Goal: Task Accomplishment & Management: Manage account settings

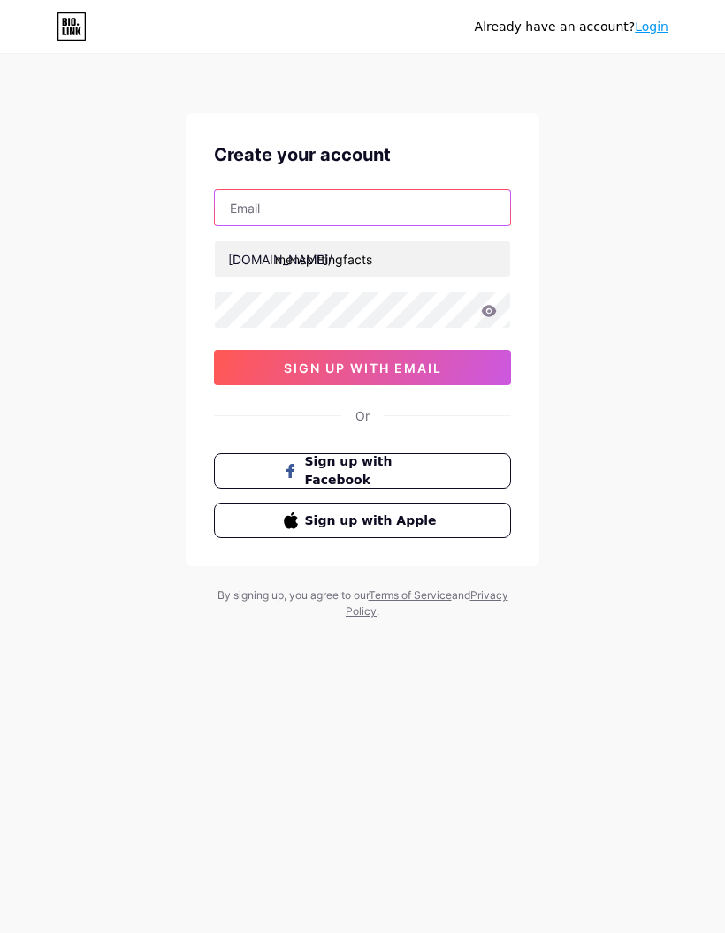
click at [473, 211] on input "text" at bounding box center [362, 207] width 295 height 35
click at [470, 222] on input "text" at bounding box center [362, 207] width 295 height 35
click at [335, 201] on input "text" at bounding box center [362, 207] width 295 height 35
type input "himanshupanwar1"
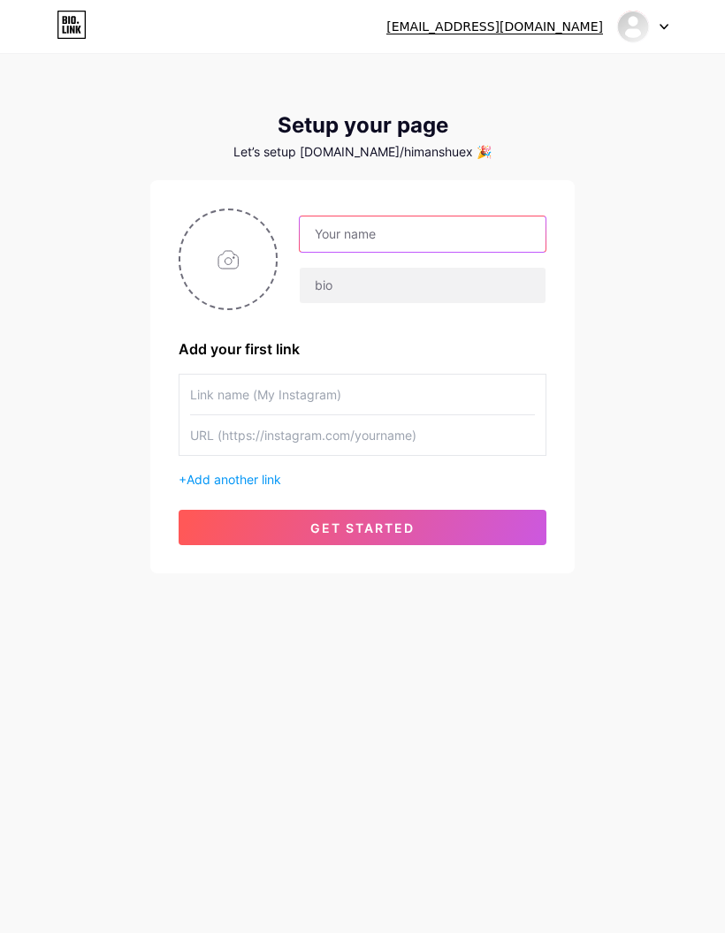
click at [502, 234] on input "text" at bounding box center [423, 234] width 246 height 35
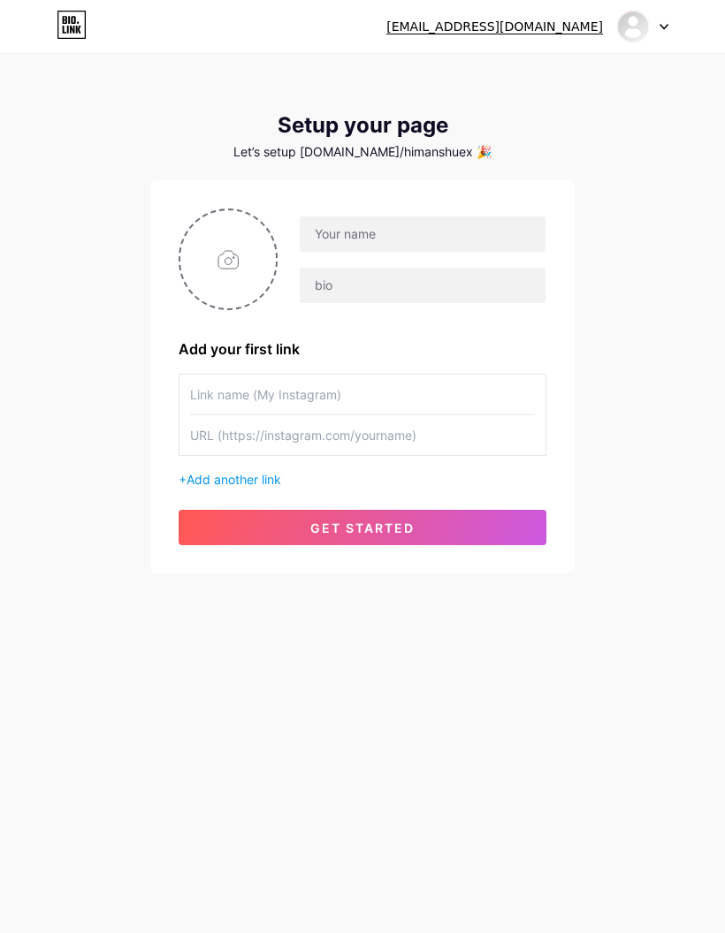
click at [444, 393] on input "text" at bounding box center [362, 395] width 345 height 40
type input "Private Telegram"
click at [388, 437] on input "text" at bounding box center [362, 435] width 345 height 40
click at [394, 451] on input "text" at bounding box center [362, 435] width 345 height 40
paste input "https://t.me/highvaluemensclub07"
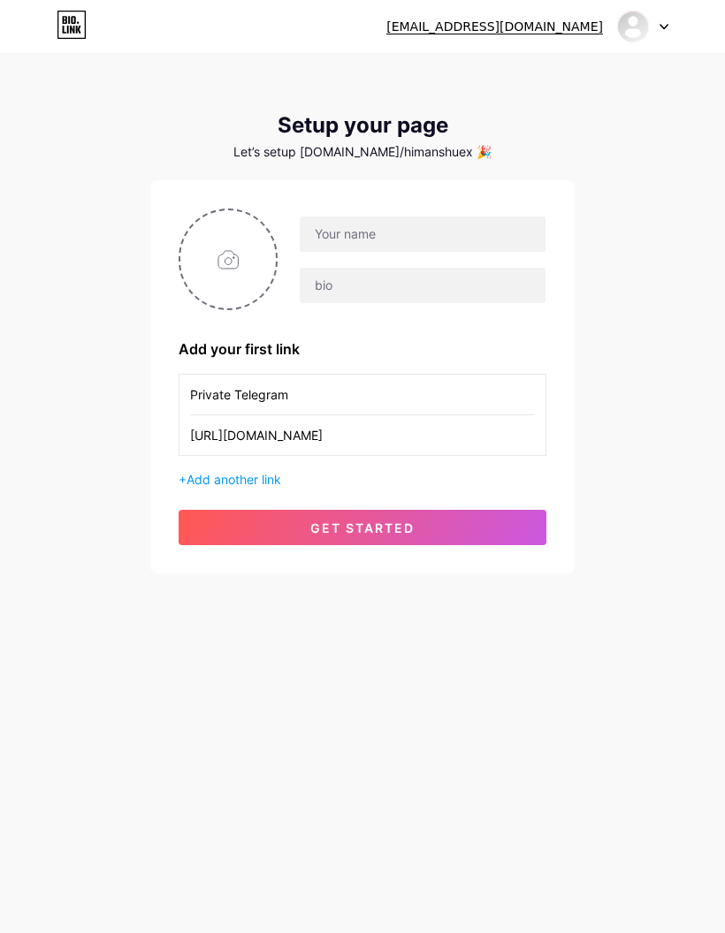
type input "https://t.me/highvaluemensclub07"
click at [453, 235] on input "text" at bounding box center [423, 234] width 246 height 35
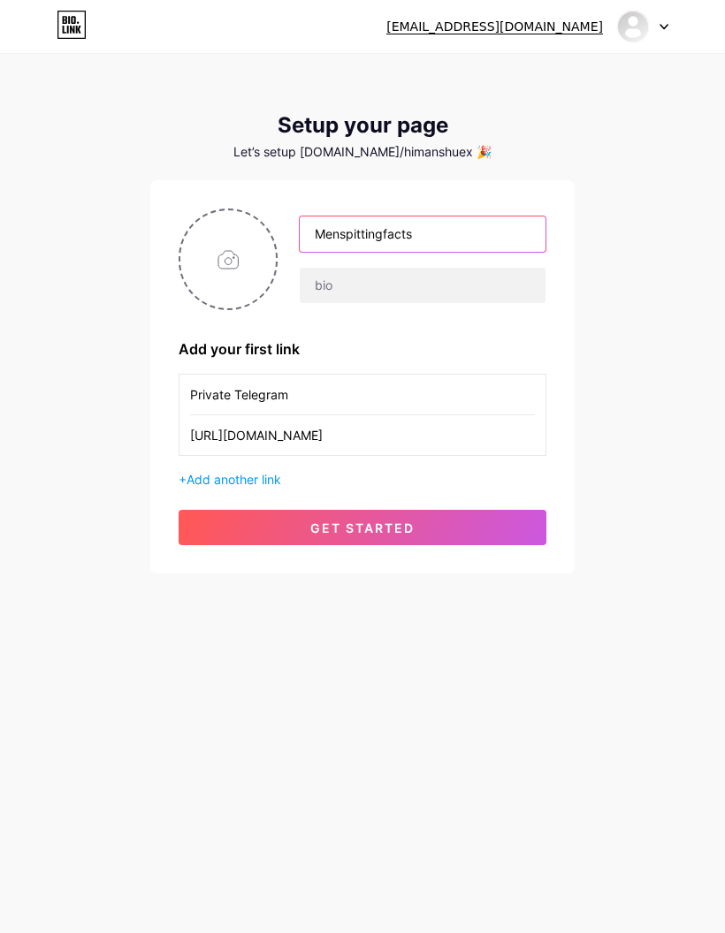
type input "Menspittingfacts"
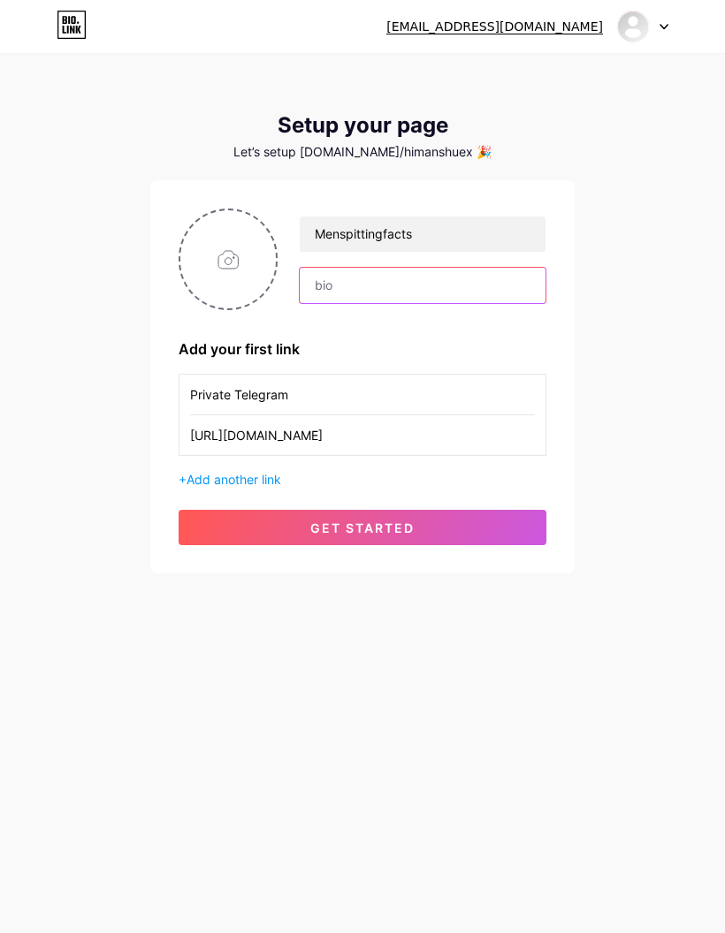
click at [462, 268] on input "text" at bounding box center [423, 285] width 246 height 35
type input "M"
click at [246, 258] on input "file" at bounding box center [227, 259] width 95 height 98
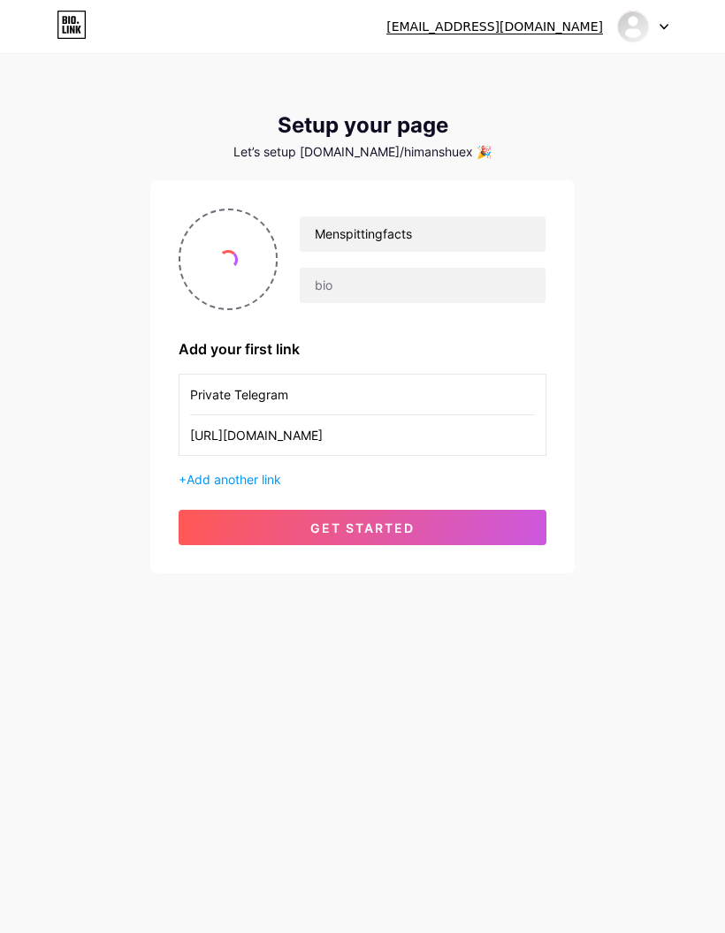
click at [422, 535] on button "get started" at bounding box center [363, 527] width 368 height 35
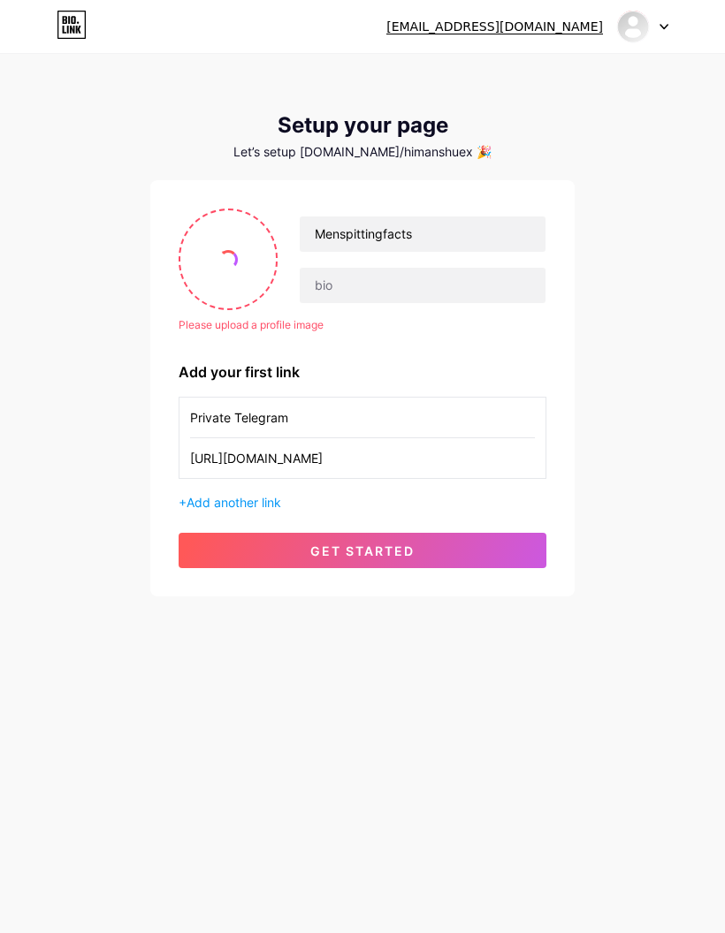
click at [239, 262] on input "file" at bounding box center [227, 259] width 95 height 98
click at [224, 247] on input "file" at bounding box center [227, 259] width 95 height 98
type input "C:\fakepath\IMG_1006.jpeg"
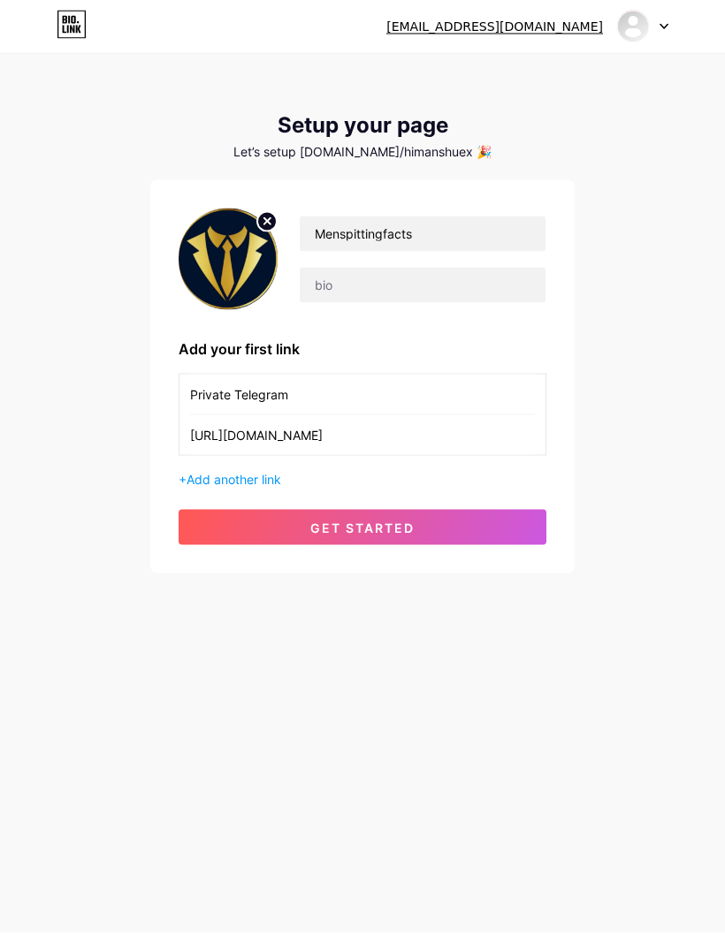
scroll to position [5, 0]
click at [267, 473] on span "Add another link" at bounding box center [233, 479] width 95 height 15
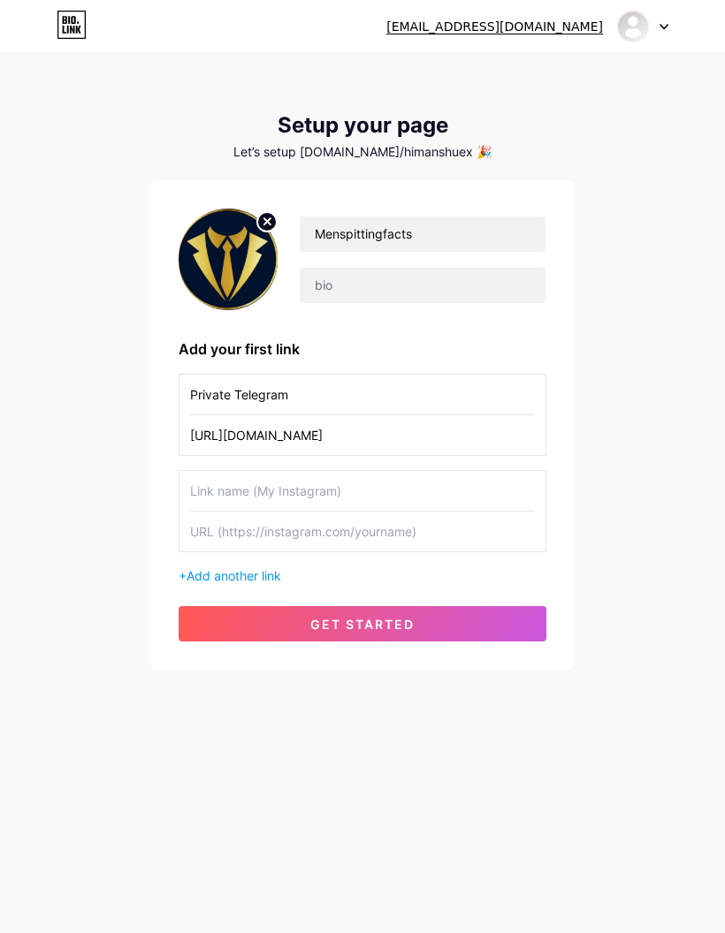
click at [475, 473] on input "text" at bounding box center [362, 491] width 345 height 40
type input "f"
type input "FREE EBOOK 📕"
click at [418, 384] on input "Private Telegram" at bounding box center [362, 395] width 345 height 40
type input "Private Telegram 🥂"
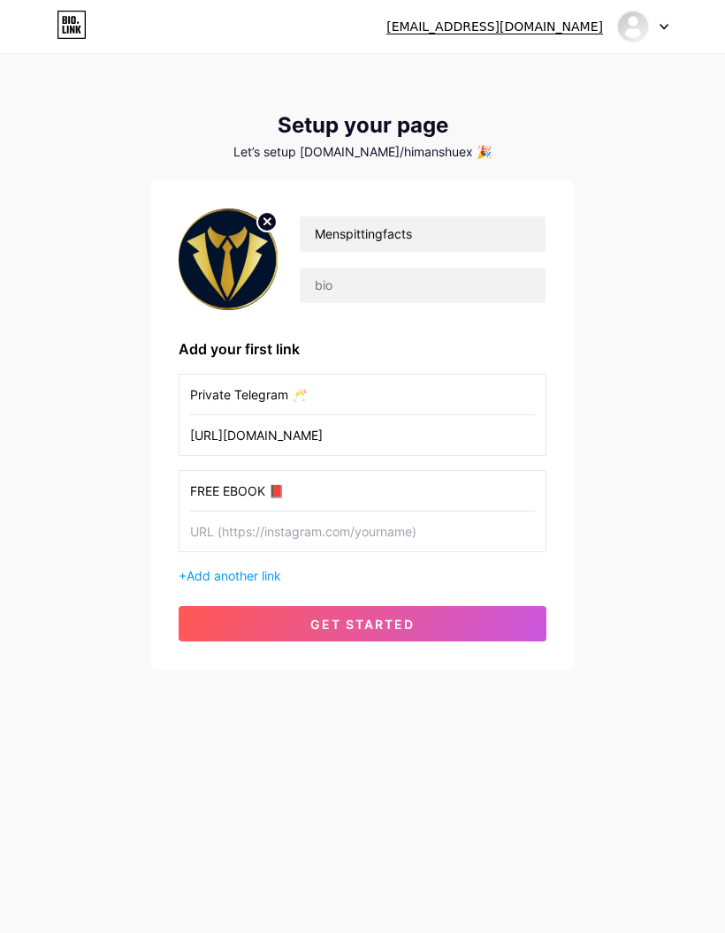
click at [420, 521] on input "text" at bounding box center [362, 532] width 345 height 40
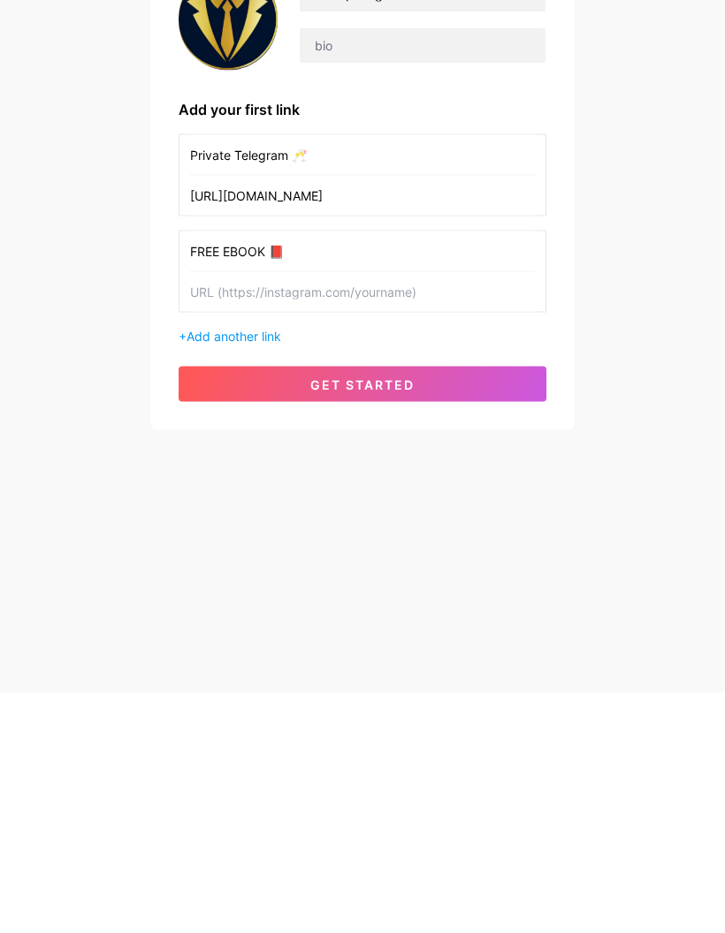
click at [438, 512] on input "text" at bounding box center [362, 532] width 345 height 40
paste input "https://menspittingfacts.gumroad.com/l/bkhxjcs"
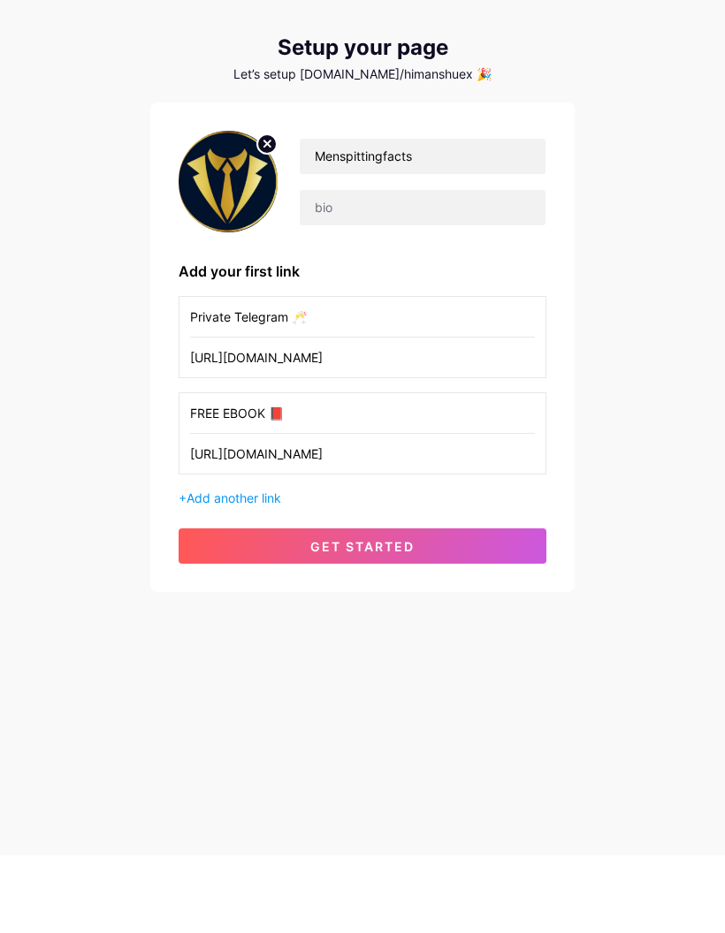
type input "https://menspittingfacts.gumroad.com/l/bkhxjcs"
click at [454, 606] on button "get started" at bounding box center [363, 623] width 368 height 35
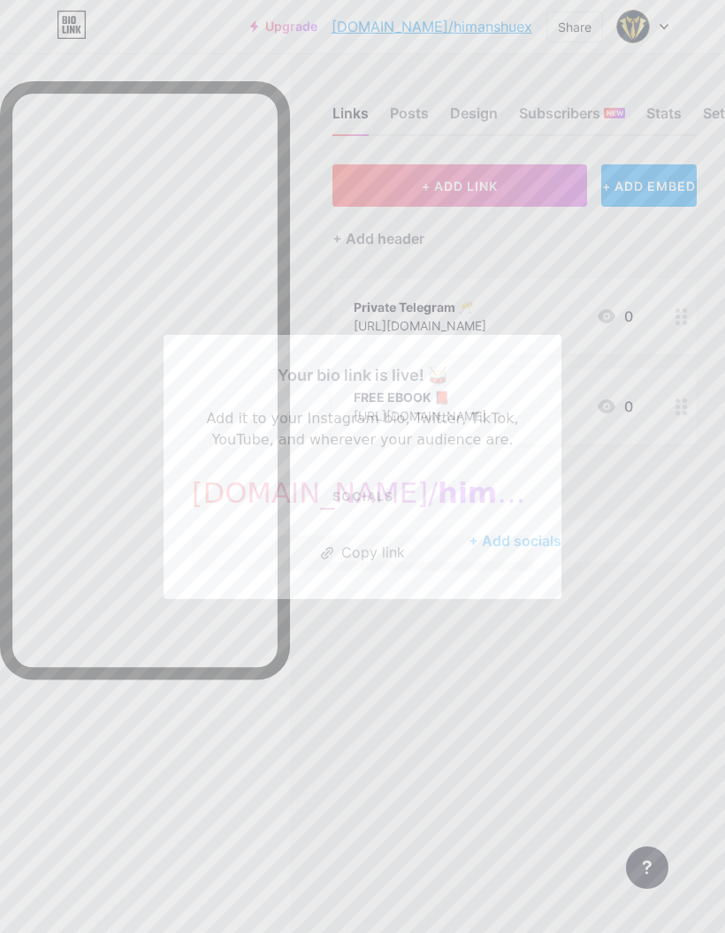
click at [430, 571] on button "Copy link" at bounding box center [362, 553] width 341 height 35
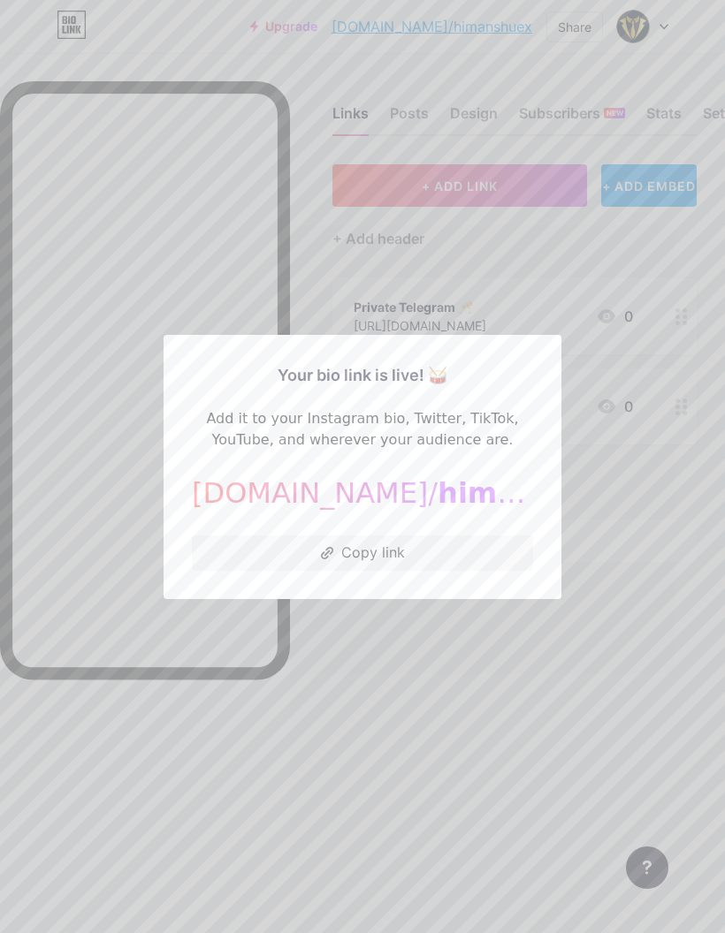
click at [446, 571] on button "Copy link" at bounding box center [362, 553] width 341 height 35
click at [605, 268] on div at bounding box center [362, 466] width 725 height 933
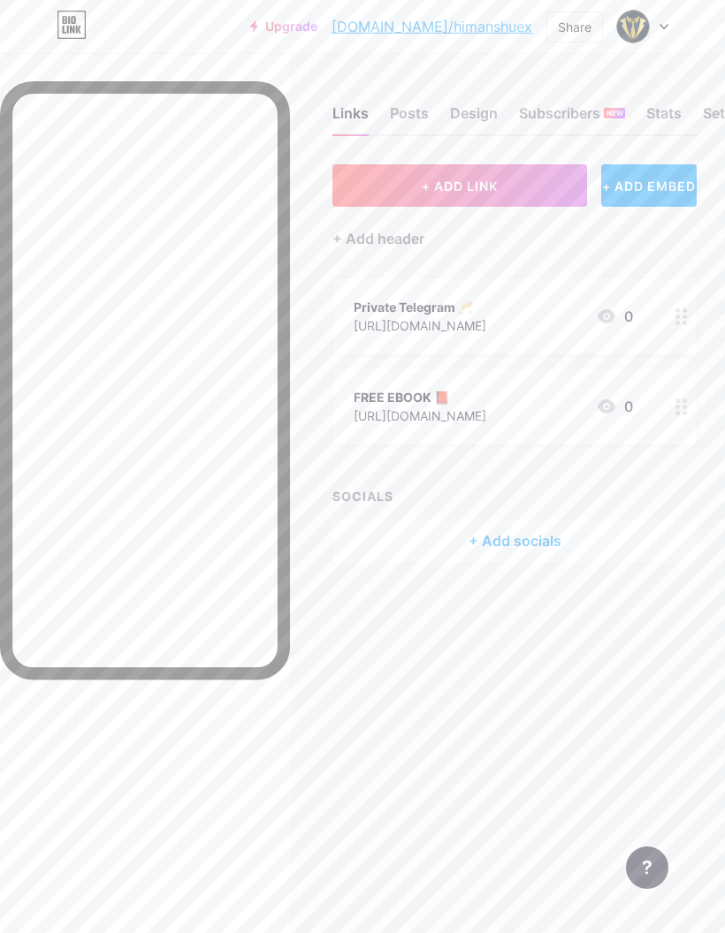
click at [676, 308] on icon at bounding box center [681, 316] width 12 height 17
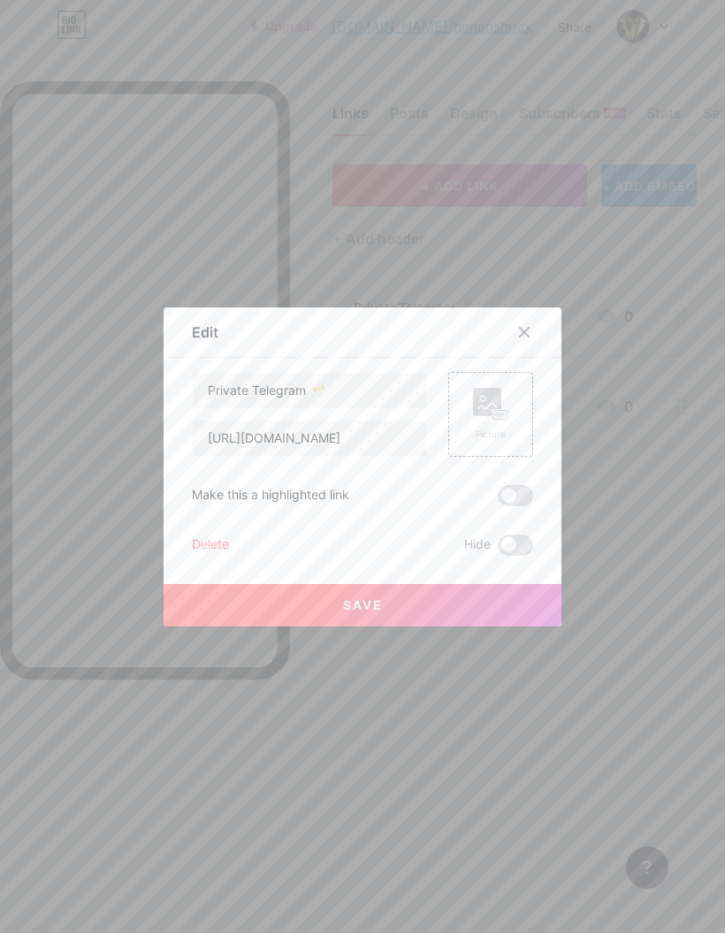
click at [597, 755] on div at bounding box center [362, 466] width 725 height 933
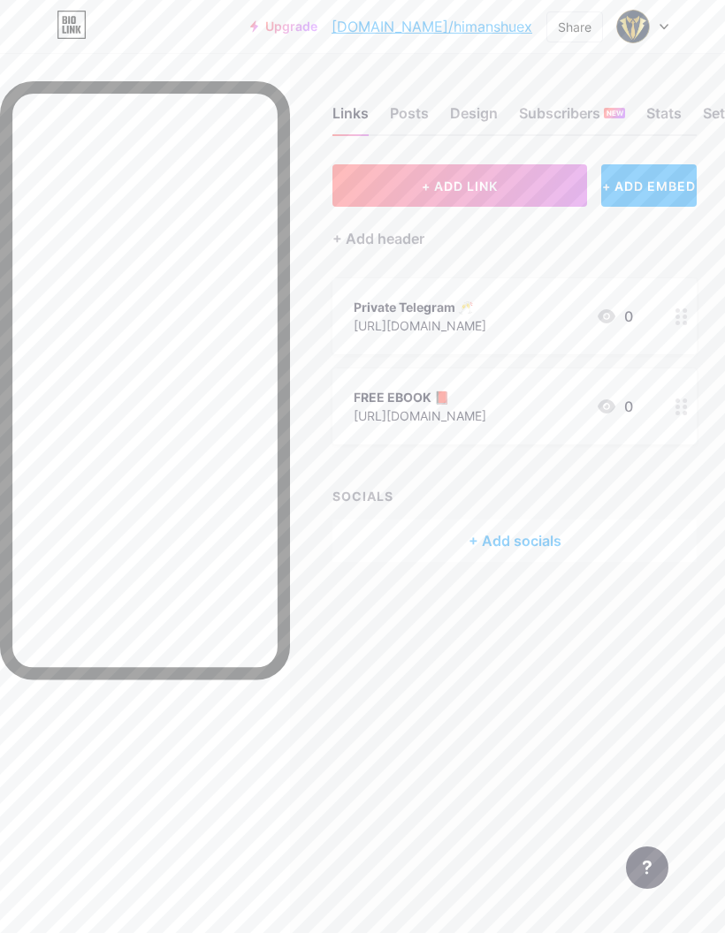
click at [678, 412] on circle at bounding box center [677, 413] width 4 height 4
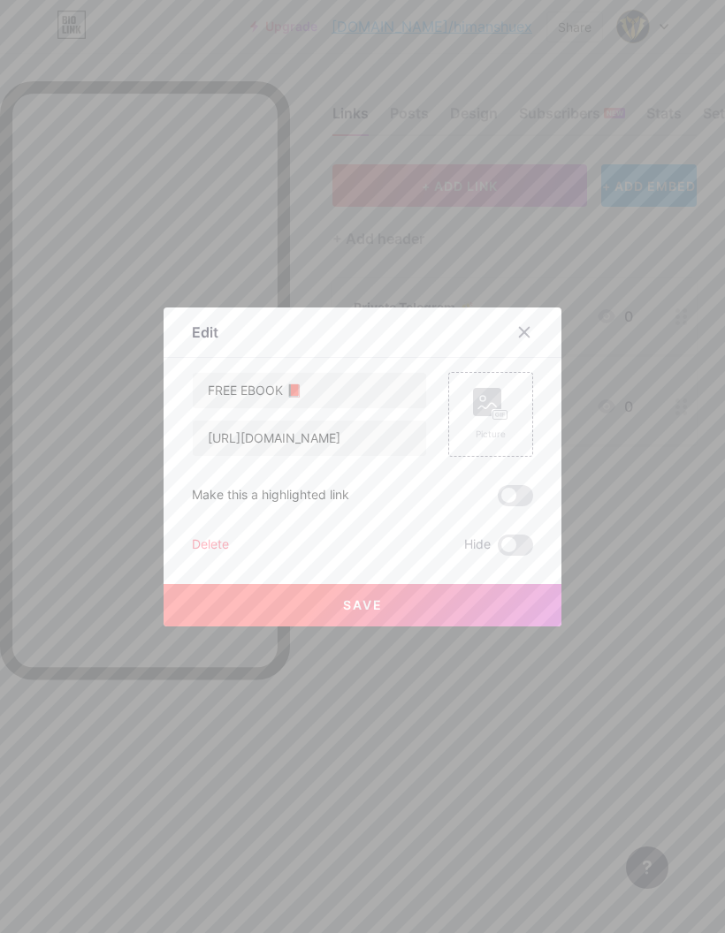
click at [512, 445] on div "Picture" at bounding box center [490, 414] width 85 height 85
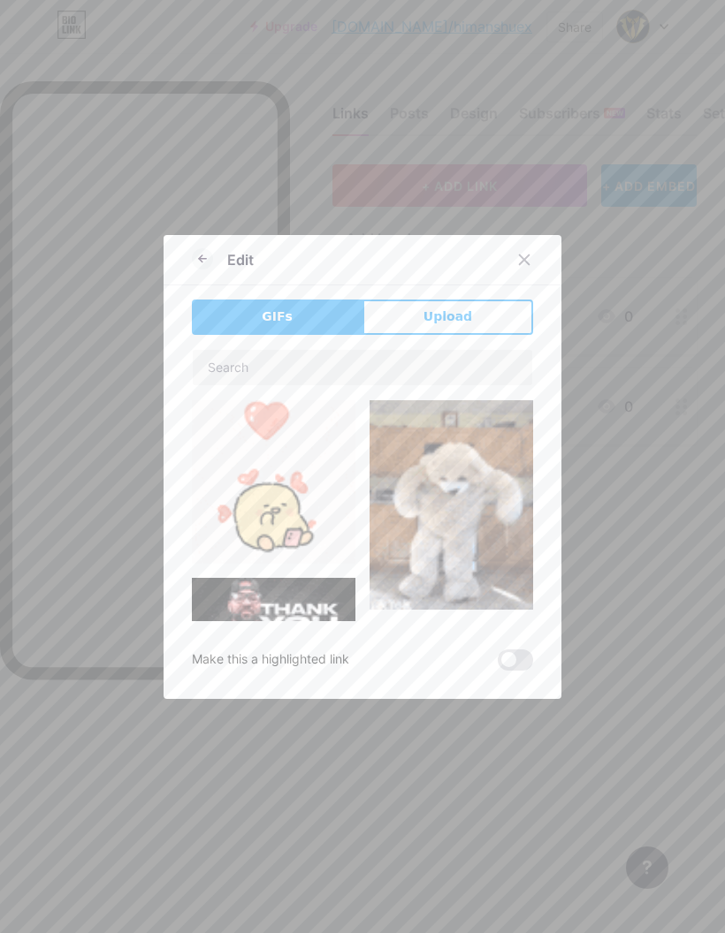
click at [460, 335] on button "Upload" at bounding box center [447, 317] width 171 height 35
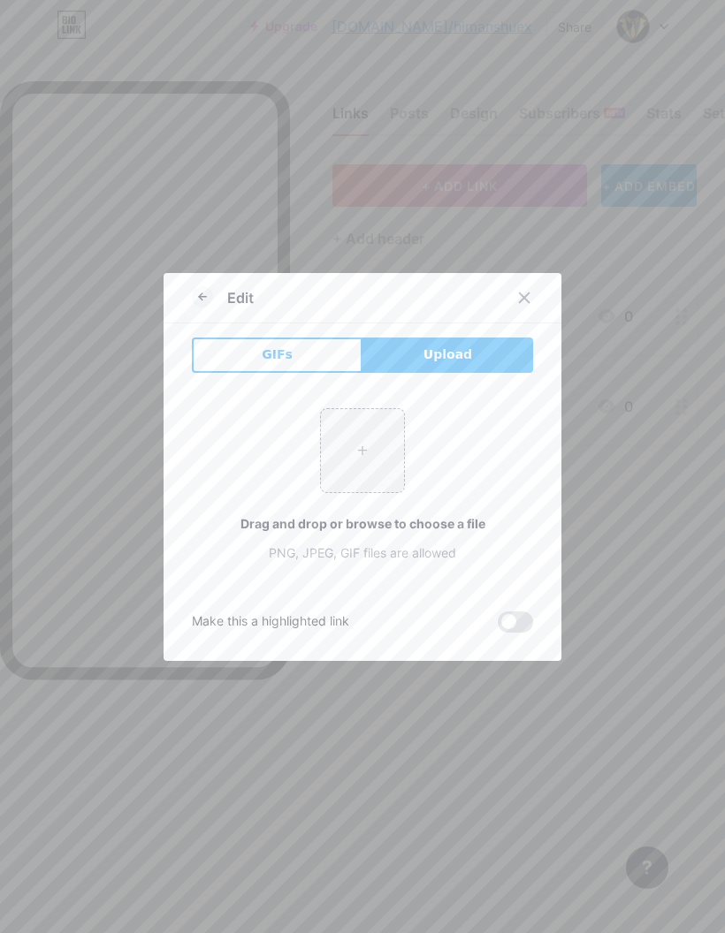
click at [368, 492] on input "file" at bounding box center [362, 450] width 83 height 83
click at [377, 473] on input "file" at bounding box center [362, 450] width 83 height 83
type input "C:\fakepath\Cream Bold Free Download Tablet Mockup Instagram Post.png"
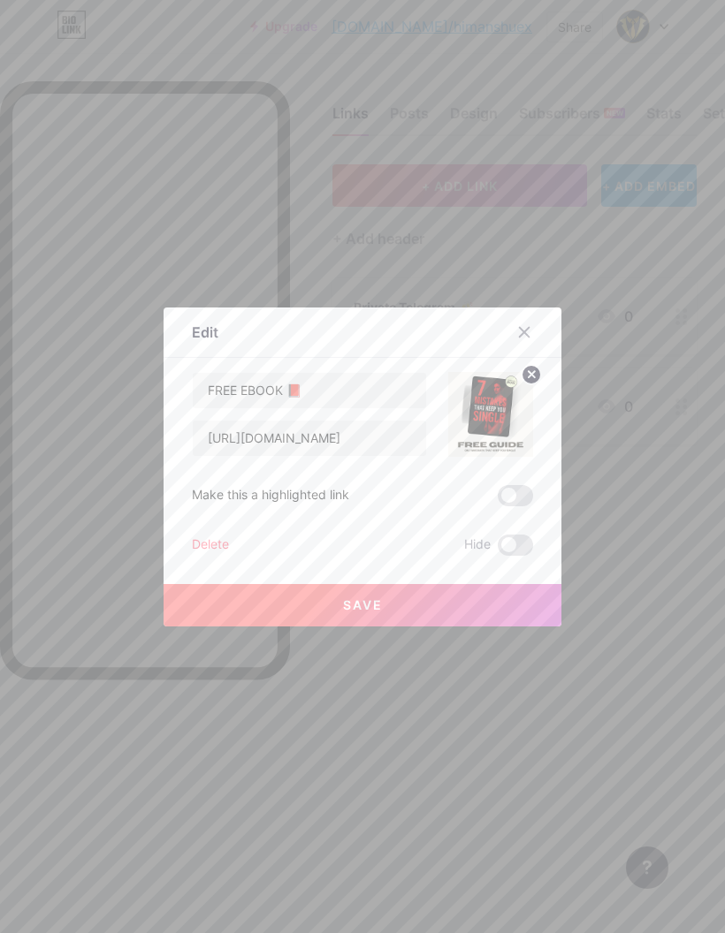
click at [419, 627] on button "Save" at bounding box center [362, 605] width 398 height 42
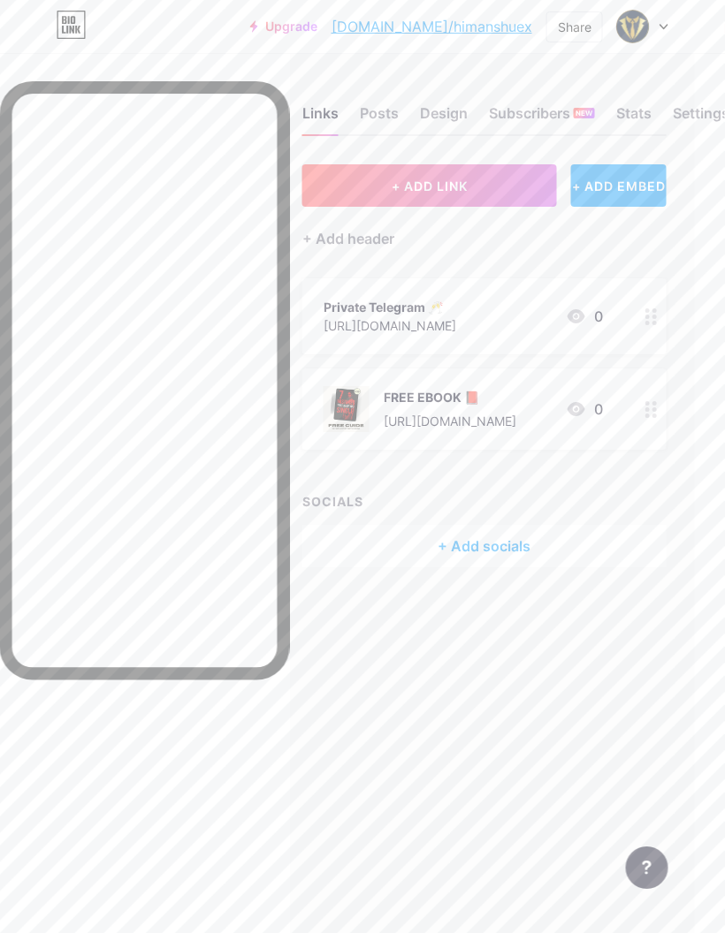
scroll to position [0, 15]
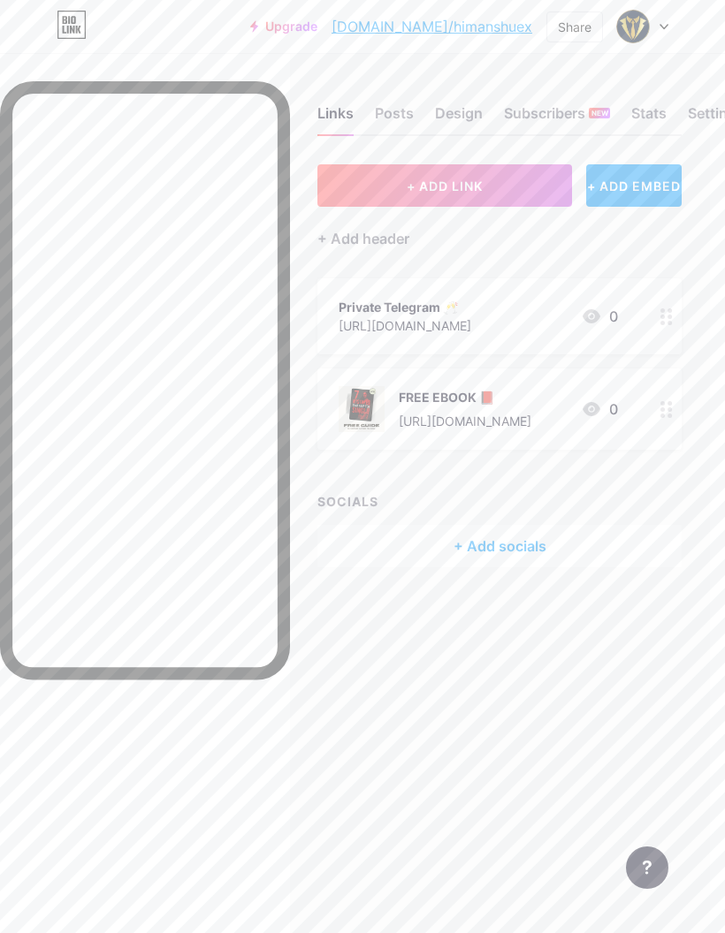
click at [389, 235] on div "+ Add header" at bounding box center [363, 238] width 92 height 21
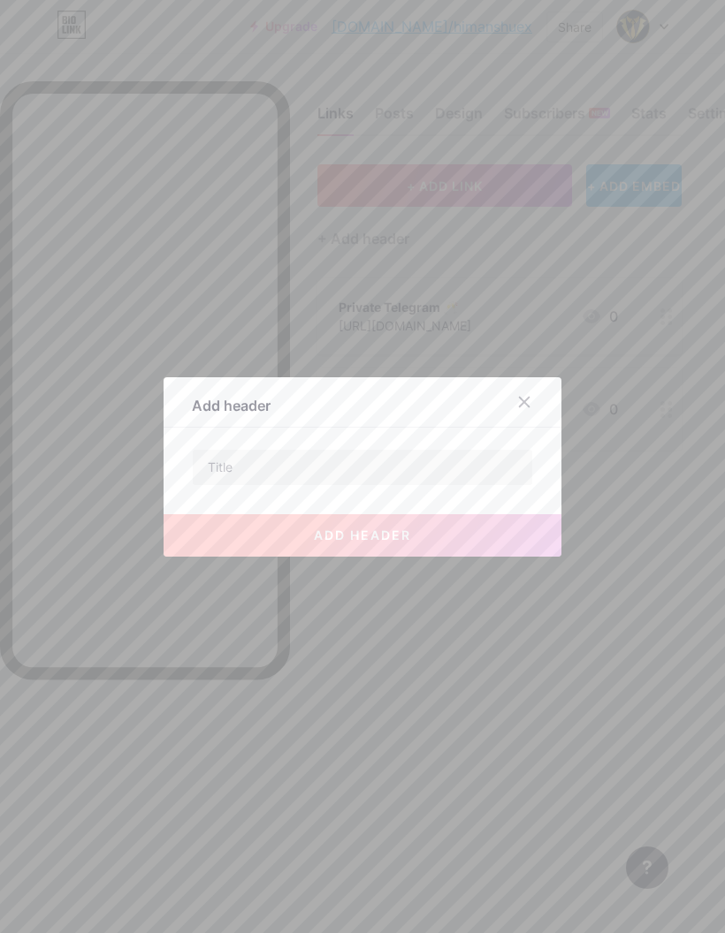
click at [484, 262] on div at bounding box center [362, 466] width 725 height 933
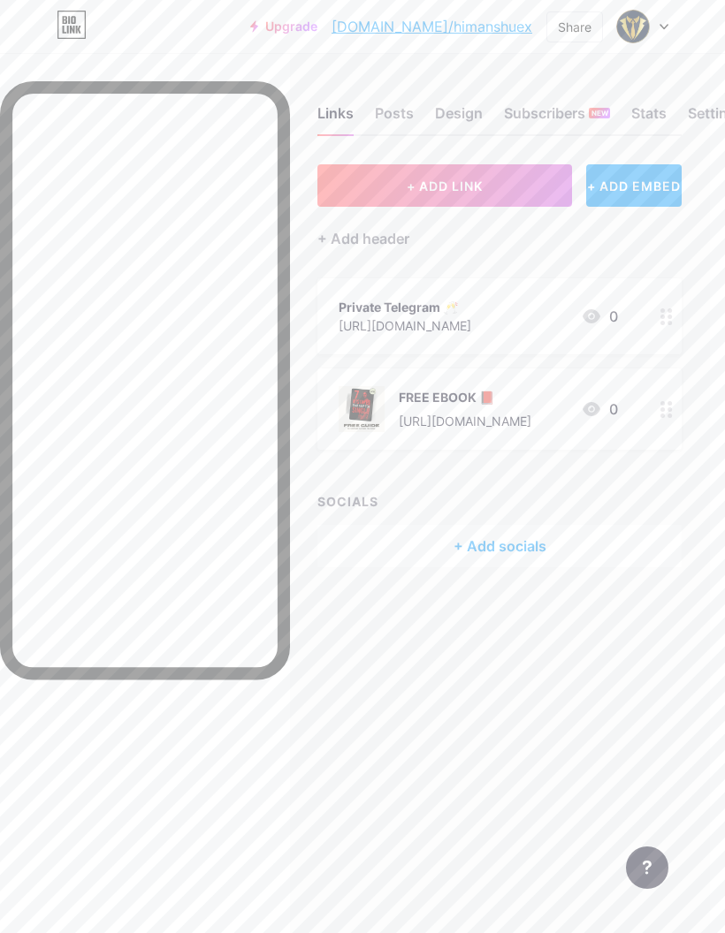
click at [465, 115] on div "Design" at bounding box center [459, 119] width 48 height 32
click at [551, 119] on div "Subscribers NEW" at bounding box center [557, 119] width 106 height 32
click at [661, 104] on div "Stats" at bounding box center [648, 119] width 35 height 32
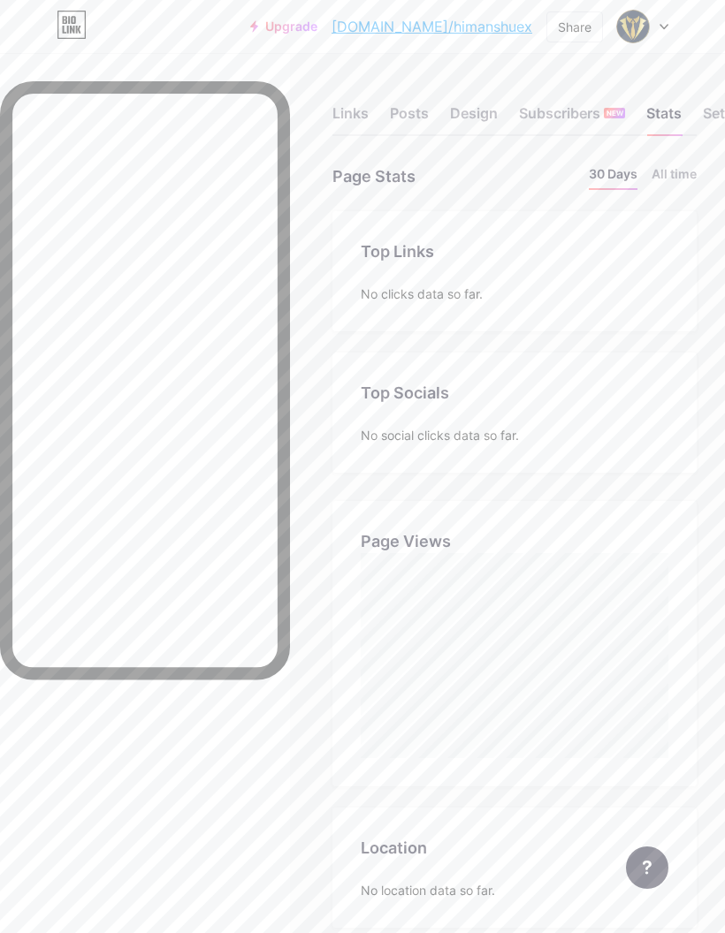
click at [353, 103] on div "Links" at bounding box center [350, 119] width 36 height 32
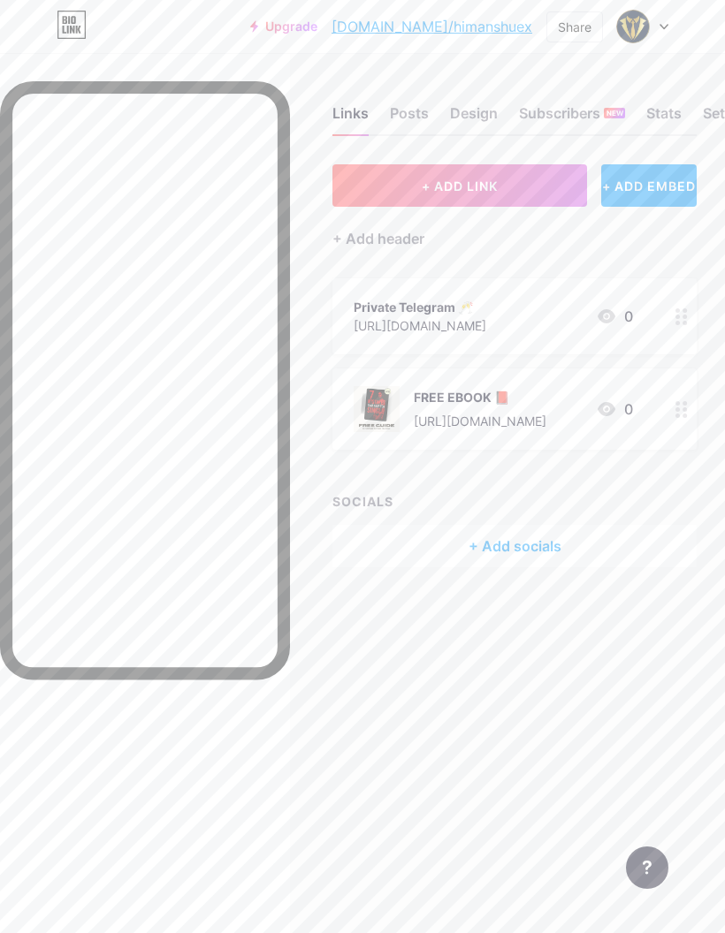
click at [414, 110] on div "Posts" at bounding box center [409, 119] width 39 height 32
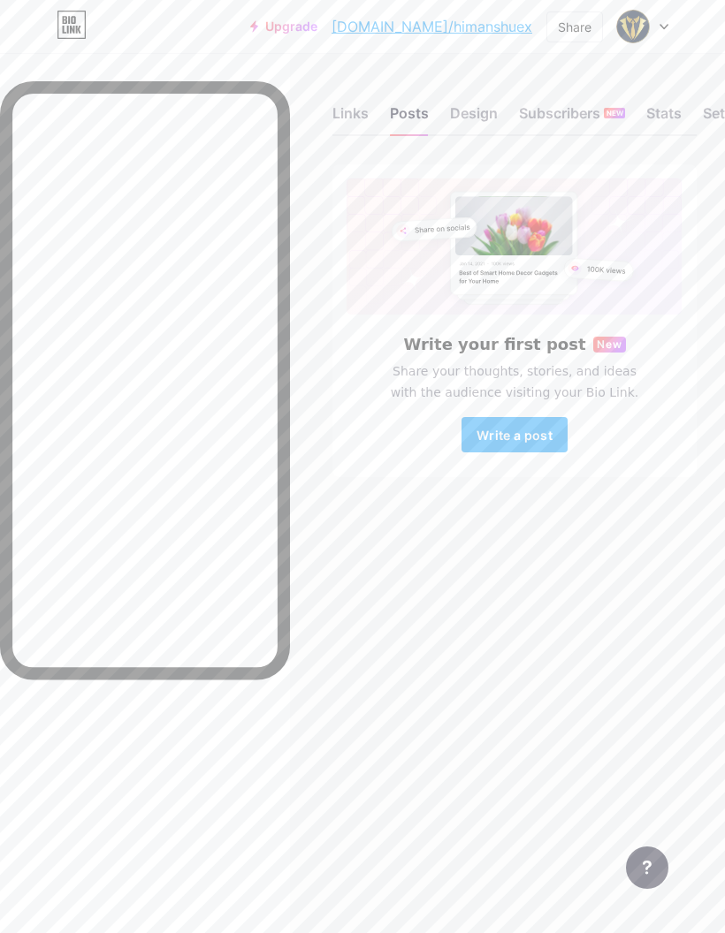
click at [490, 109] on div "Design" at bounding box center [474, 119] width 48 height 32
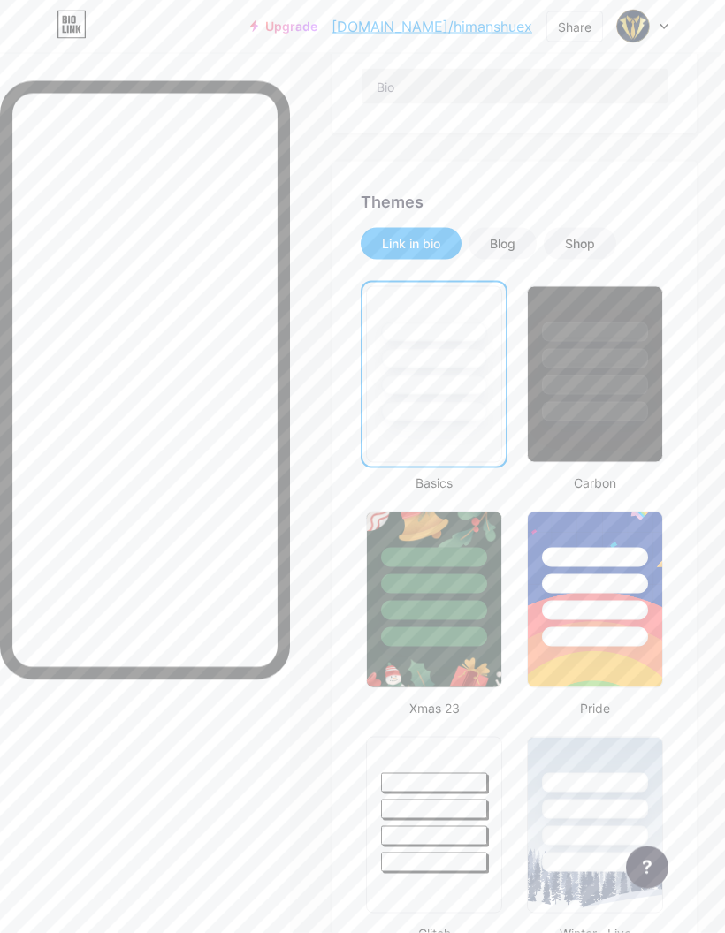
scroll to position [359, 0]
click at [566, 296] on div at bounding box center [595, 353] width 134 height 134
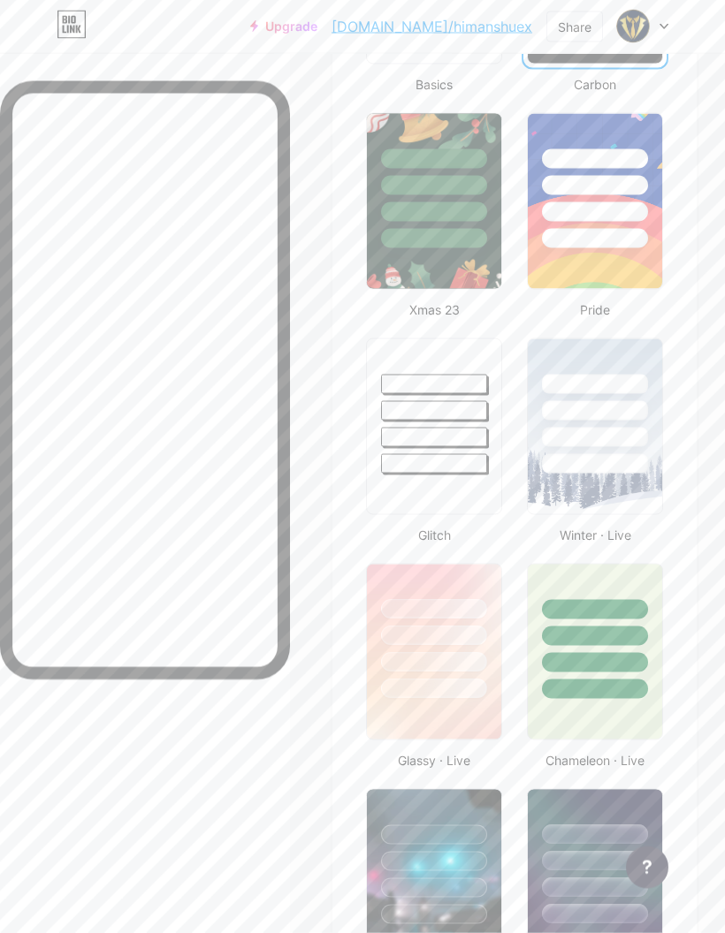
scroll to position [765, 0]
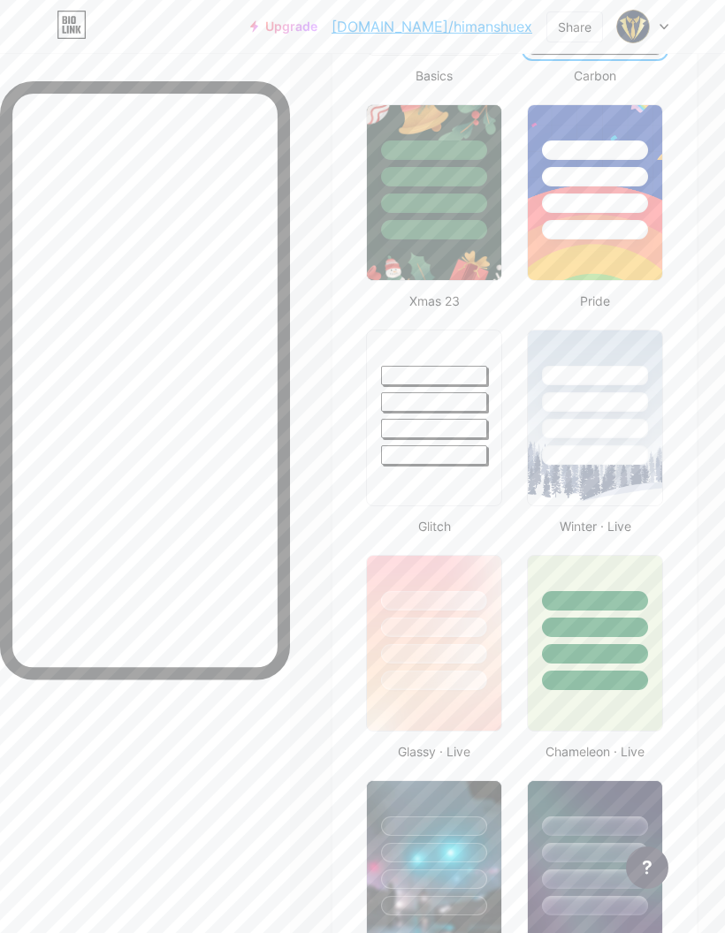
click at [453, 445] on div at bounding box center [434, 398] width 134 height 134
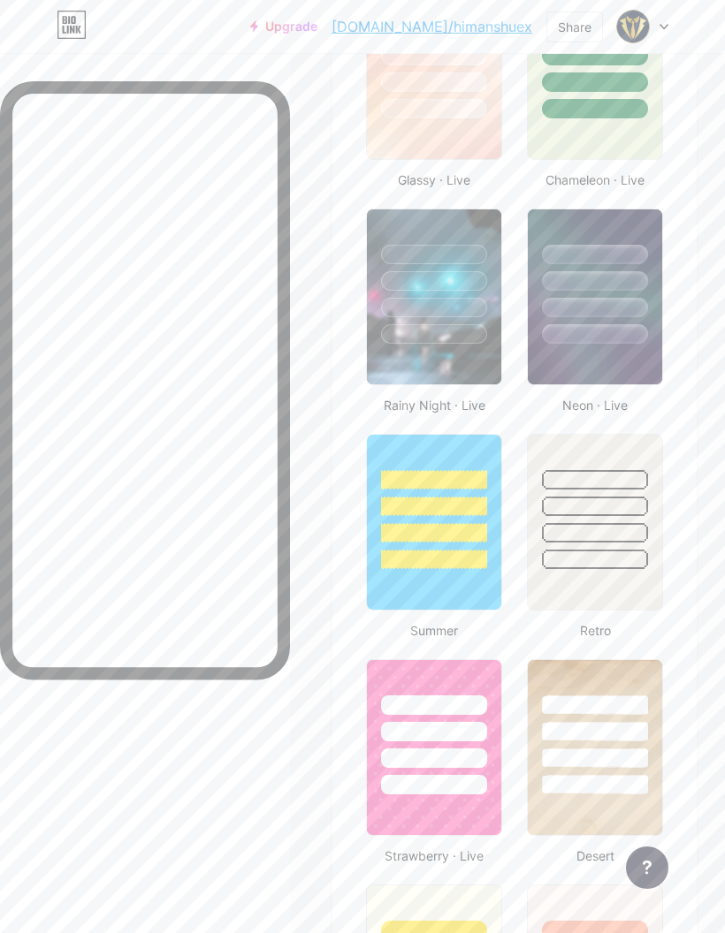
scroll to position [1393, 0]
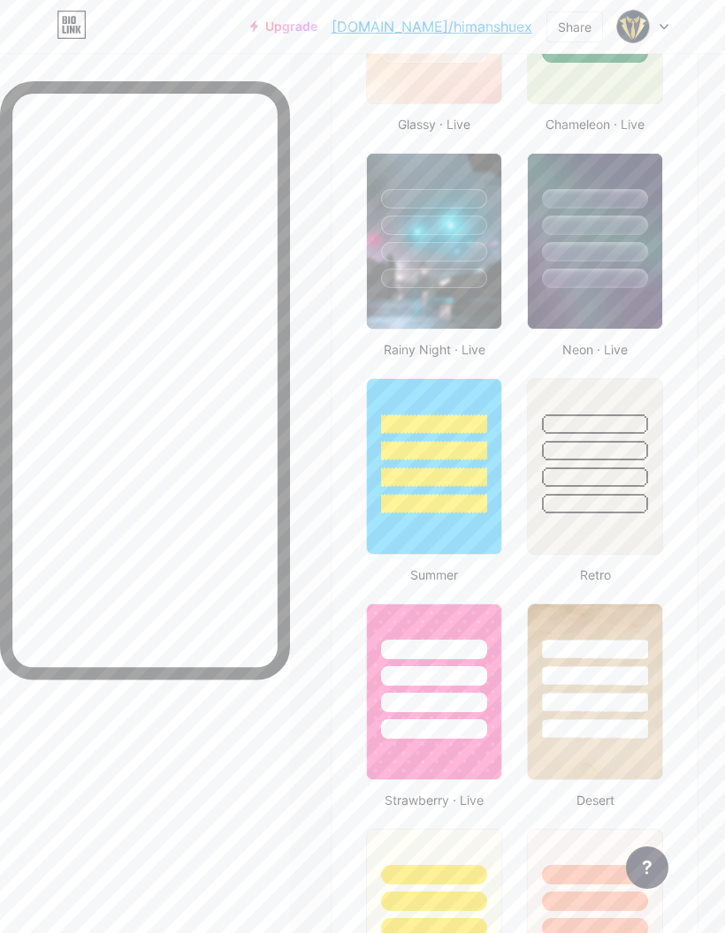
click at [586, 278] on div at bounding box center [595, 278] width 106 height 19
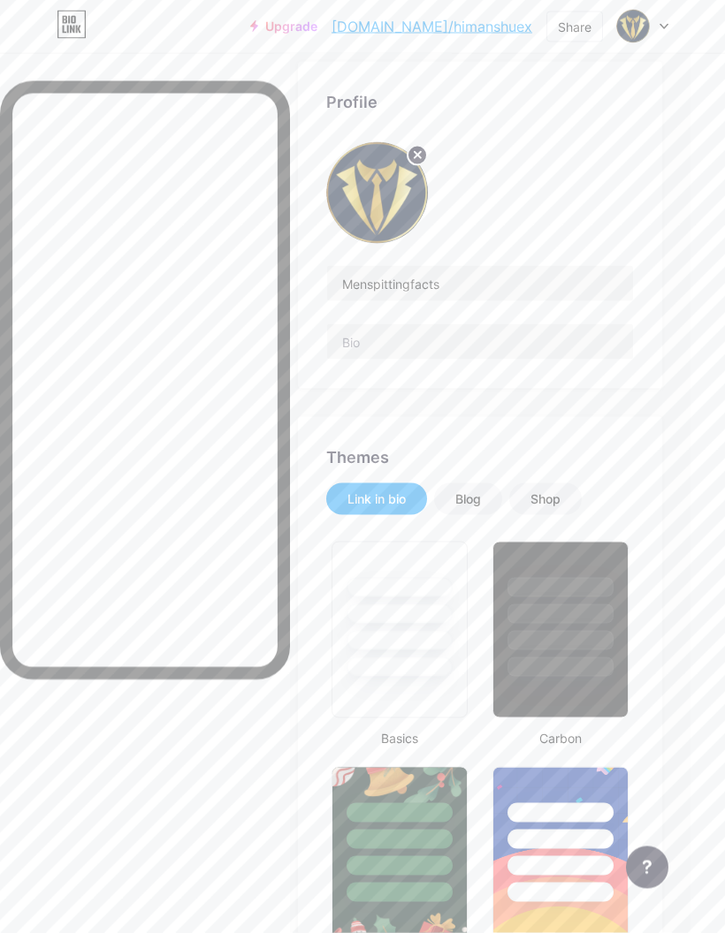
scroll to position [0, 36]
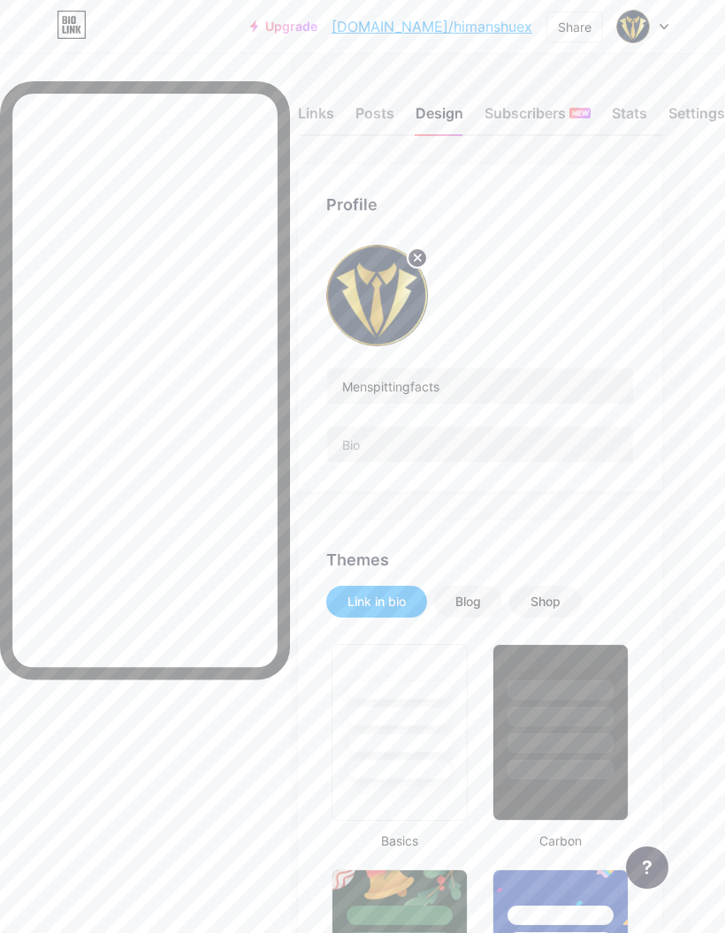
click at [568, 718] on div at bounding box center [560, 716] width 106 height 19
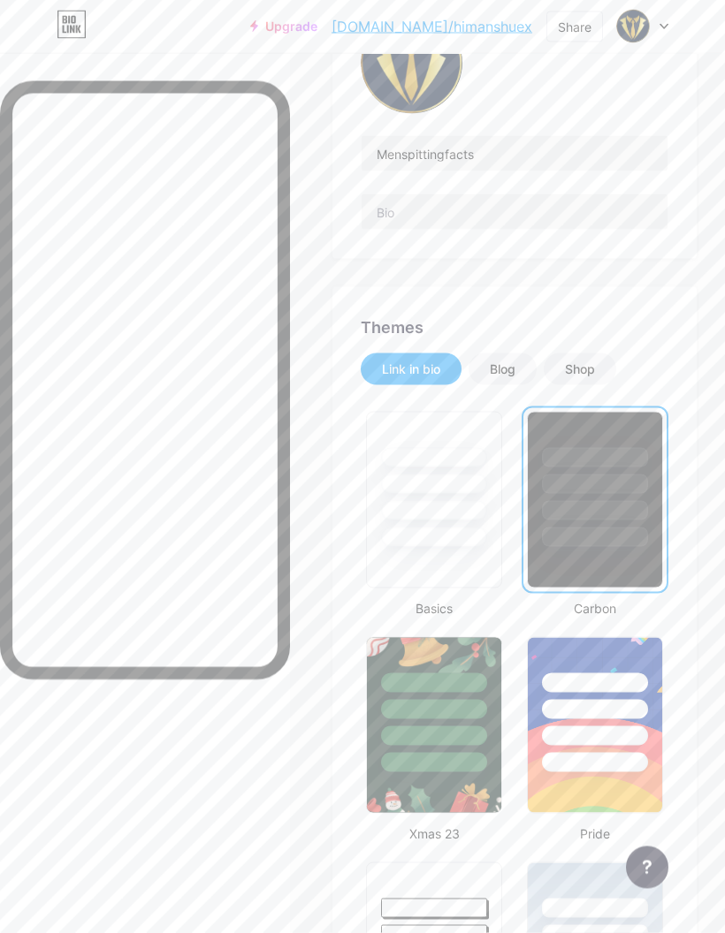
scroll to position [233, 0]
click at [509, 362] on div "Blog" at bounding box center [503, 369] width 26 height 18
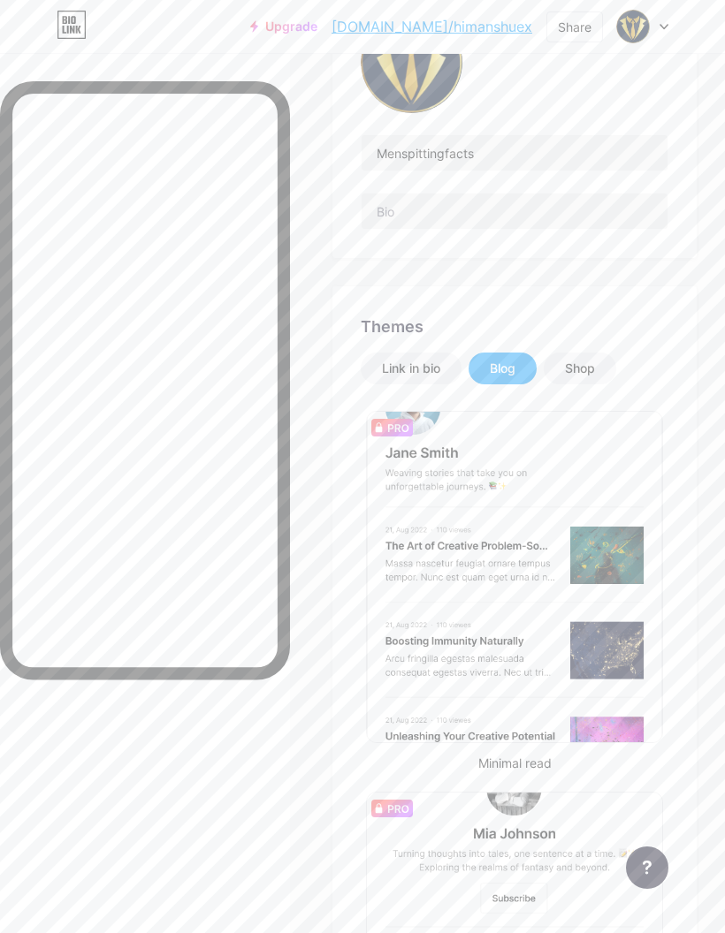
click at [570, 353] on div "Shop" at bounding box center [579, 369] width 72 height 32
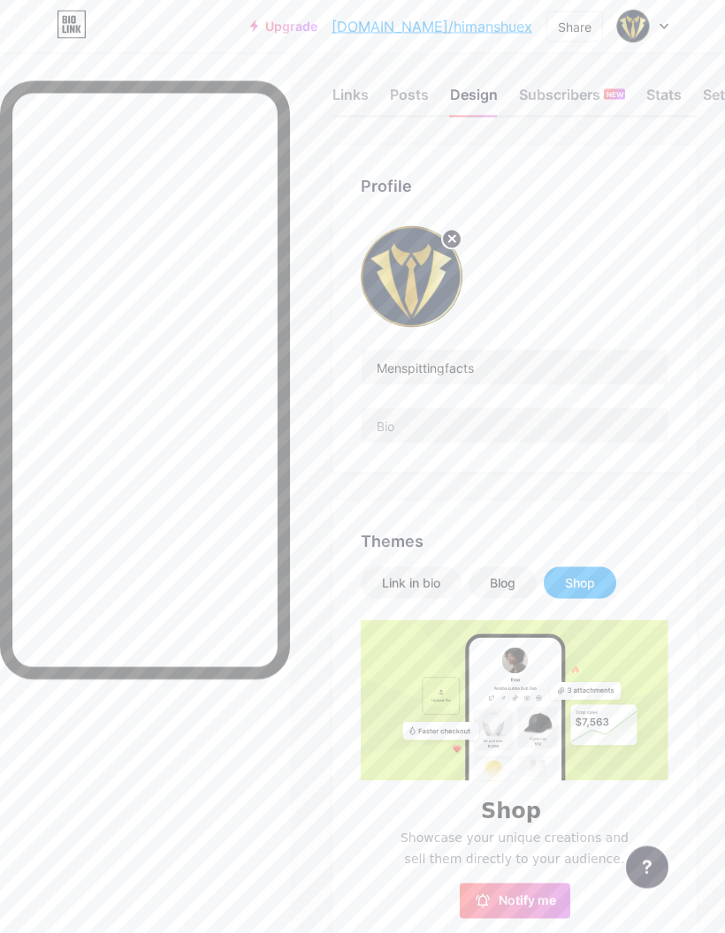
click at [398, 594] on div "Link in bio" at bounding box center [411, 583] width 101 height 32
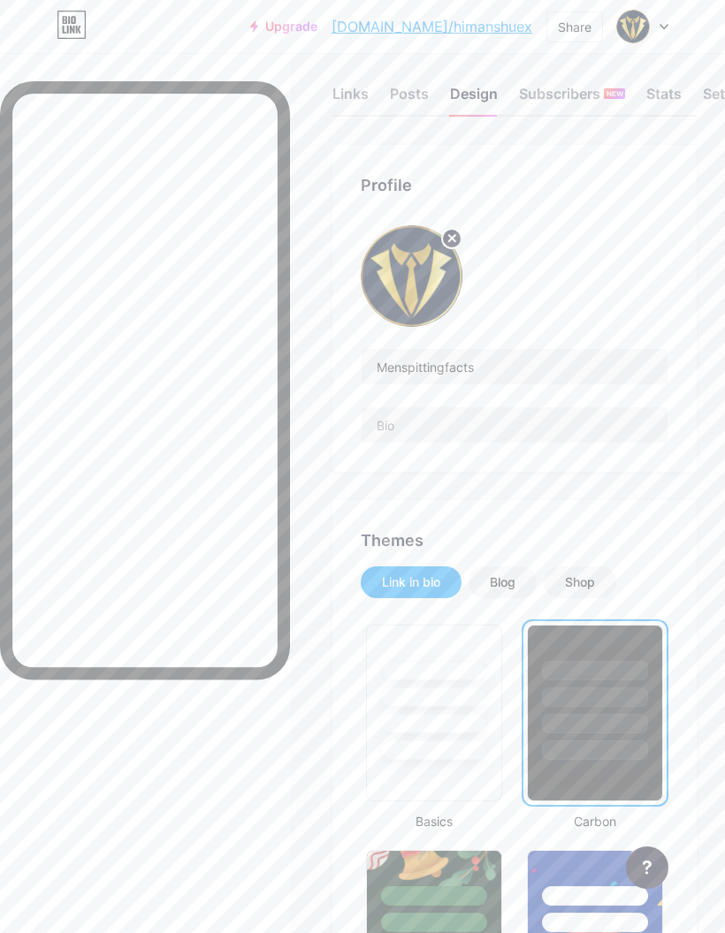
click at [673, 91] on div "Stats" at bounding box center [663, 99] width 35 height 32
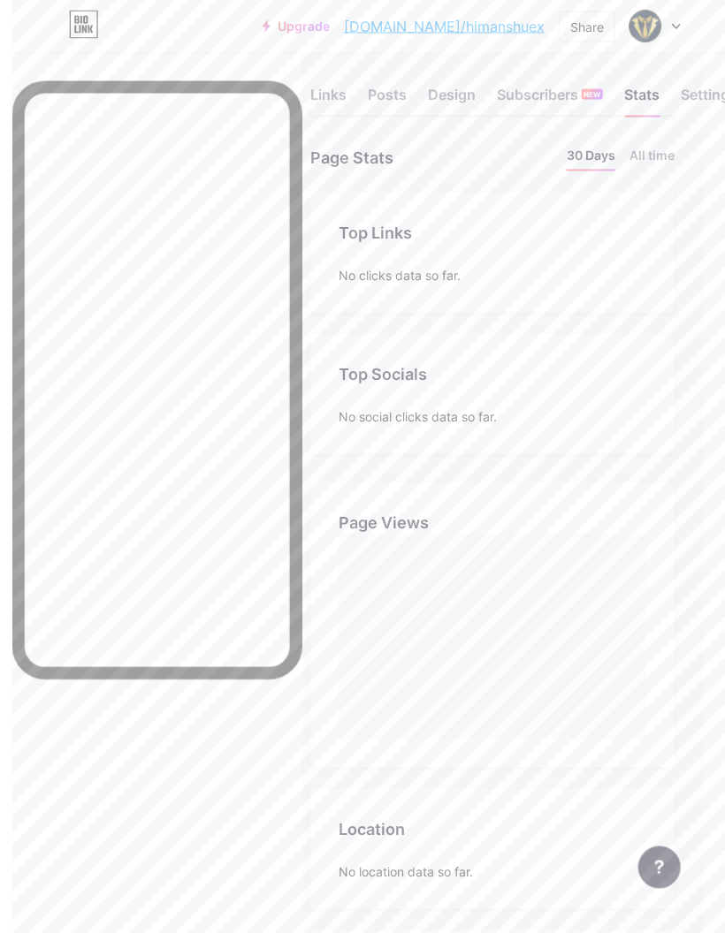
scroll to position [19, 0]
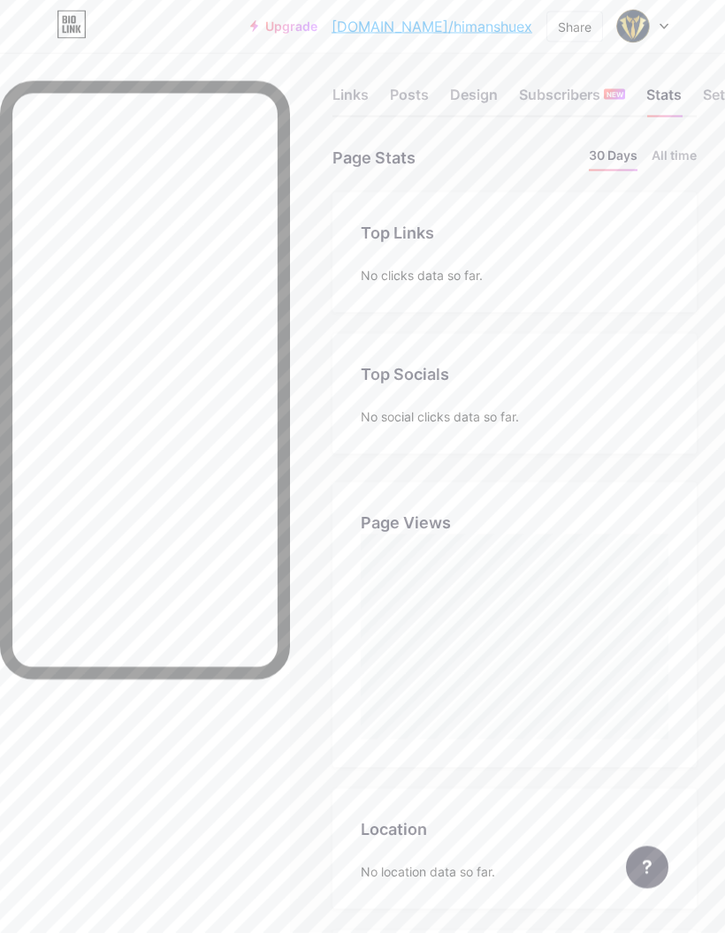
click at [356, 89] on div "Links" at bounding box center [350, 100] width 36 height 32
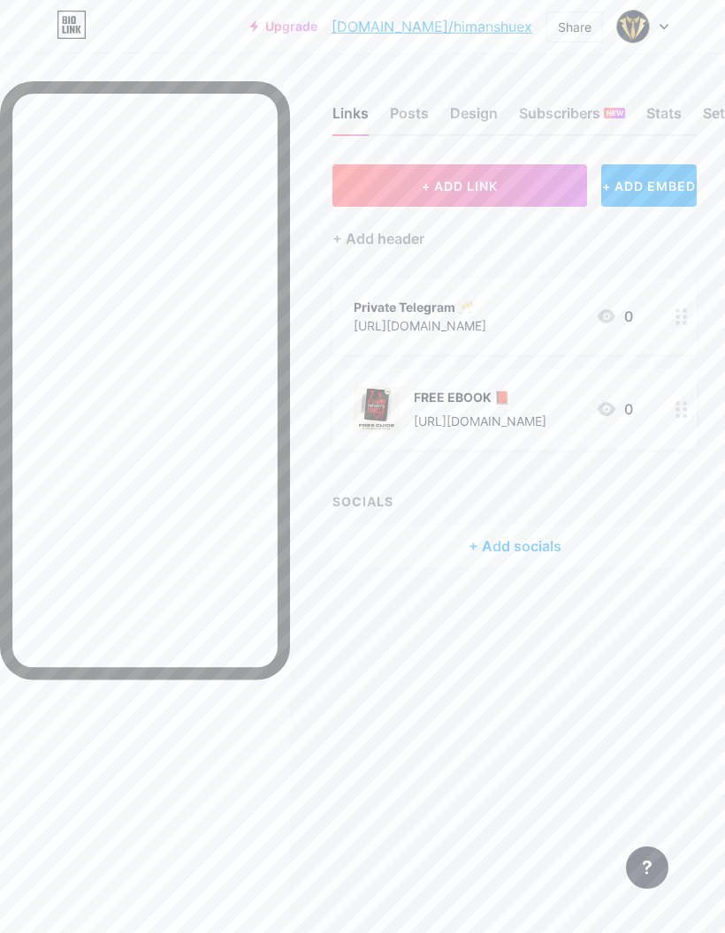
click at [674, 314] on div at bounding box center [681, 316] width 30 height 76
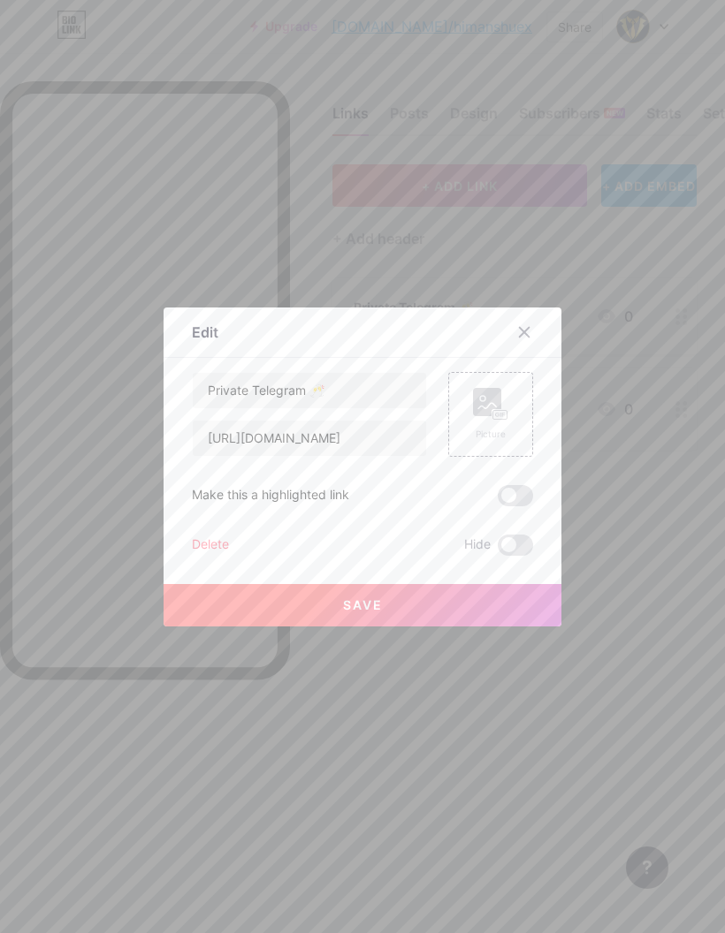
click at [488, 416] on rect at bounding box center [487, 402] width 28 height 28
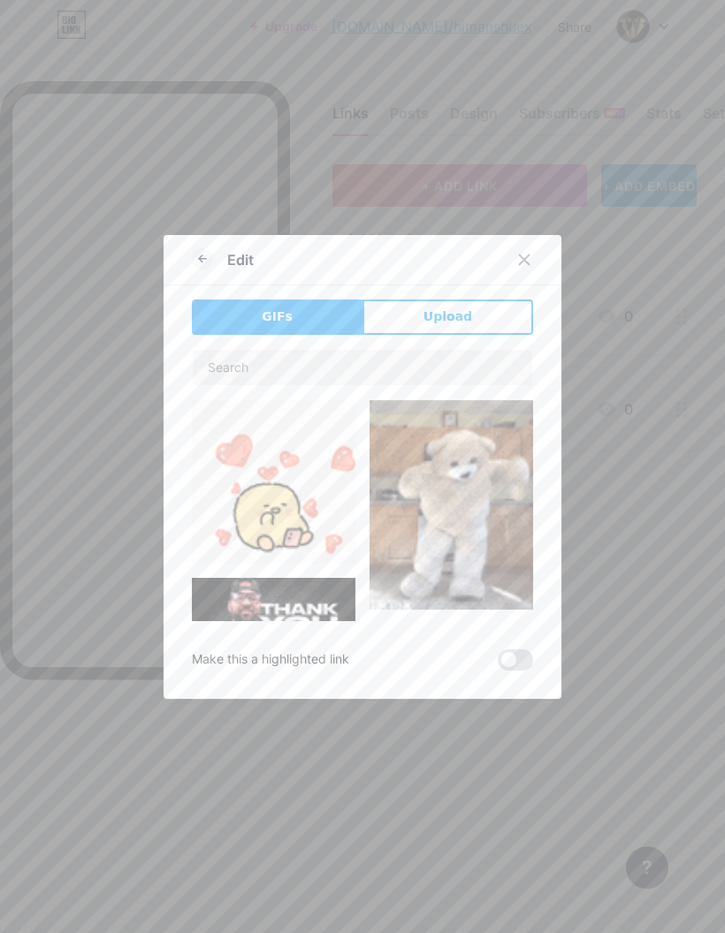
click at [501, 335] on button "Upload" at bounding box center [447, 317] width 171 height 35
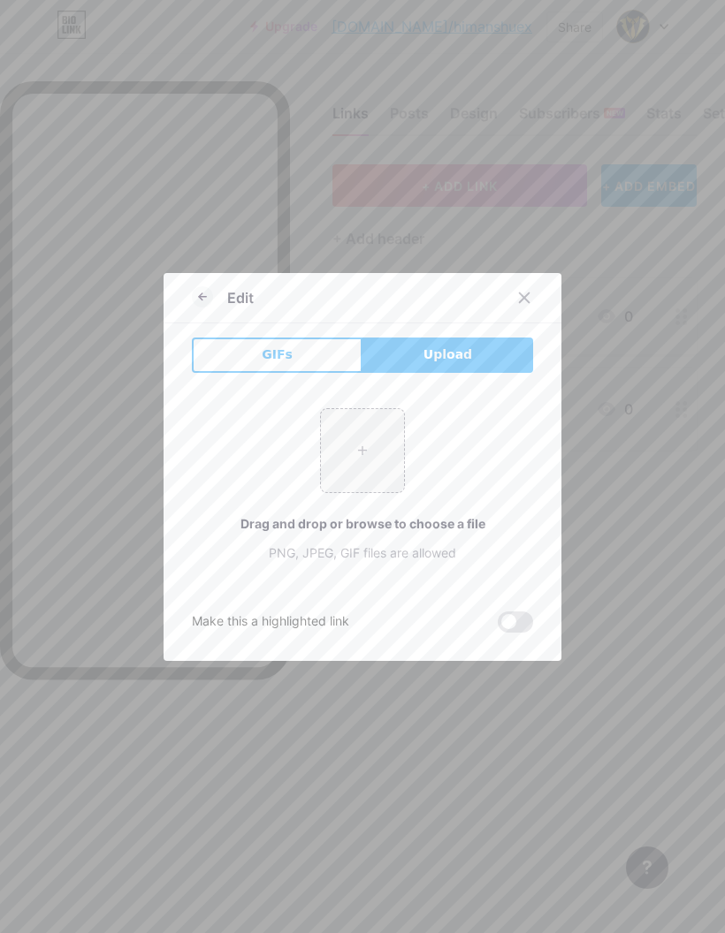
click at [366, 492] on input "file" at bounding box center [362, 450] width 83 height 83
click at [663, 266] on div at bounding box center [362, 466] width 725 height 933
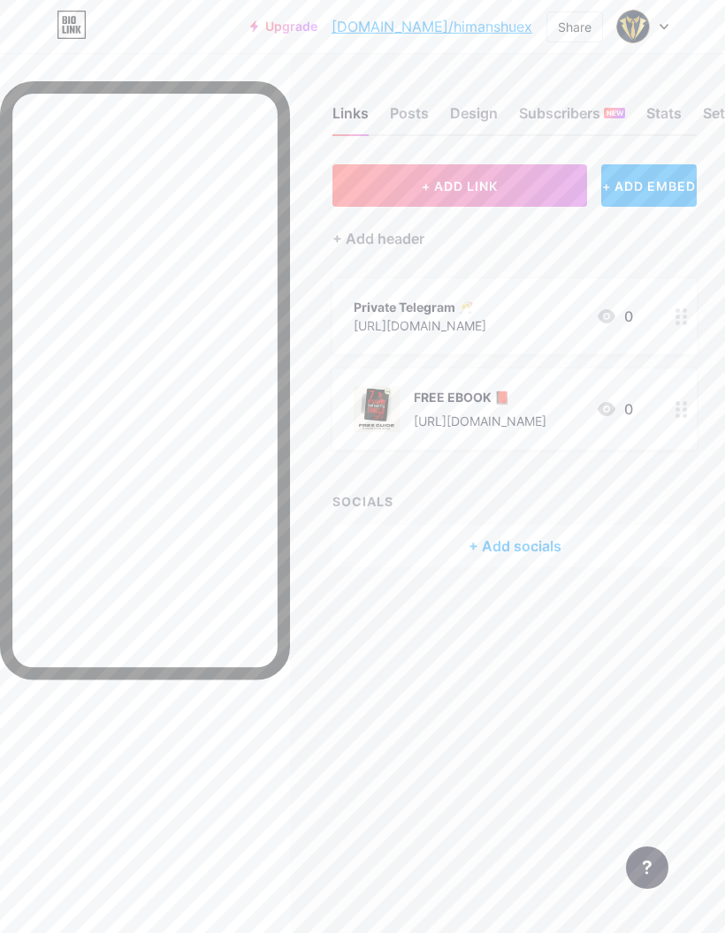
click at [671, 308] on div at bounding box center [681, 316] width 30 height 76
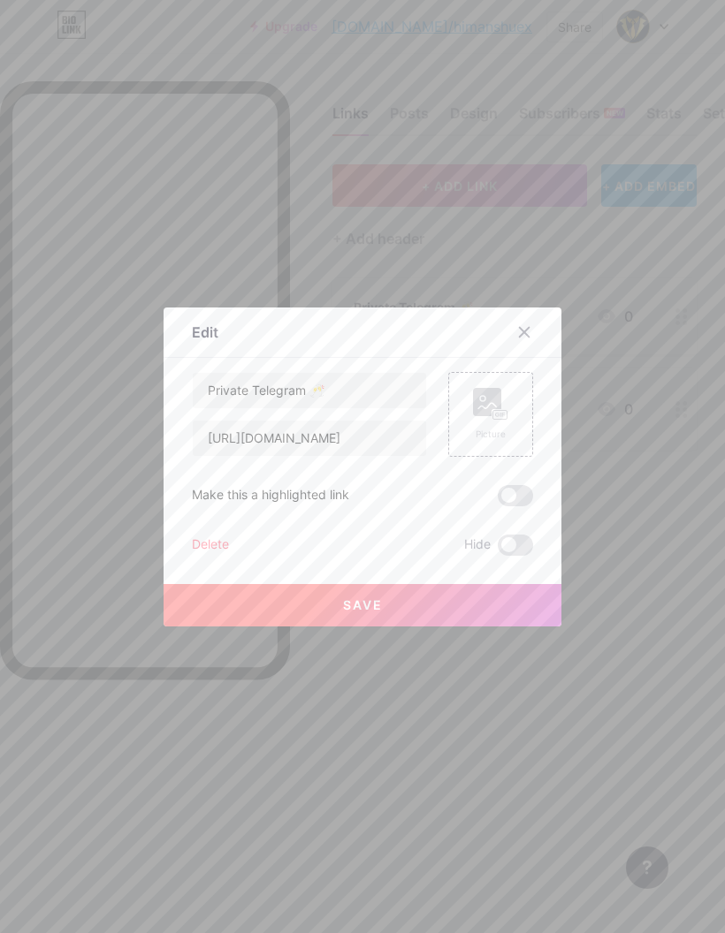
click at [509, 556] on span at bounding box center [515, 545] width 35 height 21
click at [498, 550] on input "checkbox" at bounding box center [498, 550] width 0 height 0
click at [518, 556] on span at bounding box center [515, 545] width 35 height 21
click at [498, 550] on input "checkbox" at bounding box center [498, 550] width 0 height 0
click at [523, 348] on div at bounding box center [524, 332] width 32 height 32
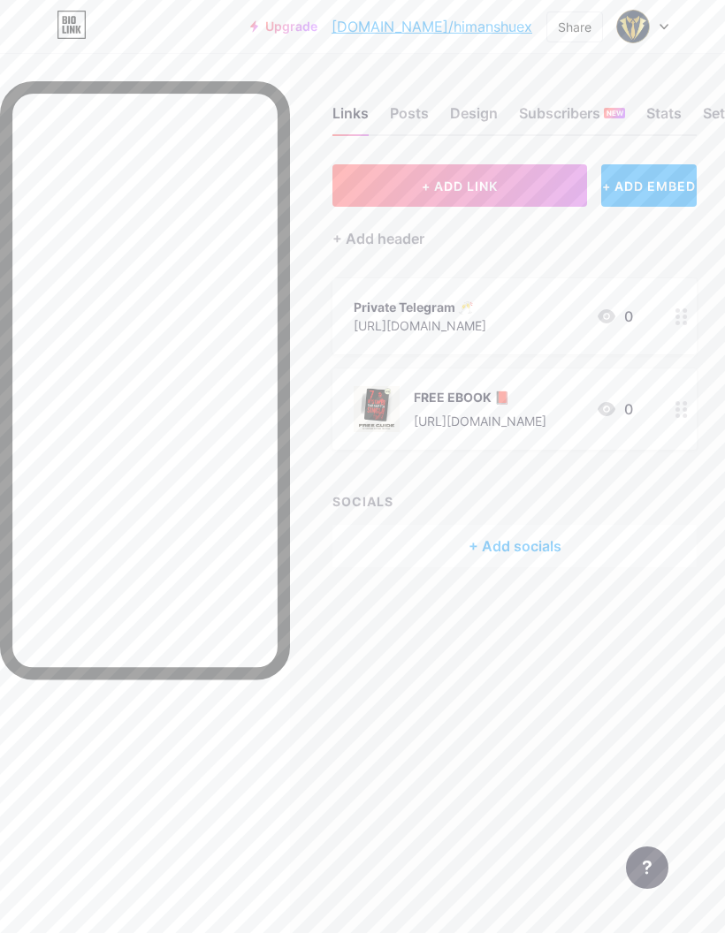
click at [694, 285] on div at bounding box center [681, 316] width 30 height 76
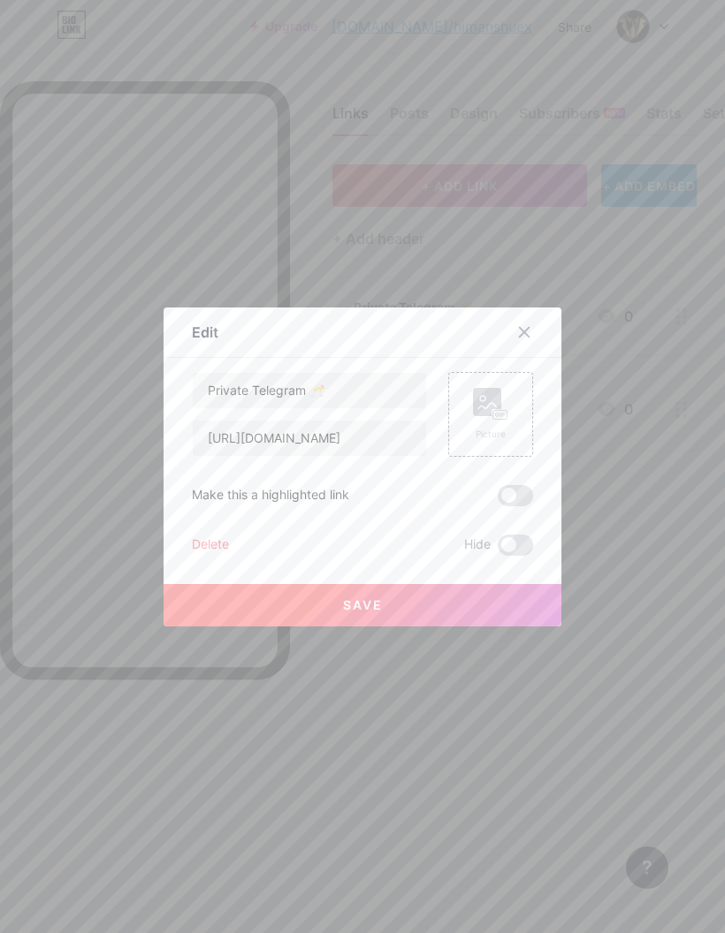
click at [528, 337] on icon at bounding box center [525, 332] width 10 height 10
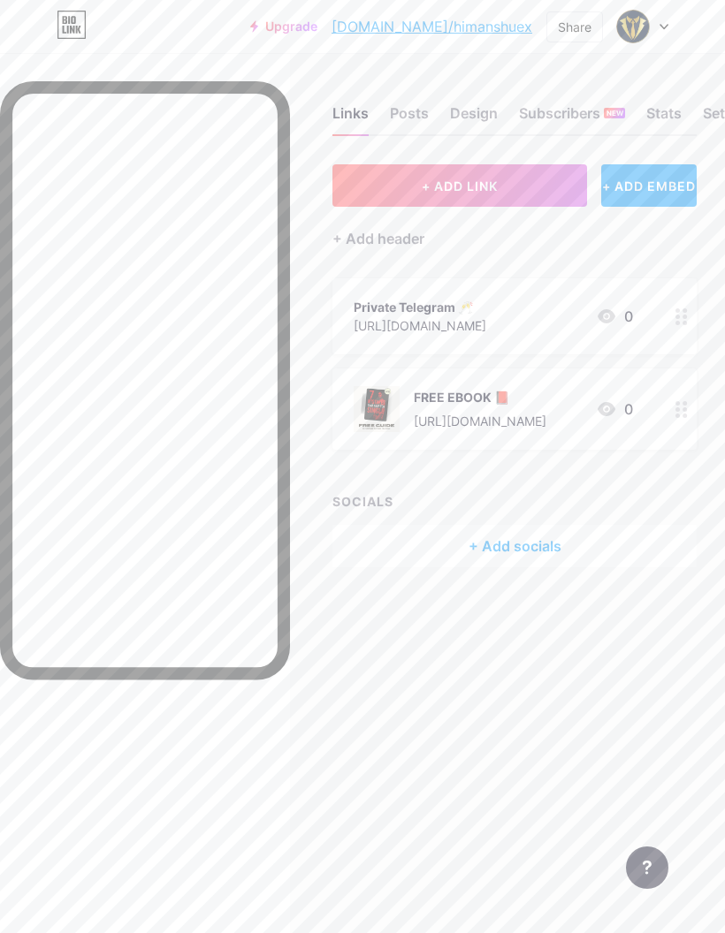
click at [686, 320] on icon at bounding box center [681, 316] width 12 height 17
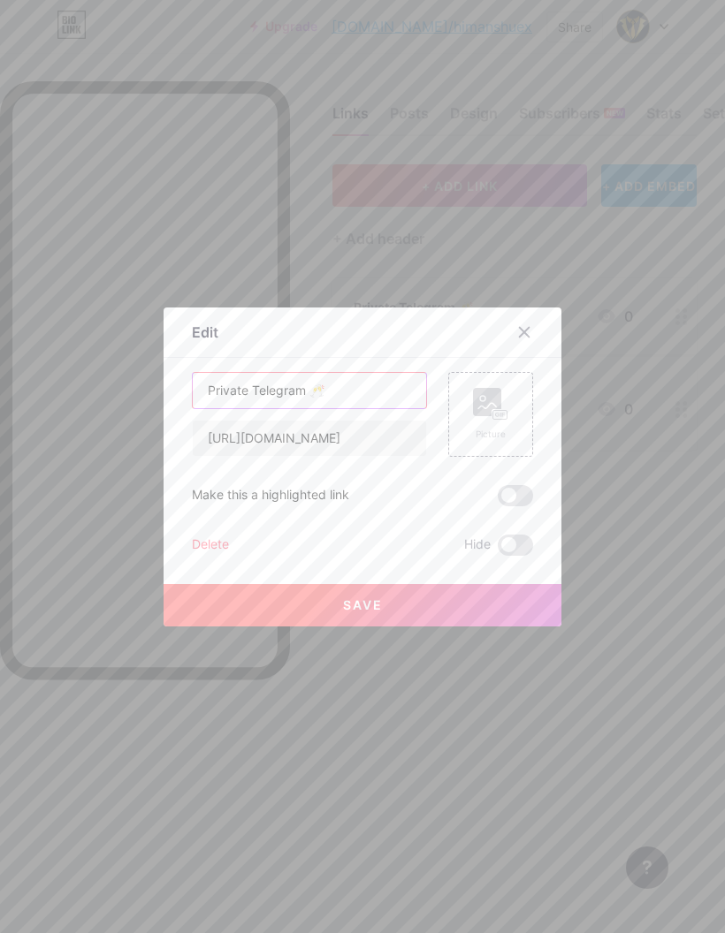
click at [392, 408] on input "Private Telegram 🥂" at bounding box center [309, 390] width 233 height 35
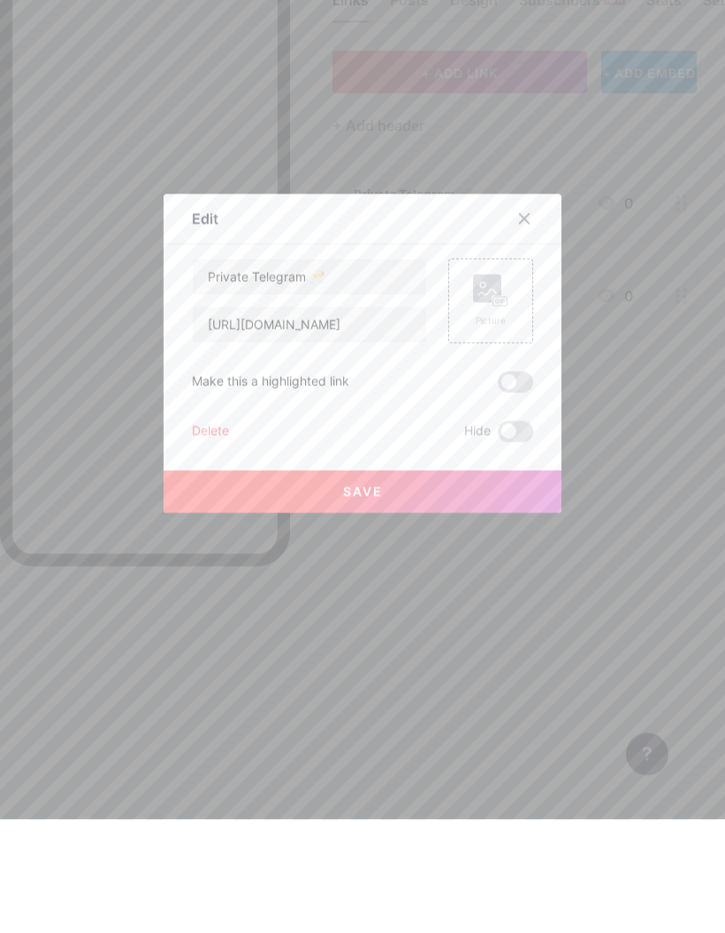
click at [521, 535] on span at bounding box center [515, 545] width 35 height 21
click at [498, 550] on input "checkbox" at bounding box center [498, 550] width 0 height 0
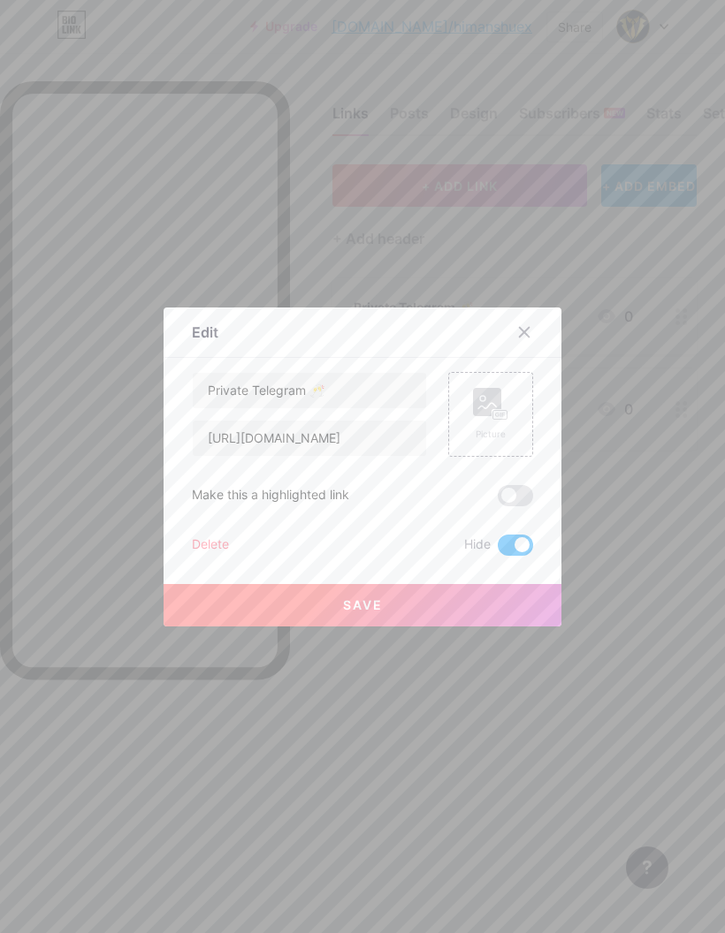
click at [495, 627] on button "Save" at bounding box center [362, 605] width 398 height 42
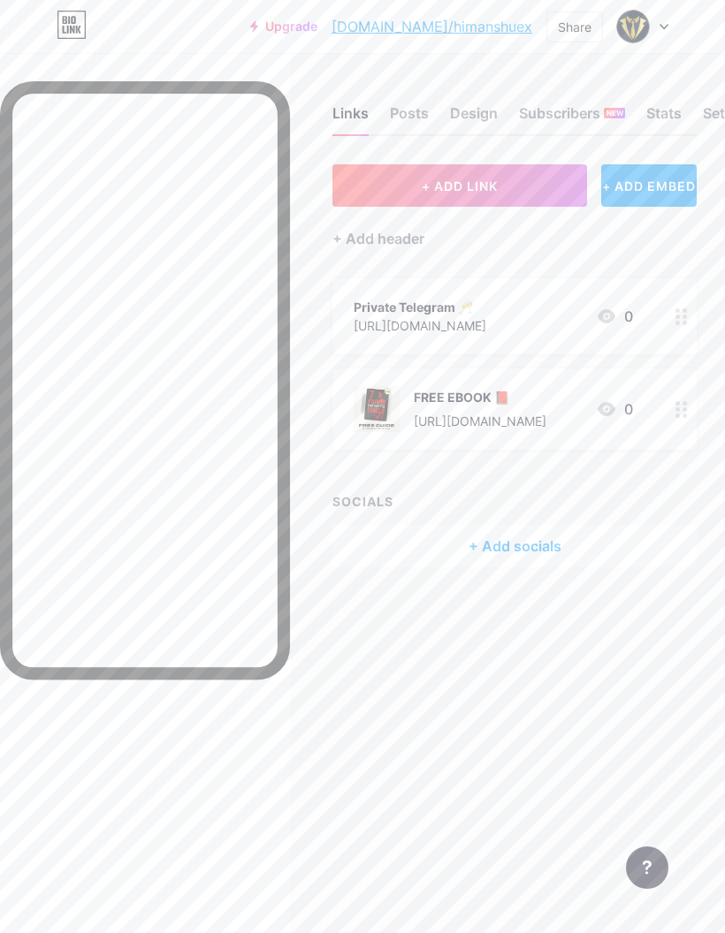
click at [680, 308] on icon at bounding box center [681, 316] width 12 height 17
click at [511, 556] on span at bounding box center [515, 545] width 35 height 21
click at [498, 550] on input "checkbox" at bounding box center [498, 550] width 0 height 0
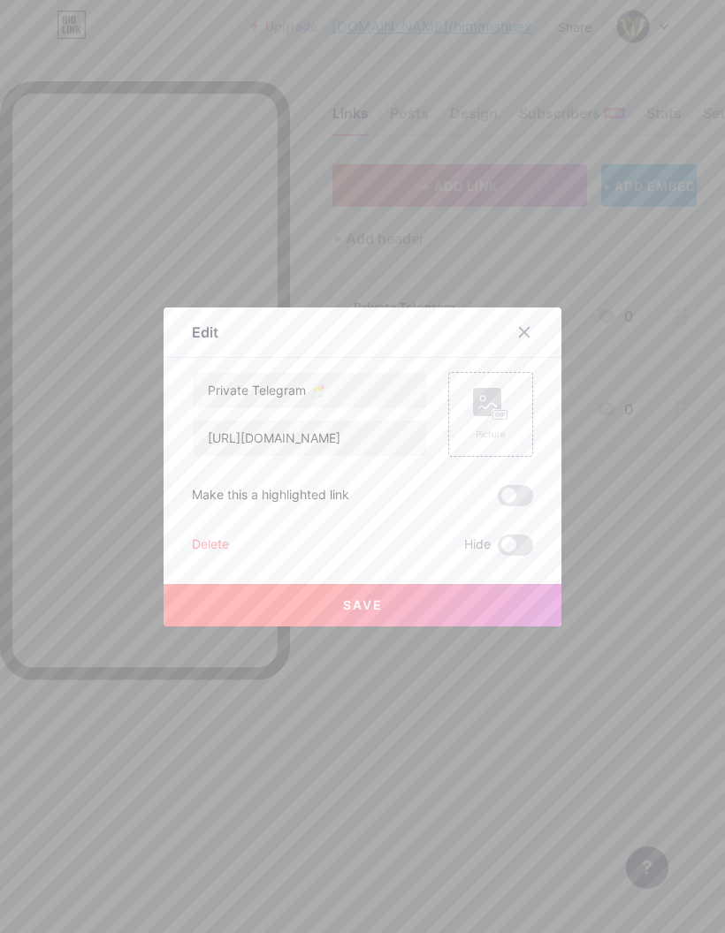
click at [496, 627] on button "Save" at bounding box center [362, 605] width 398 height 42
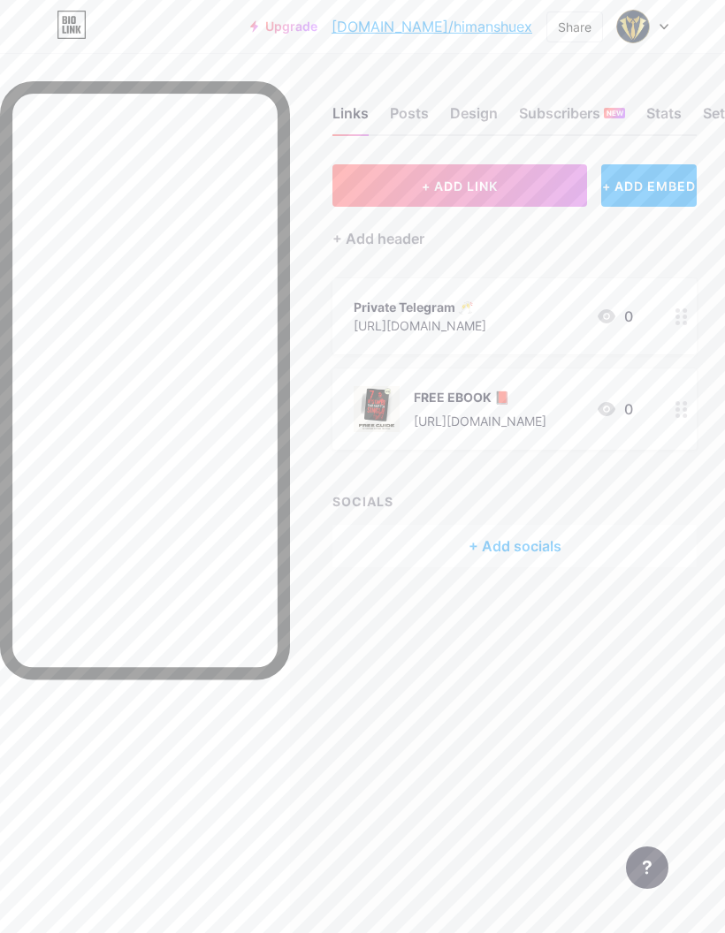
click at [685, 278] on div at bounding box center [681, 316] width 30 height 76
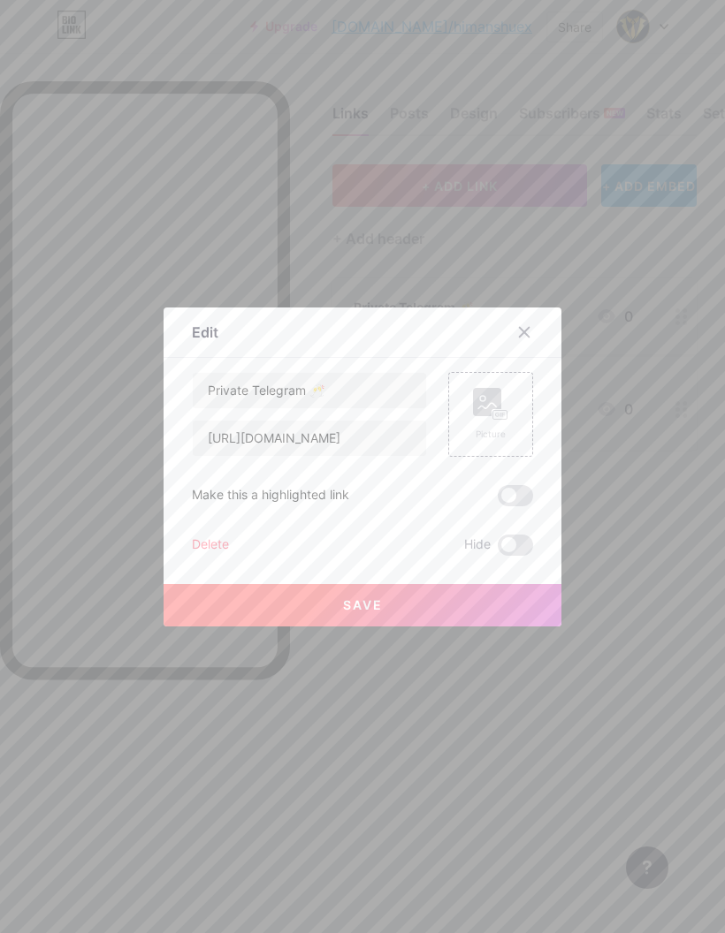
click at [495, 441] on div "Picture" at bounding box center [490, 414] width 35 height 53
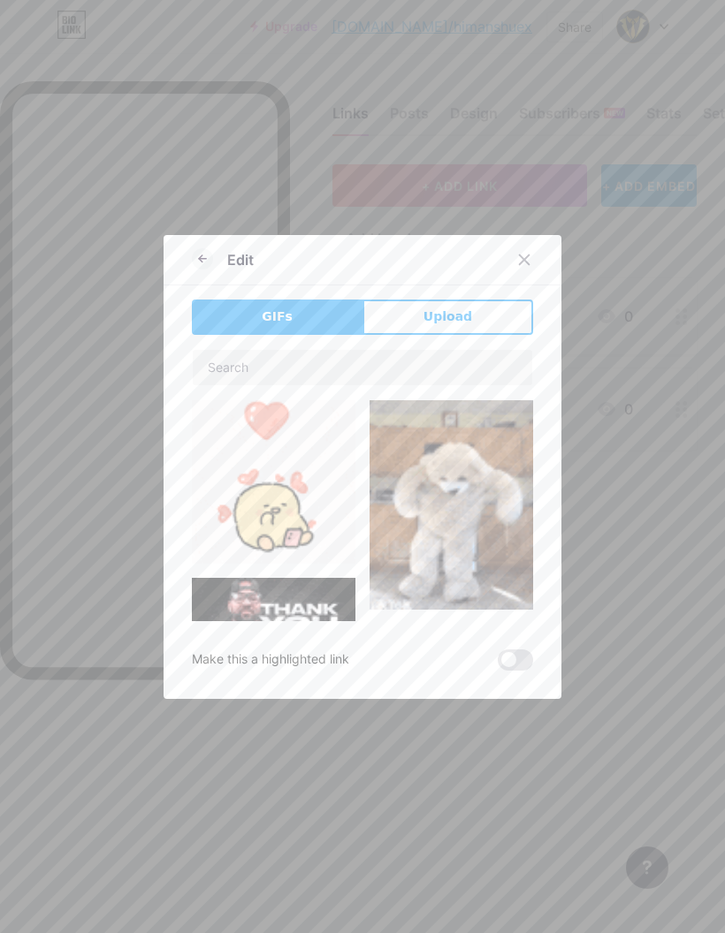
click at [507, 335] on button "Upload" at bounding box center [447, 317] width 171 height 35
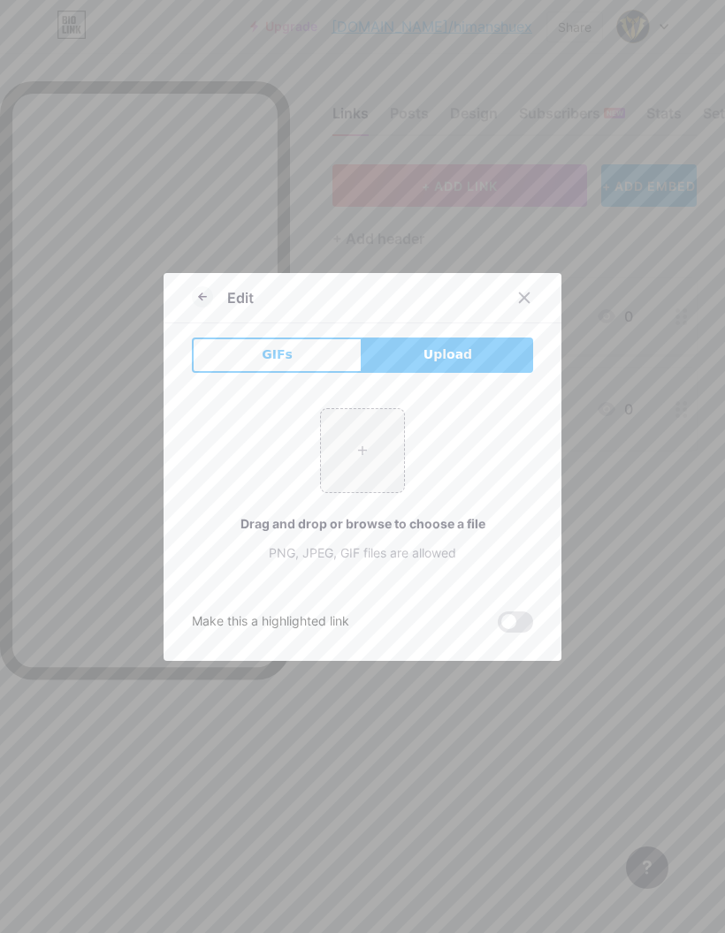
click at [381, 488] on input "file" at bounding box center [362, 450] width 83 height 83
type input "C:\fakepath\IMG_1006.jpeg"
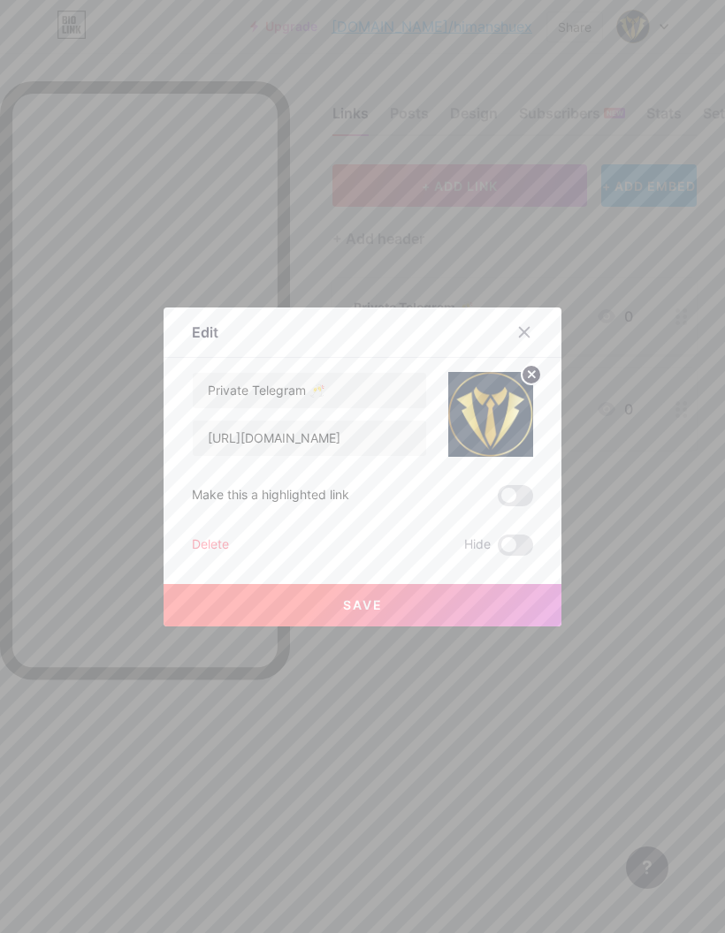
click at [524, 627] on button "Save" at bounding box center [362, 605] width 398 height 42
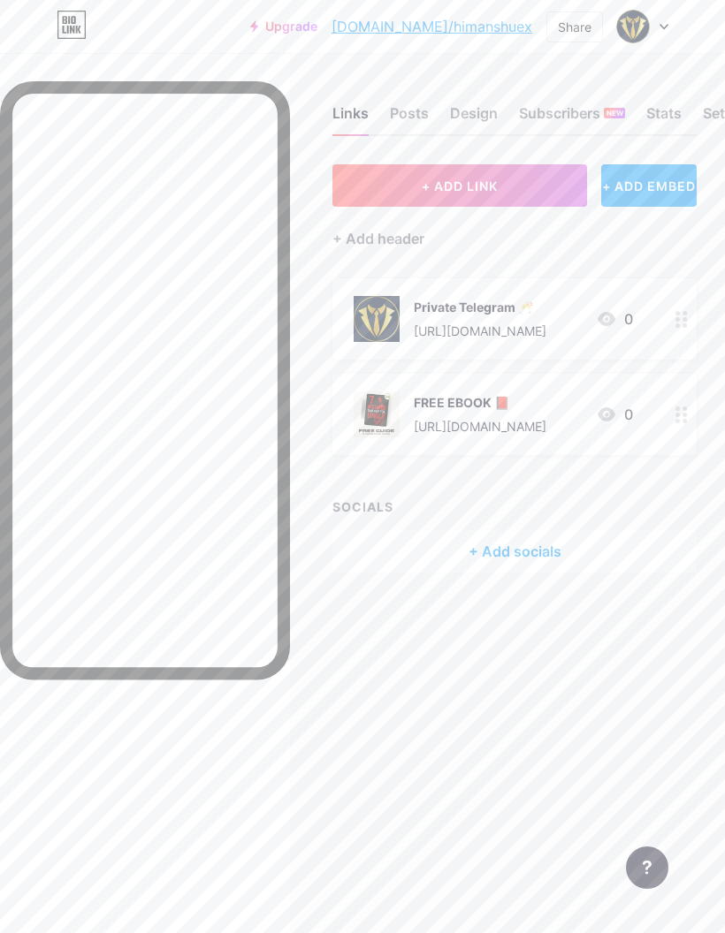
click at [522, 298] on div "Private Telegram 🥂" at bounding box center [480, 307] width 133 height 19
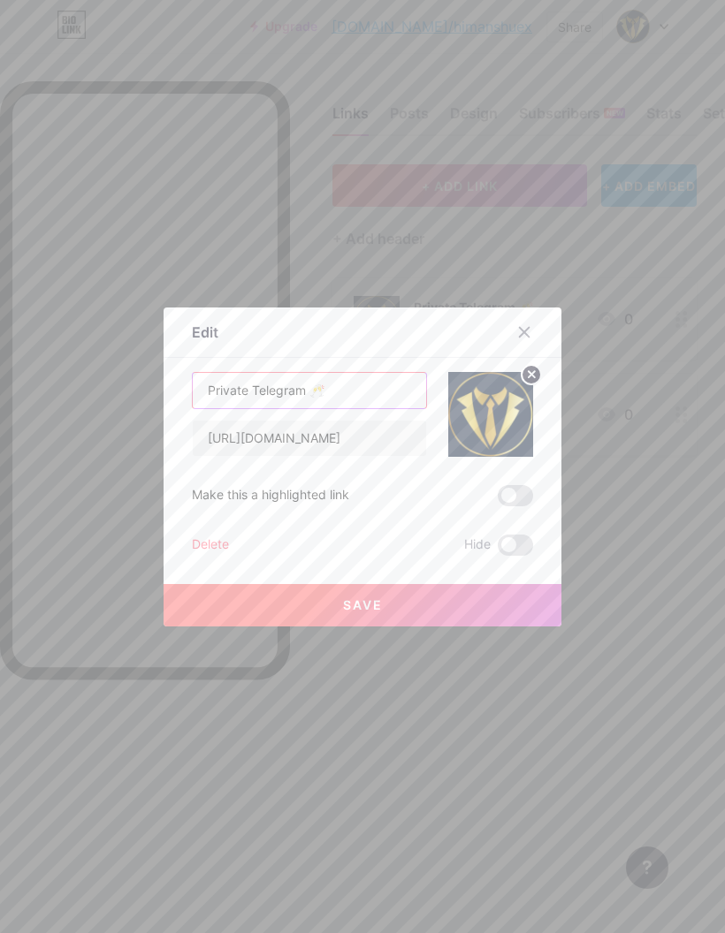
click at [386, 408] on input "Private Telegram 🥂" at bounding box center [309, 390] width 233 height 35
type input "P"
type input "Men Spitting Facts: Telegram Group (FREE🥂)"
click at [481, 627] on button "Save" at bounding box center [362, 605] width 398 height 42
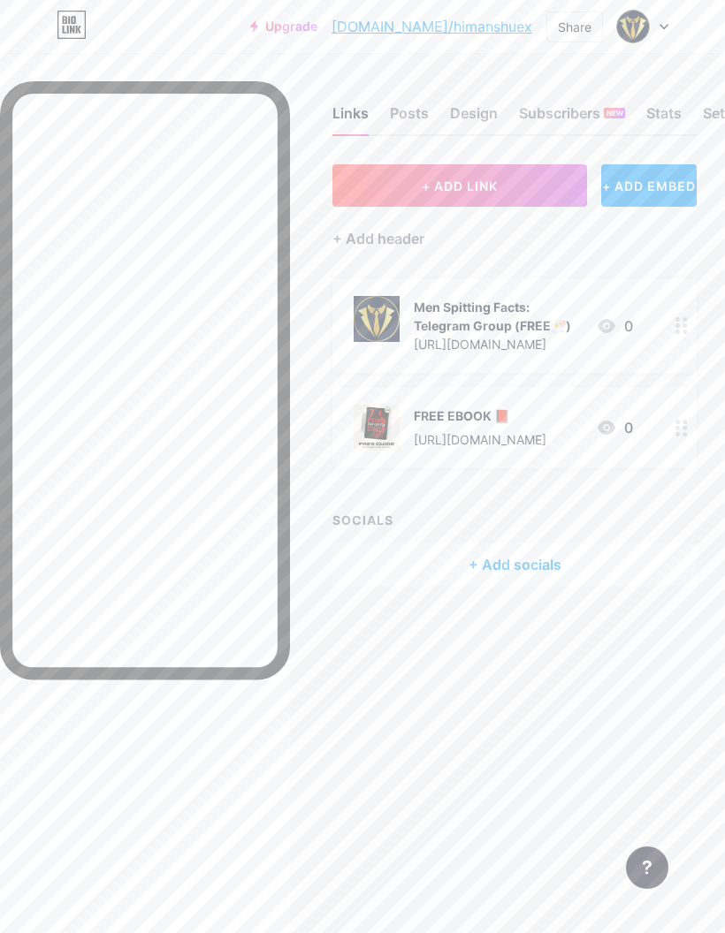
click at [676, 317] on icon at bounding box center [681, 325] width 12 height 17
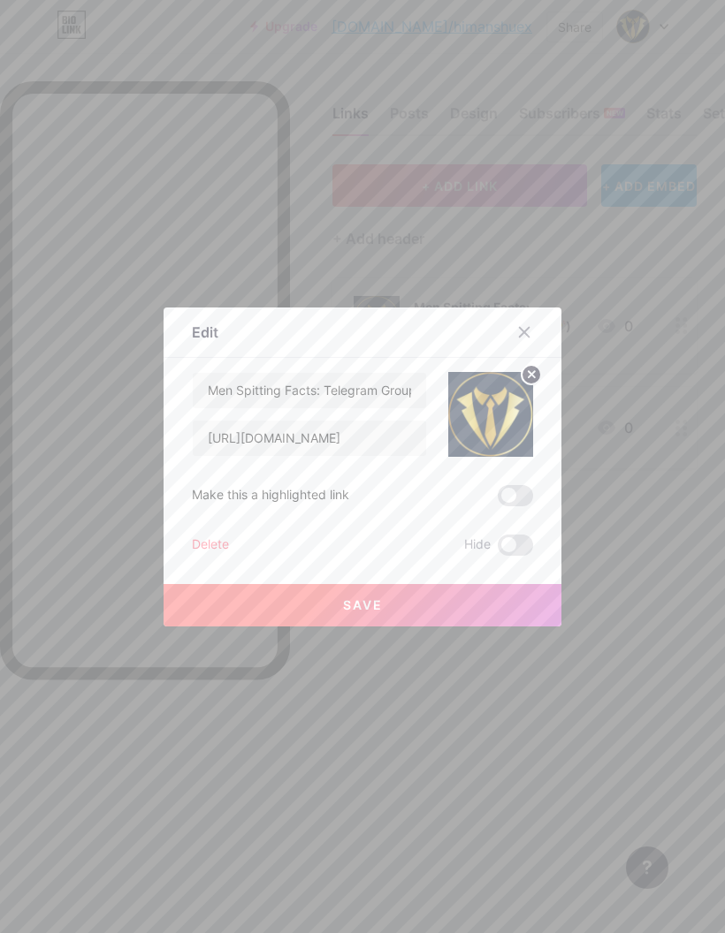
click at [525, 506] on span at bounding box center [515, 495] width 35 height 21
click at [498, 500] on input "checkbox" at bounding box center [498, 500] width 0 height 0
click at [505, 627] on button "Save" at bounding box center [362, 605] width 398 height 42
click at [215, 627] on button "Save" at bounding box center [362, 605] width 398 height 42
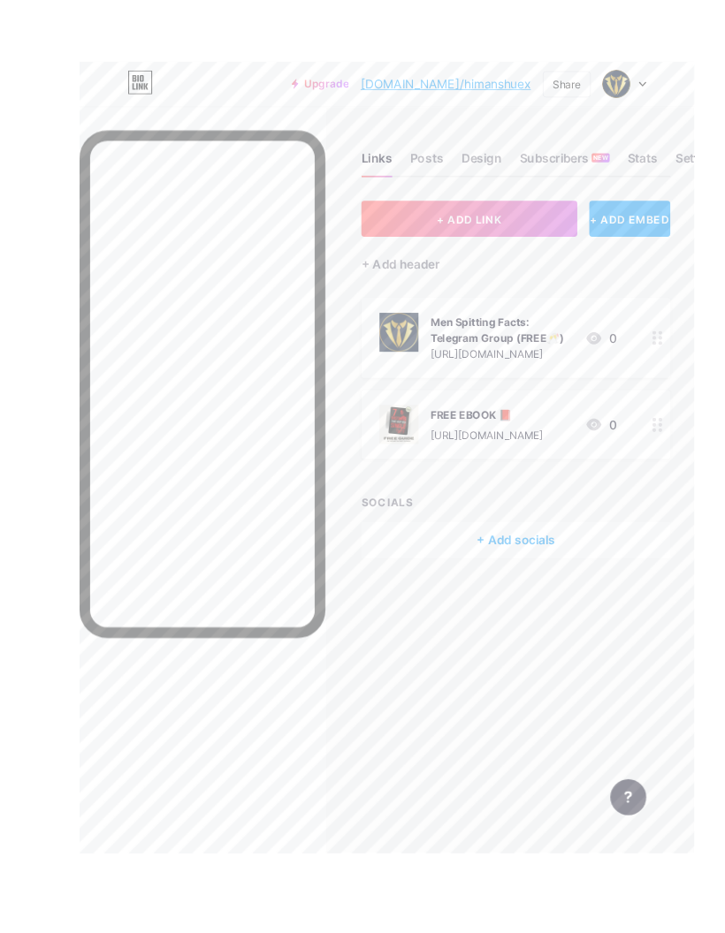
scroll to position [24, 0]
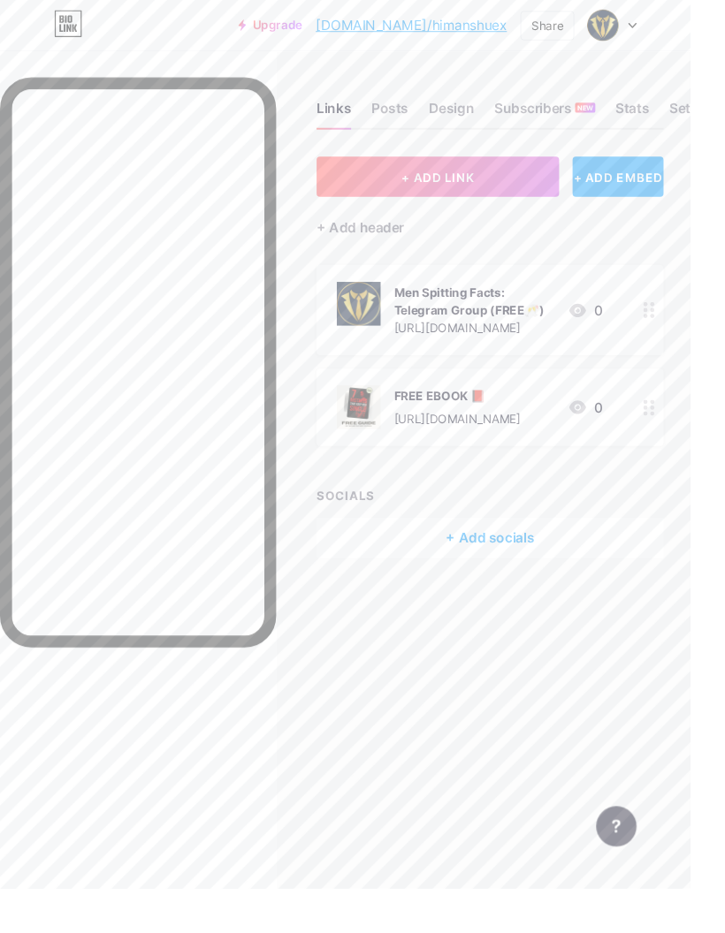
click at [526, 32] on link "bio.link/himanshuex" at bounding box center [431, 26] width 201 height 21
click at [724, 109] on div "Settings" at bounding box center [731, 119] width 57 height 32
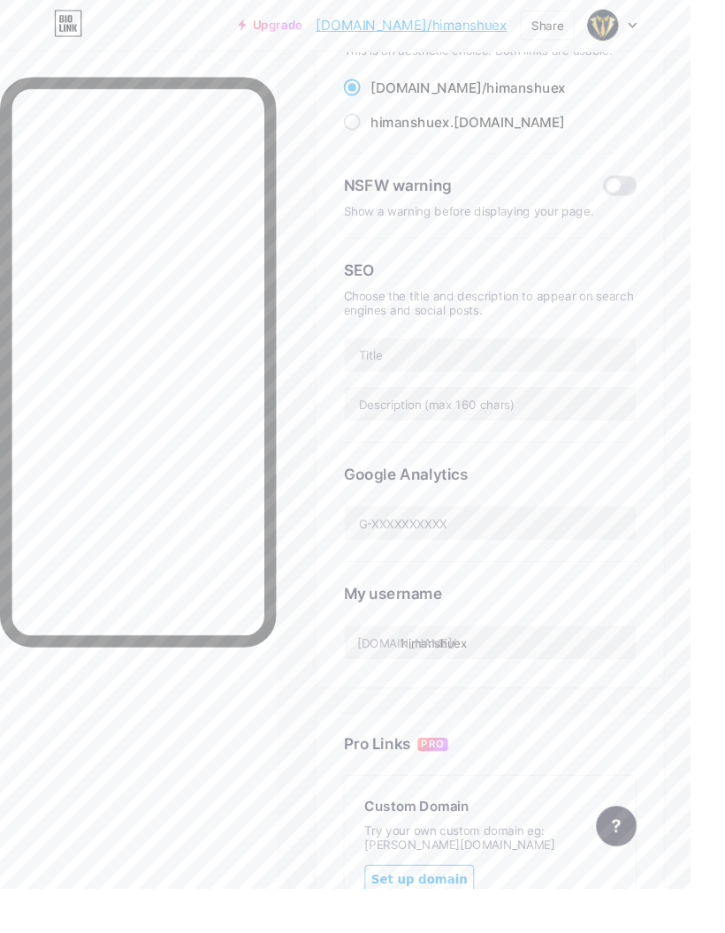
scroll to position [173, 0]
click at [560, 669] on input "himanshuex" at bounding box center [514, 673] width 306 height 35
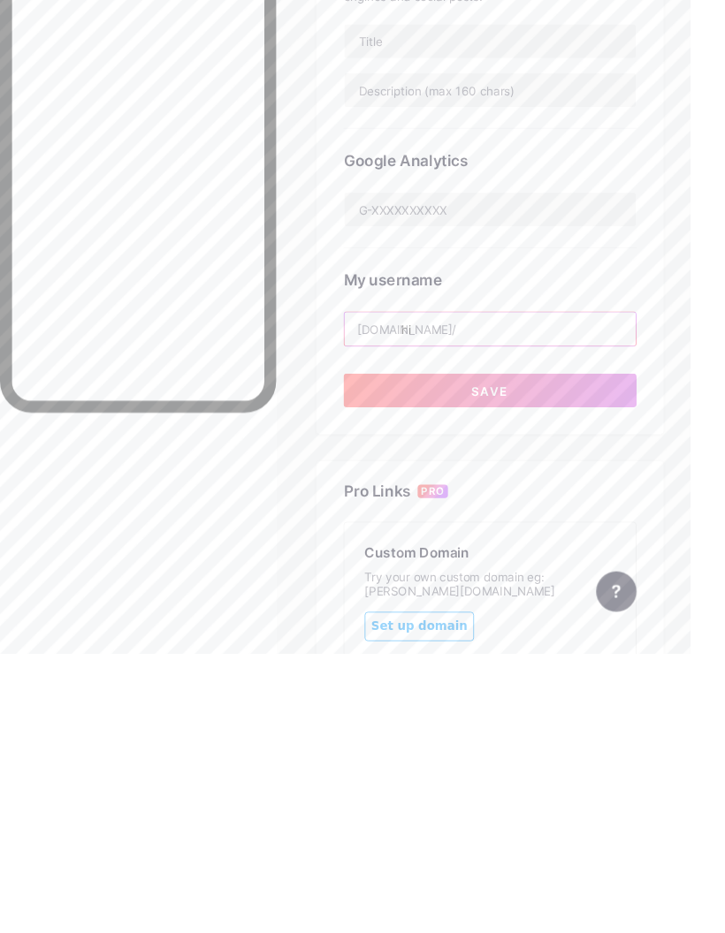
type input "h"
type input "m"
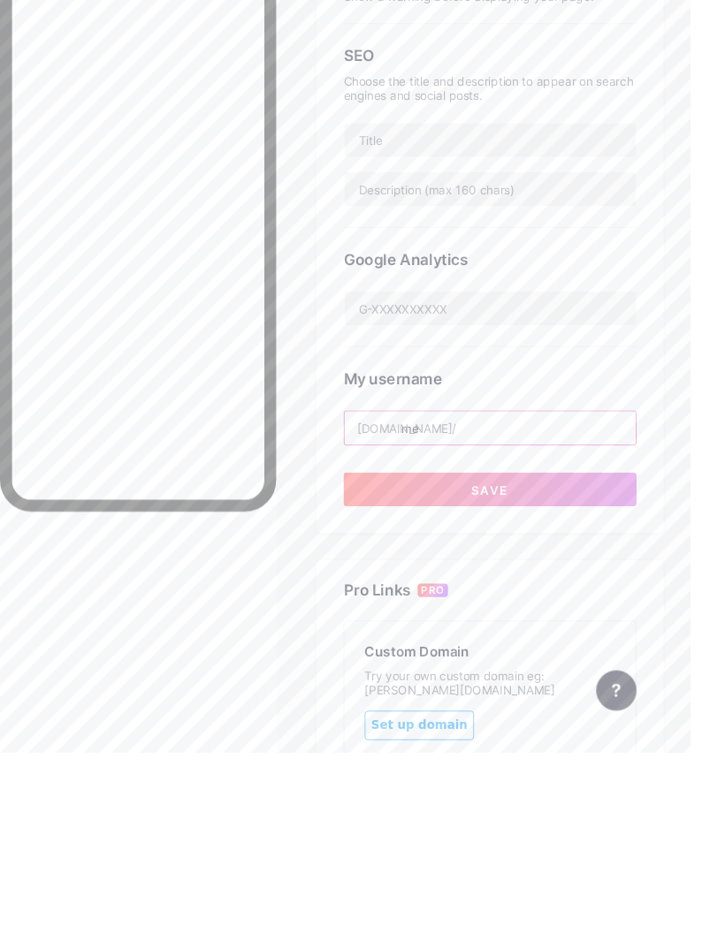
type input "m"
click at [521, 650] on span "Save" at bounding box center [515, 657] width 40 height 15
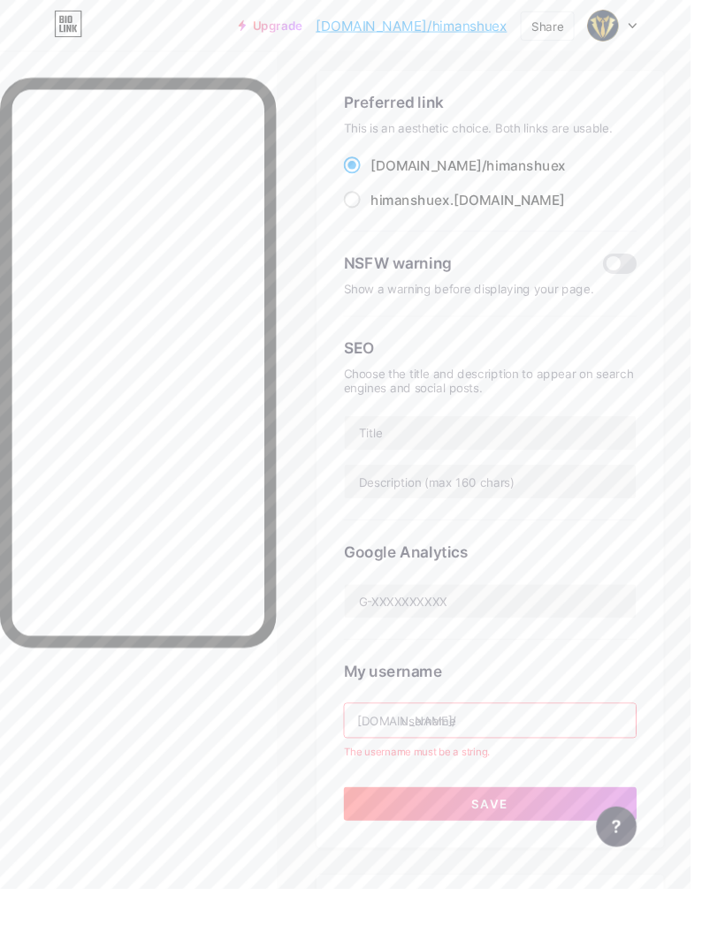
scroll to position [0, 0]
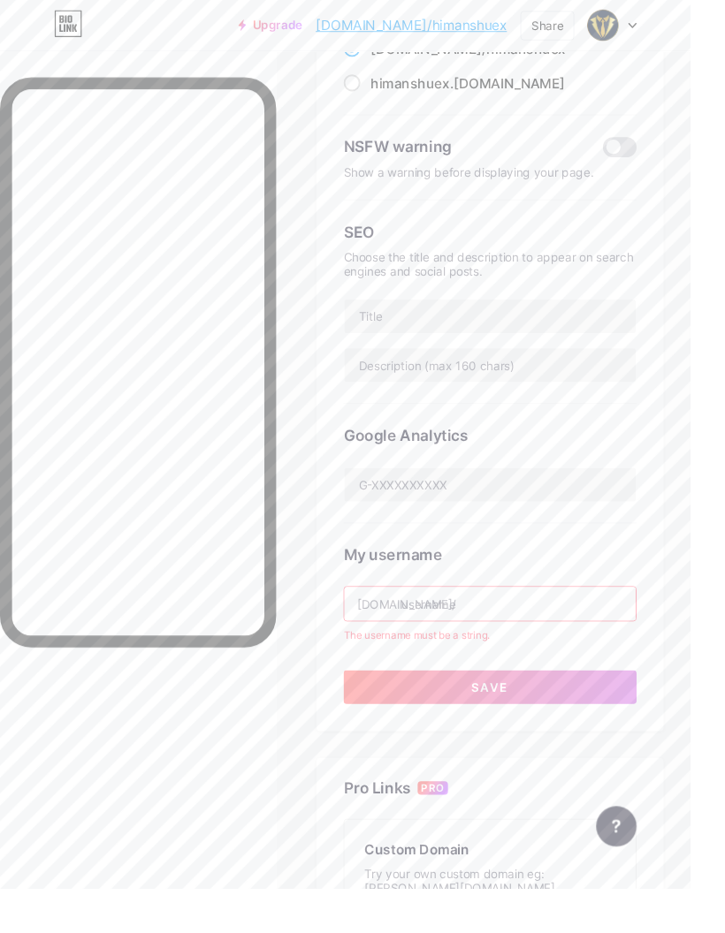
click at [598, 631] on input "text" at bounding box center [514, 634] width 306 height 35
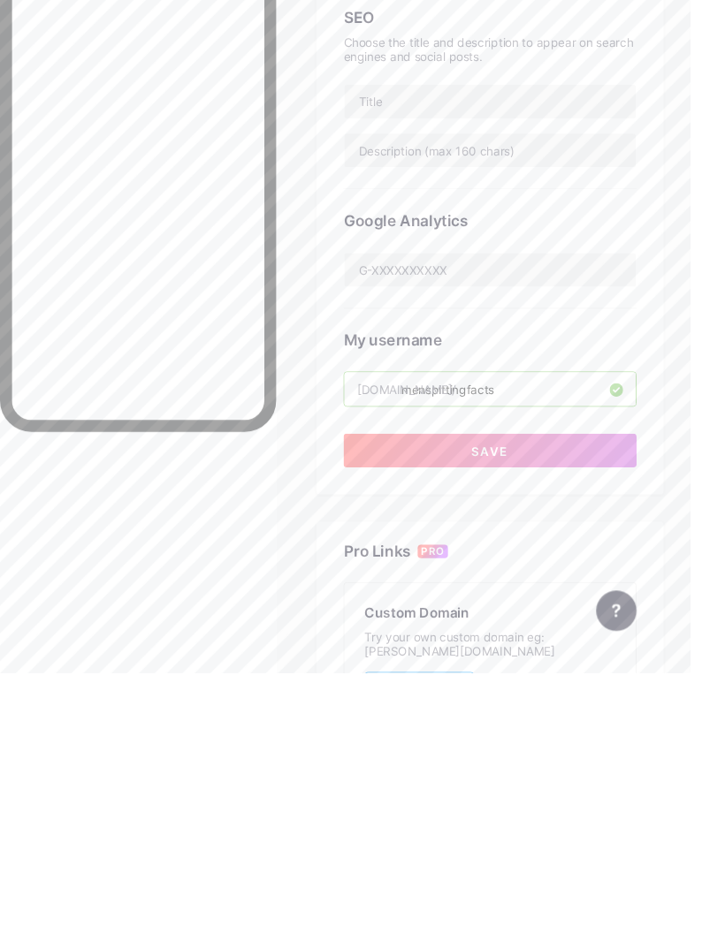
click at [434, 618] on input "menspittingfacts" at bounding box center [514, 635] width 306 height 35
click at [472, 682] on button "Save" at bounding box center [515, 699] width 308 height 35
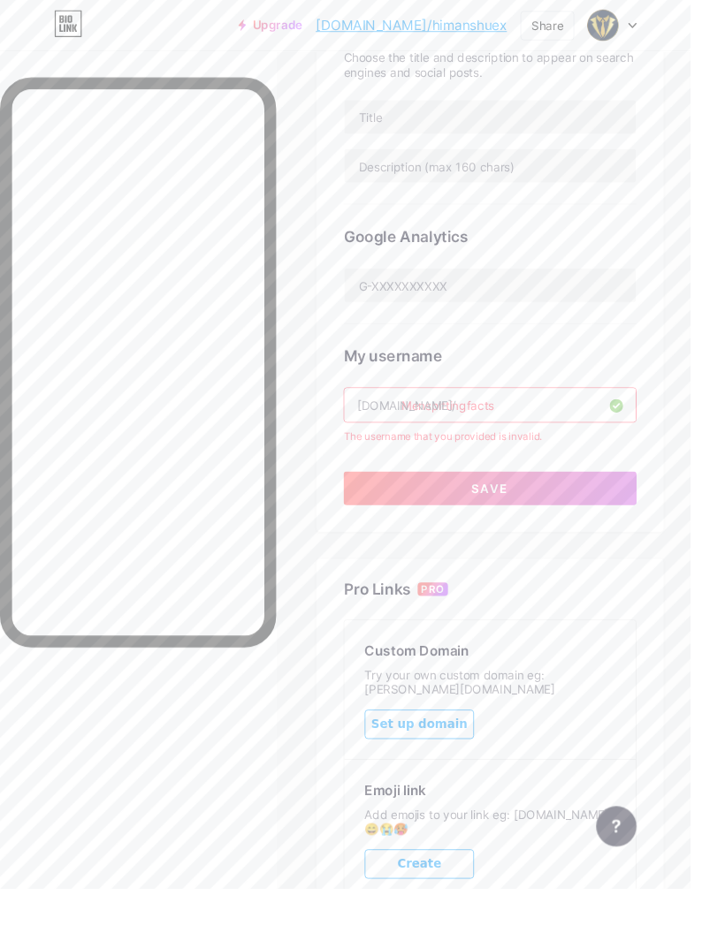
click at [435, 413] on input "Menspittingfacts" at bounding box center [514, 424] width 306 height 35
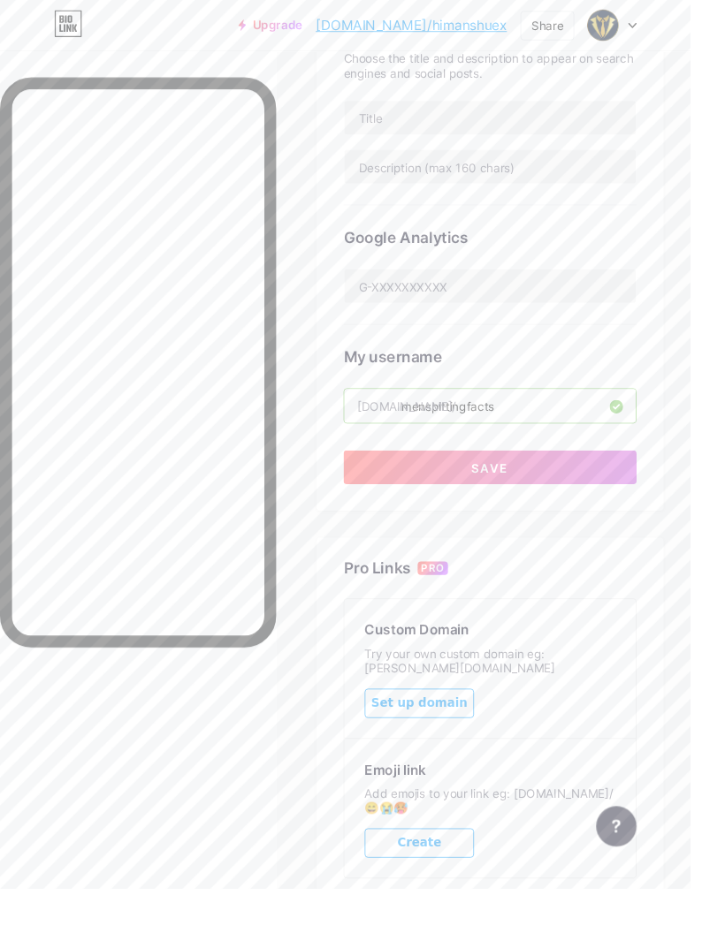
type input "menspittingfacts"
click at [468, 481] on button "Save" at bounding box center [515, 490] width 308 height 35
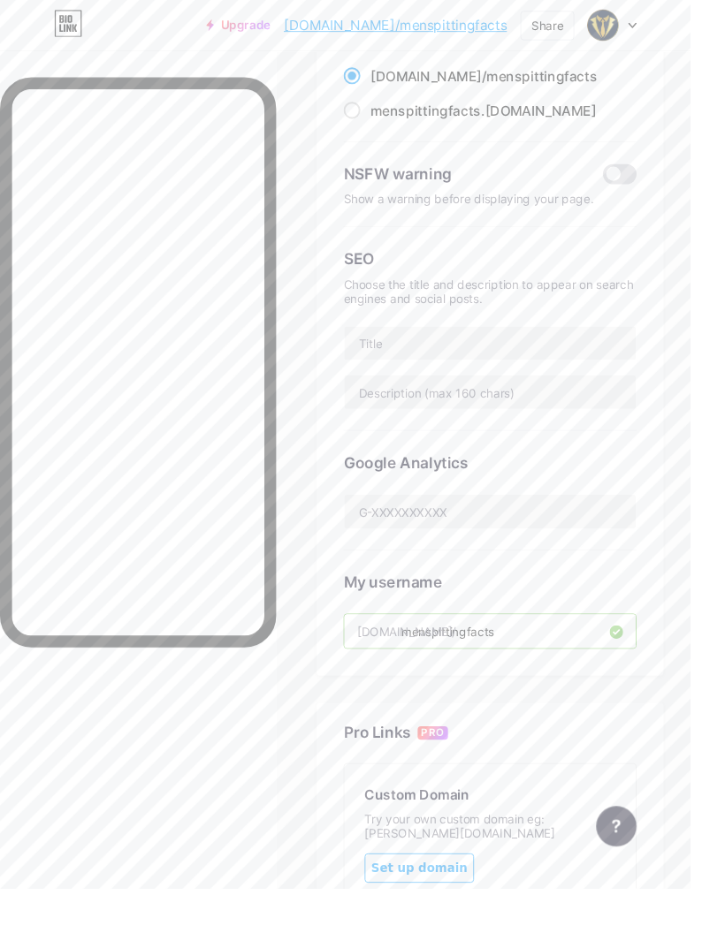
scroll to position [0, 0]
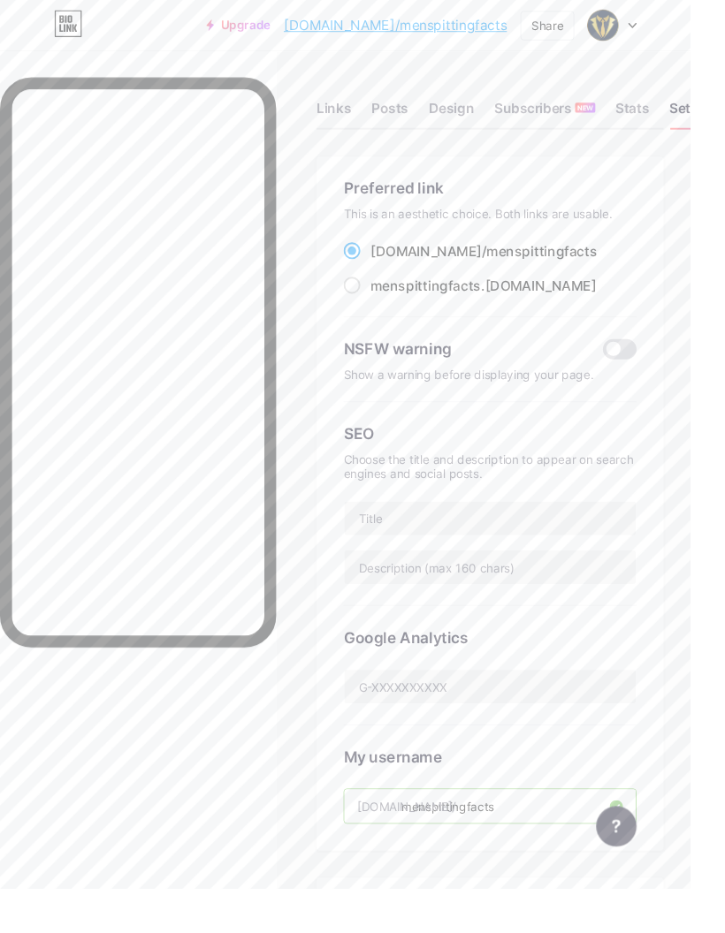
click at [361, 108] on div "Links" at bounding box center [350, 119] width 36 height 32
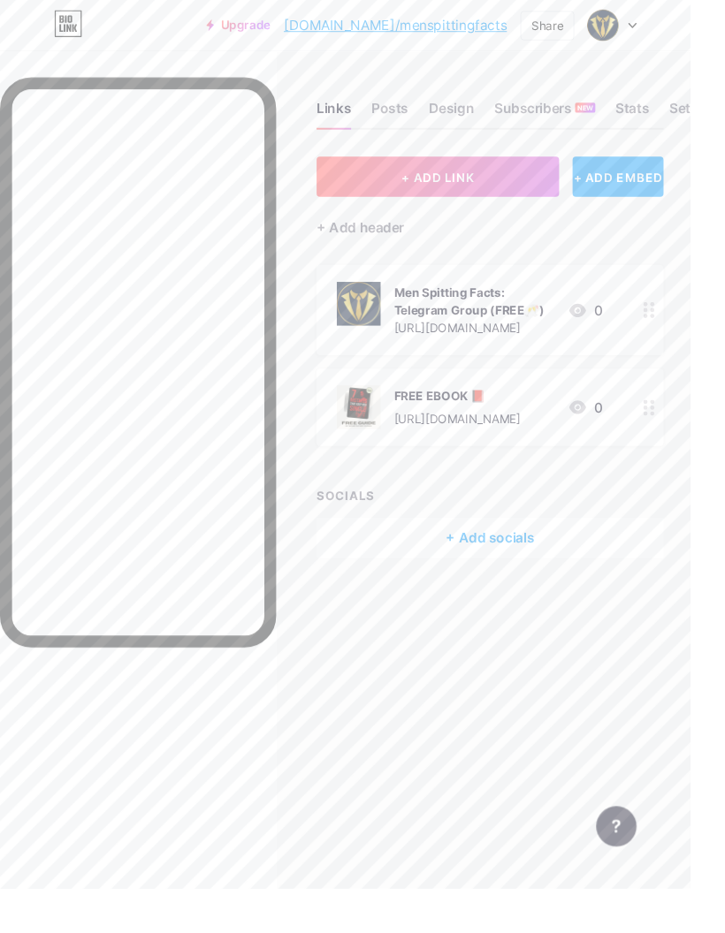
click at [668, 314] on div at bounding box center [681, 325] width 30 height 95
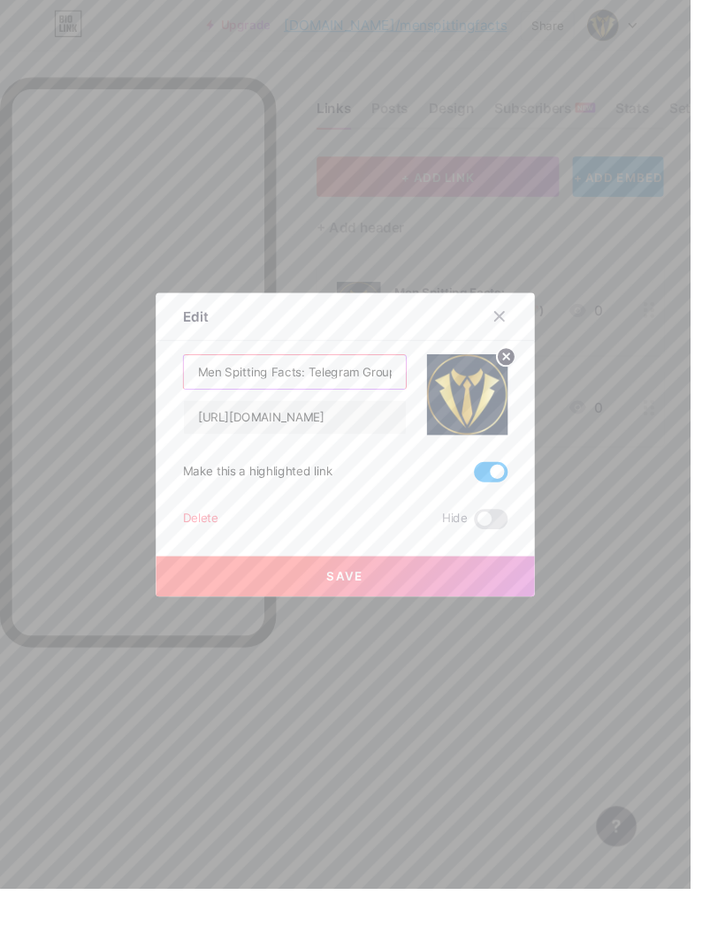
click at [391, 408] on input "Men Spitting Facts: Telegram Group (FREE🥂)" at bounding box center [309, 390] width 233 height 35
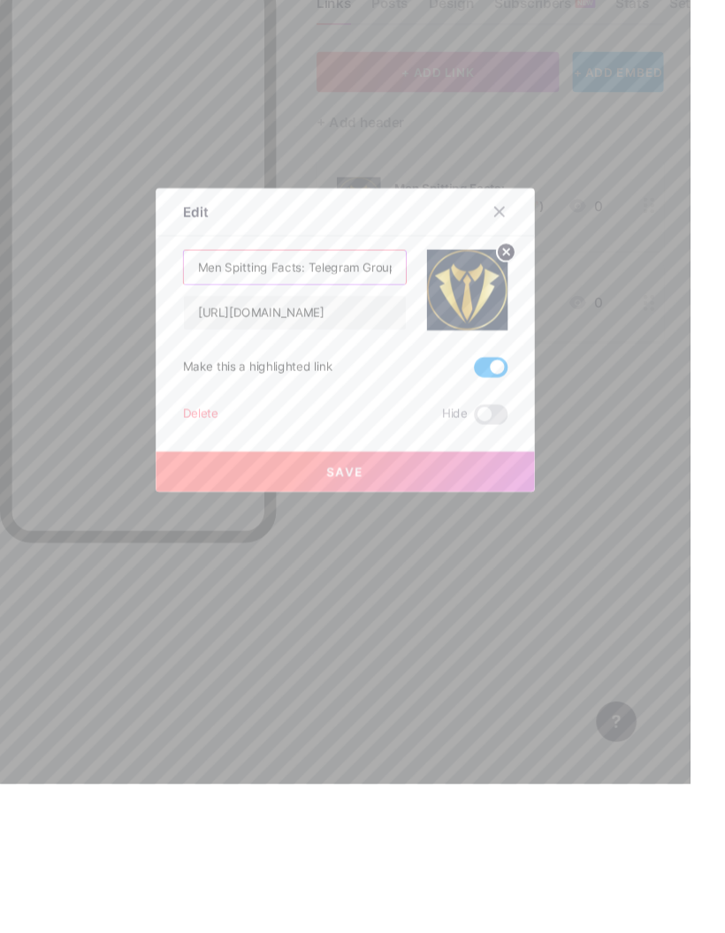
type input "Men Spitting Facts: Telegram Group (FREE)"
click at [423, 584] on button "Save" at bounding box center [362, 605] width 398 height 42
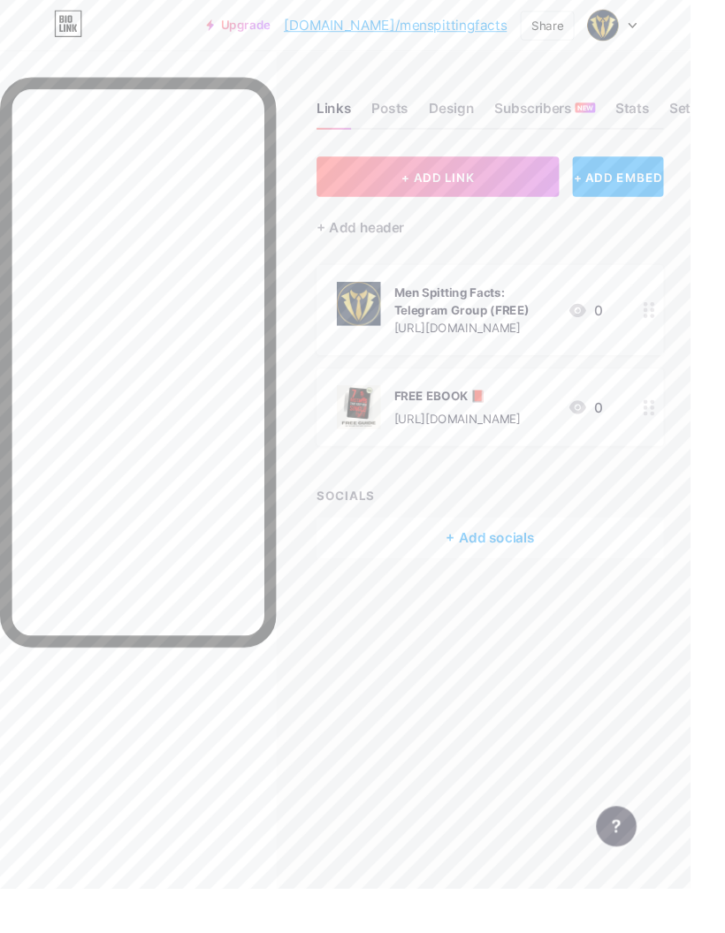
click at [686, 321] on icon at bounding box center [681, 325] width 12 height 17
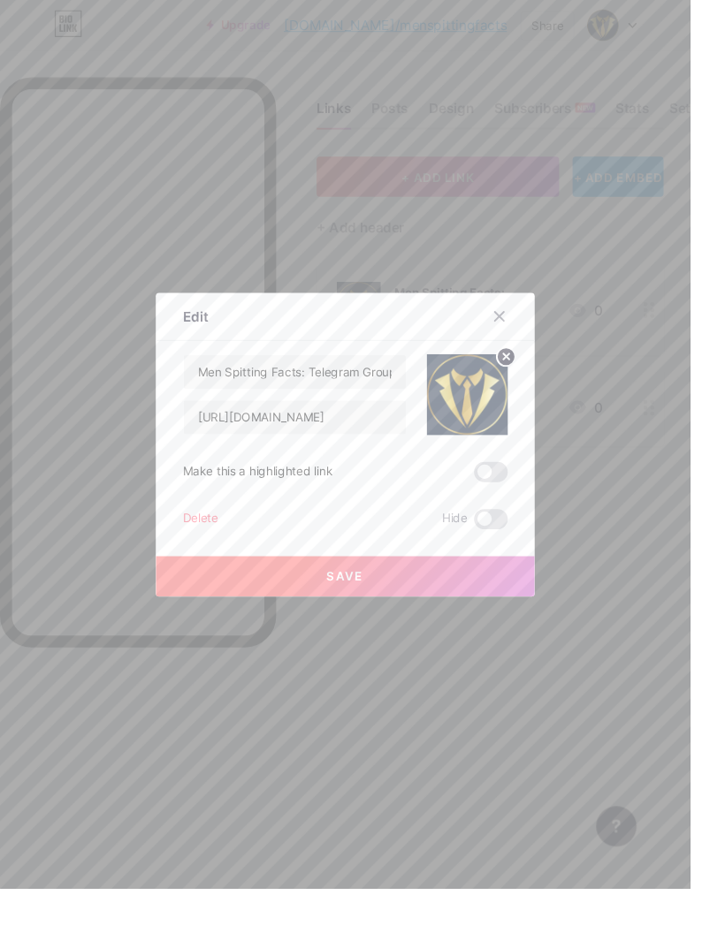
click at [526, 348] on div at bounding box center [524, 332] width 32 height 32
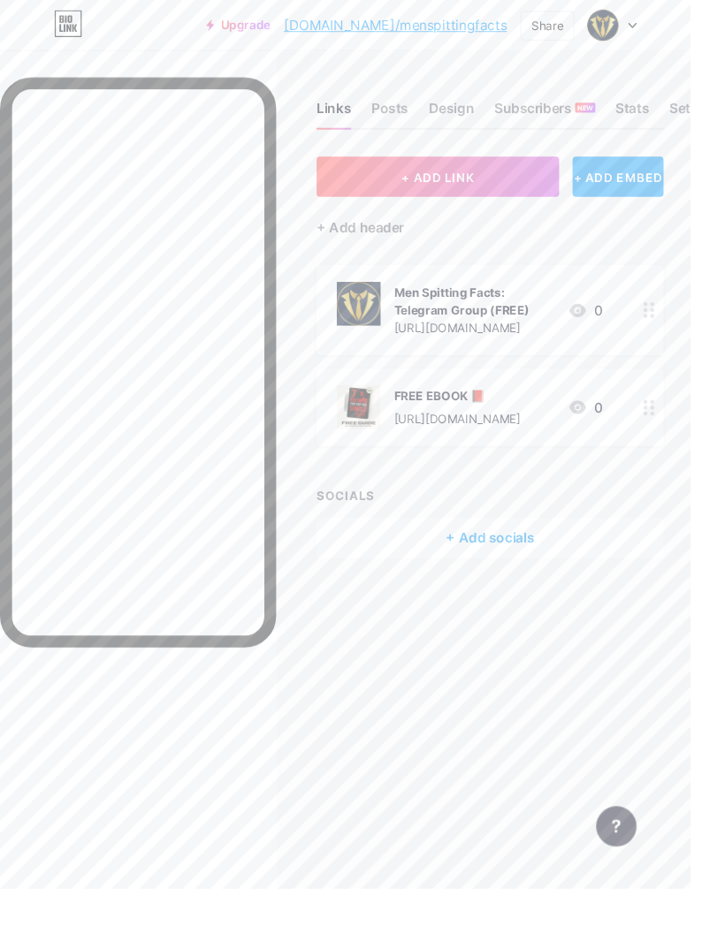
click at [666, 322] on div at bounding box center [681, 325] width 30 height 95
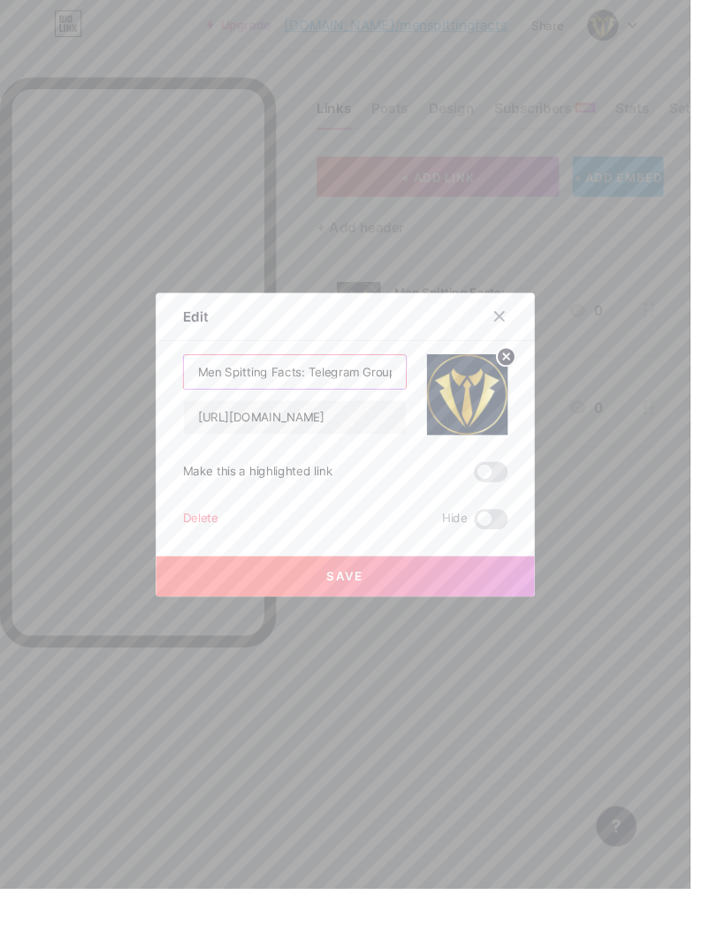
click at [395, 408] on input "Men Spitting Facts: Telegram Group (FREE)" at bounding box center [309, 390] width 233 height 35
click at [352, 408] on input "Men Spitting Facts: Telegram Group (FREE)" at bounding box center [309, 390] width 233 height 35
click at [360, 408] on input "Men Spitting Facts: Group (FREE)" at bounding box center [309, 390] width 233 height 35
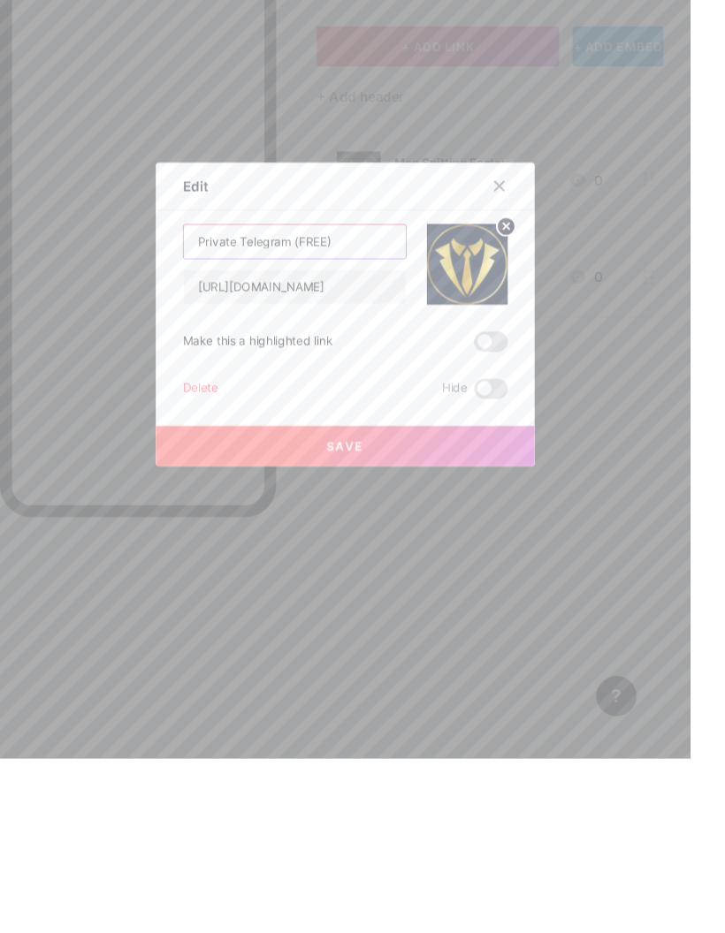
type input "Private Telegram (FREE)"
click at [453, 584] on button "Save" at bounding box center [362, 605] width 398 height 42
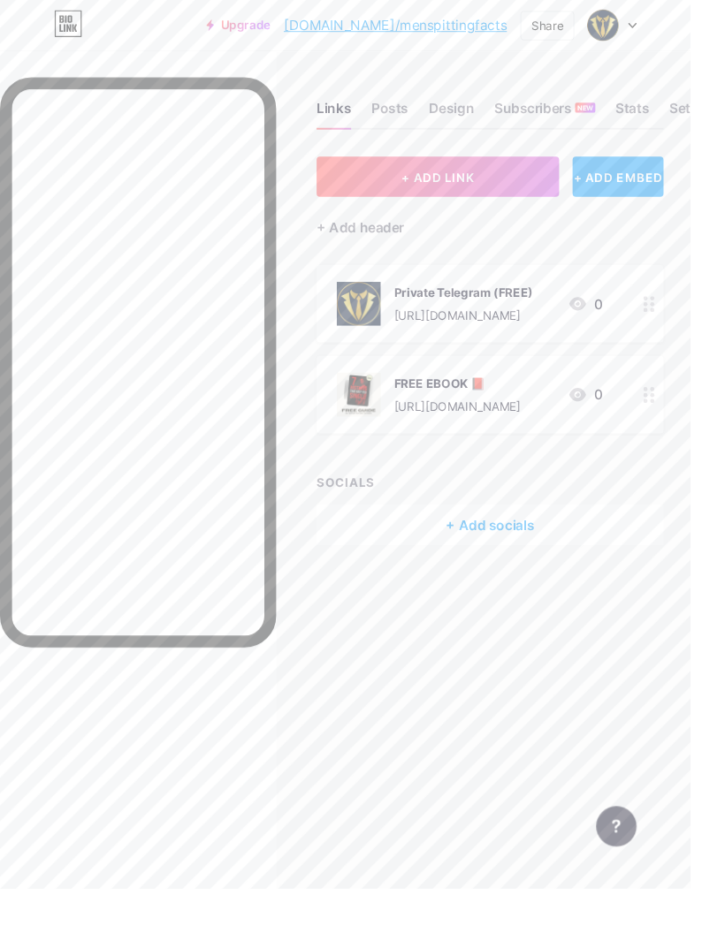
click at [410, 228] on div "+ Add header" at bounding box center [378, 238] width 92 height 21
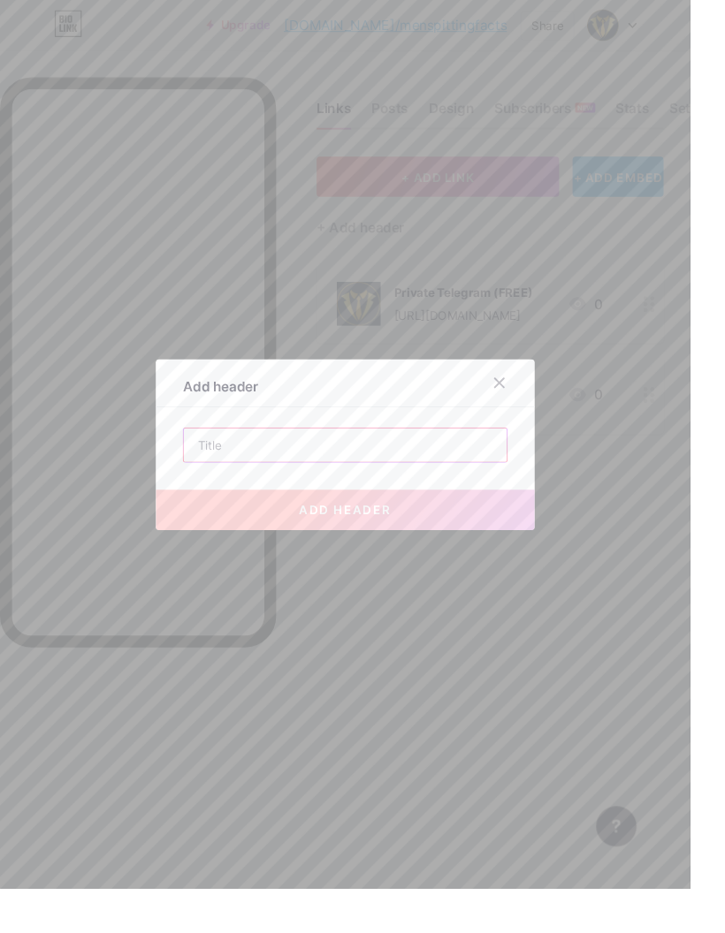
click at [323, 485] on input "text" at bounding box center [362, 467] width 339 height 35
click at [338, 485] on input "text" at bounding box center [362, 467] width 339 height 35
paste input "https://bio.link/menspittingfacts"
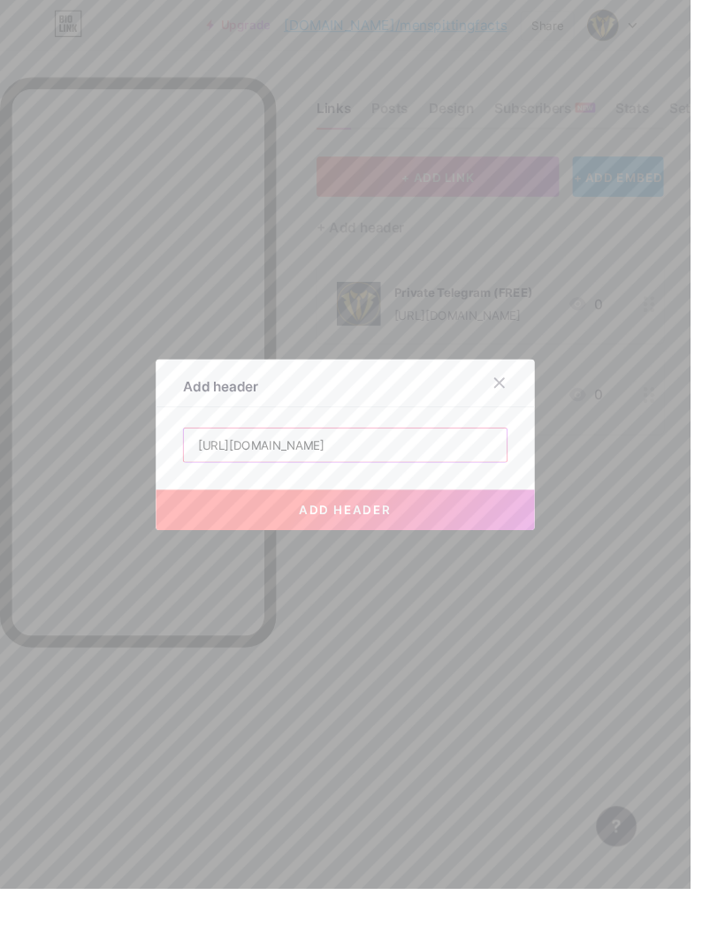
type input "https://bio.link/menspittingfacts"
click at [446, 557] on button "add header" at bounding box center [362, 535] width 398 height 42
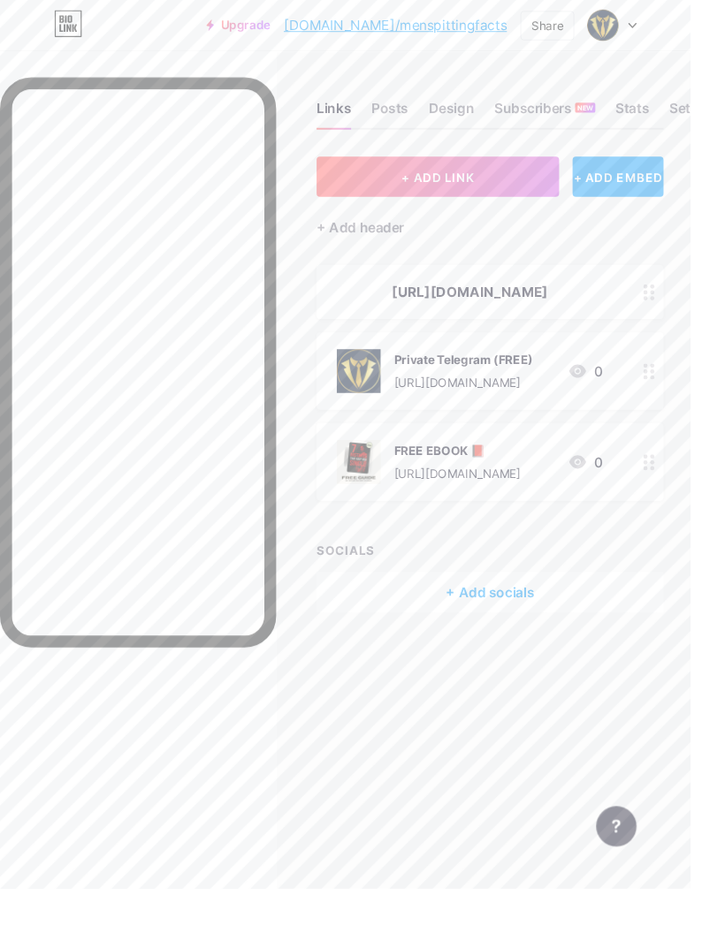
scroll to position [0, 0]
click at [619, 303] on div "https://bio.link/menspittingfacts" at bounding box center [492, 306] width 279 height 21
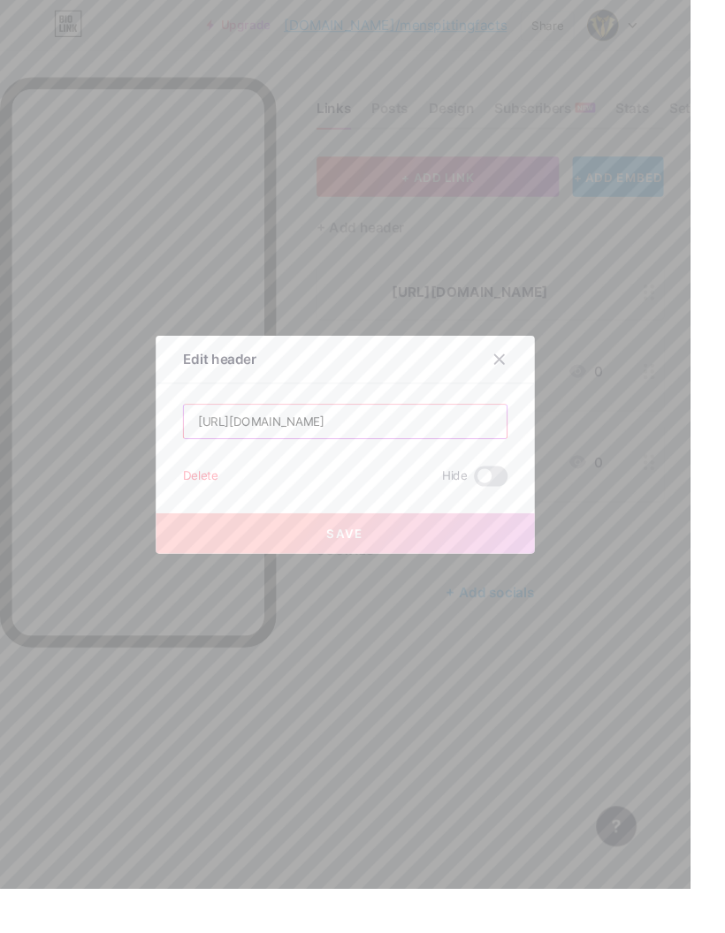
click at [476, 460] on input "https://bio.link/menspittingfacts" at bounding box center [362, 442] width 339 height 35
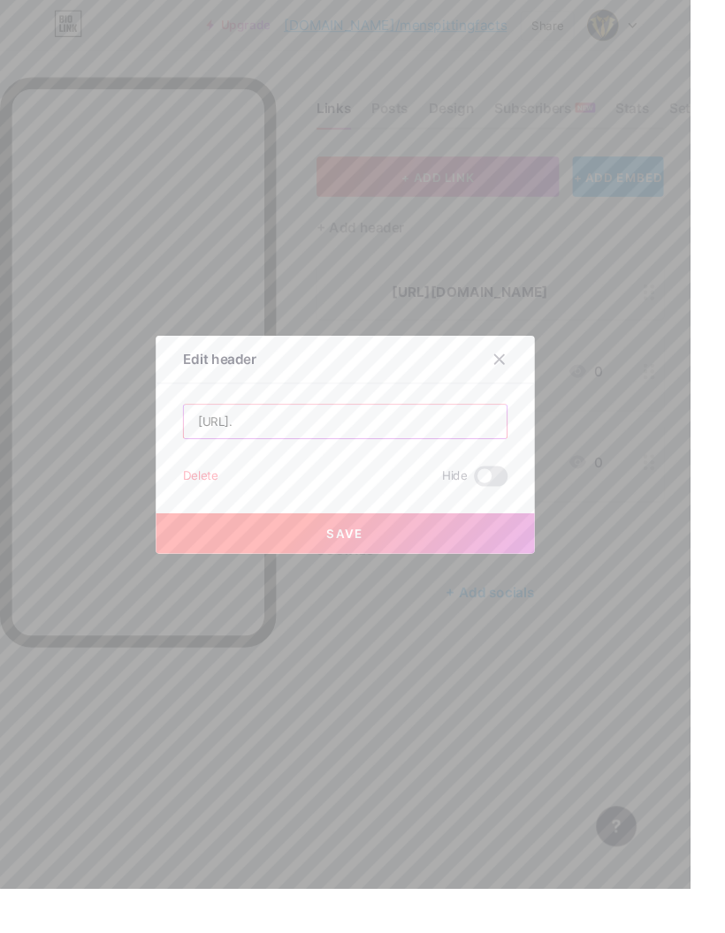
type input "https://"
click at [292, 460] on input "text" at bounding box center [362, 442] width 339 height 35
paste input "raw, unfiltered truths modern men need to hear."
click at [214, 460] on input "raw, unfiltered truths modern men need to hear." at bounding box center [362, 442] width 339 height 35
type input "Raw, unfiltered truths modern men need to hear."
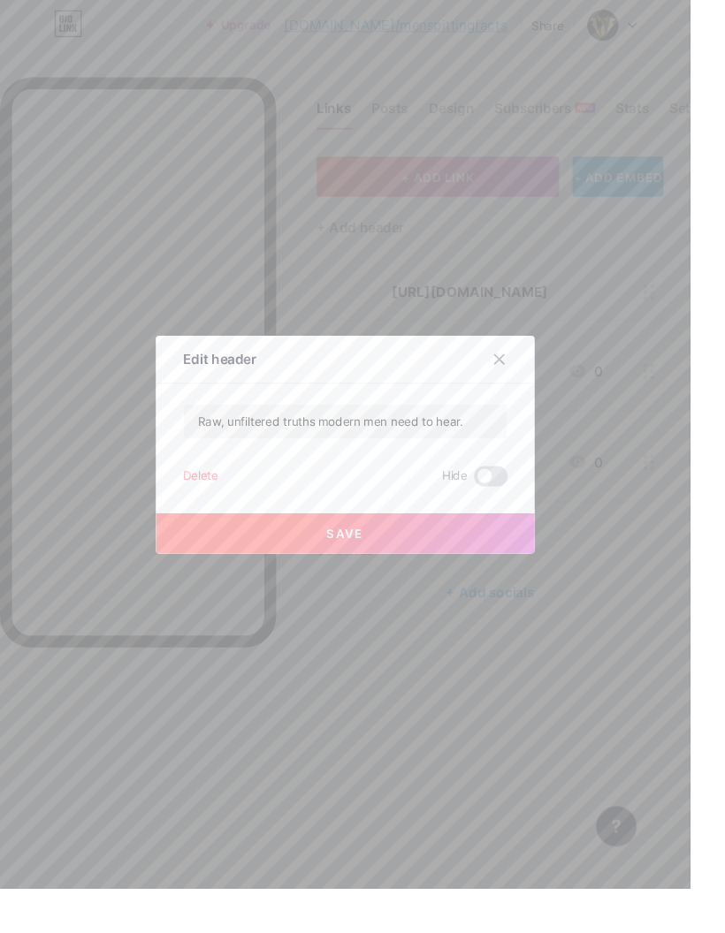
click at [484, 581] on button "Save" at bounding box center [362, 560] width 398 height 42
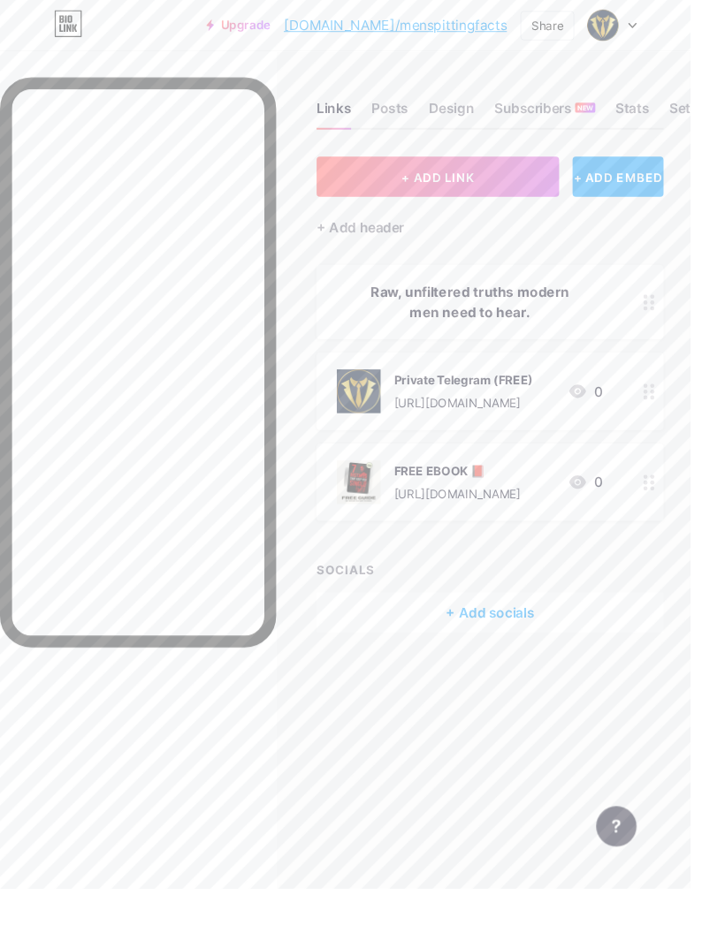
click at [672, 406] on div at bounding box center [681, 410] width 30 height 81
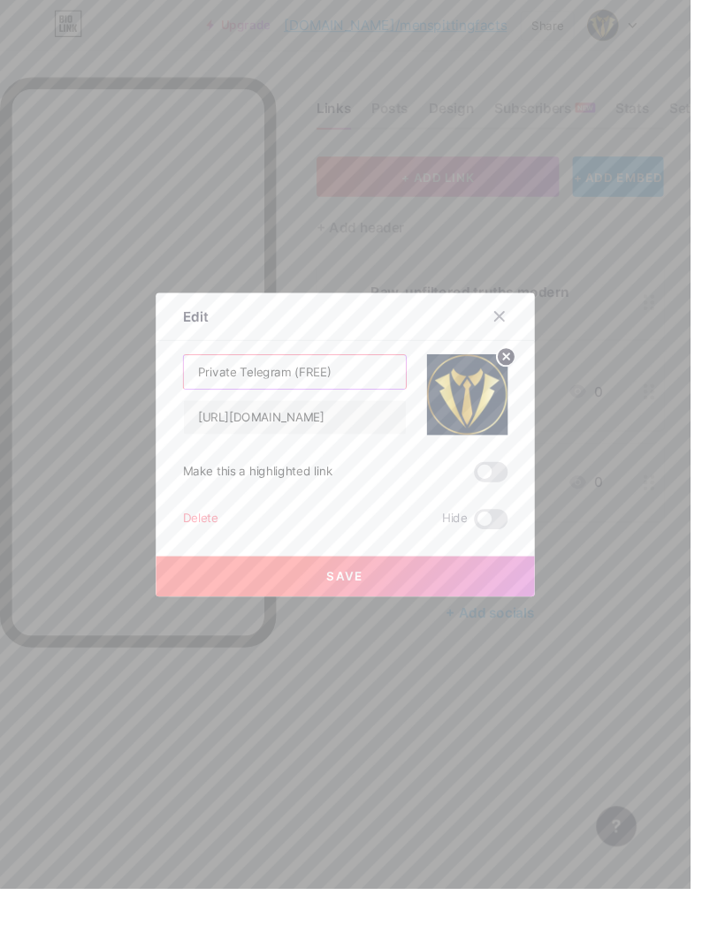
click at [383, 408] on input "Private Telegram (FREE)" at bounding box center [309, 390] width 233 height 35
click at [354, 408] on input "Private Telegram (FREE)" at bounding box center [309, 390] width 233 height 35
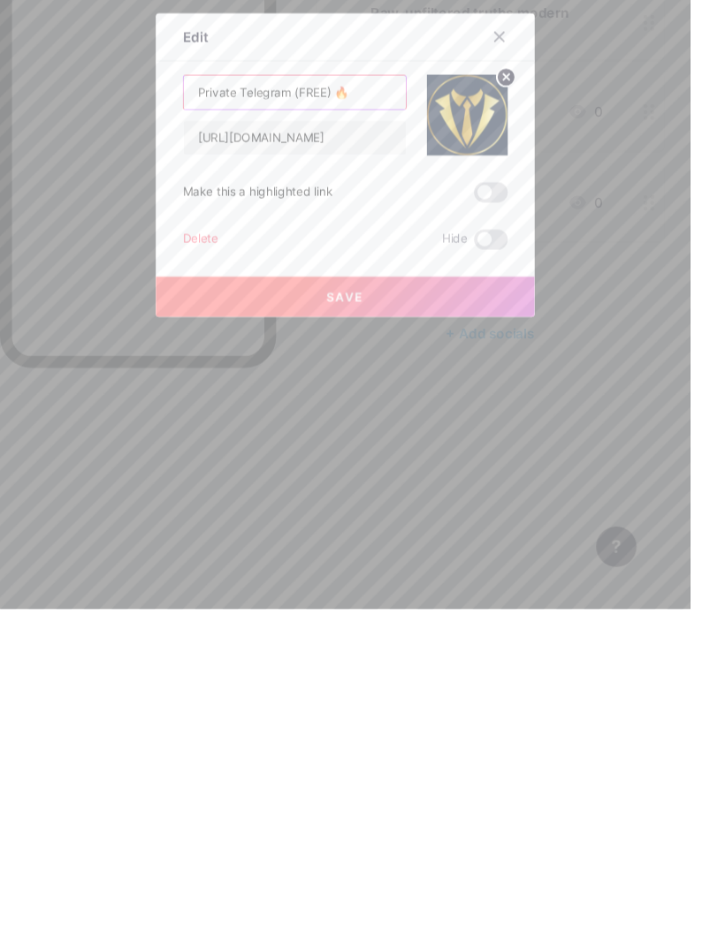
type input "Private Telegram (FREE) 🔥"
click at [508, 584] on button "Save" at bounding box center [362, 605] width 398 height 42
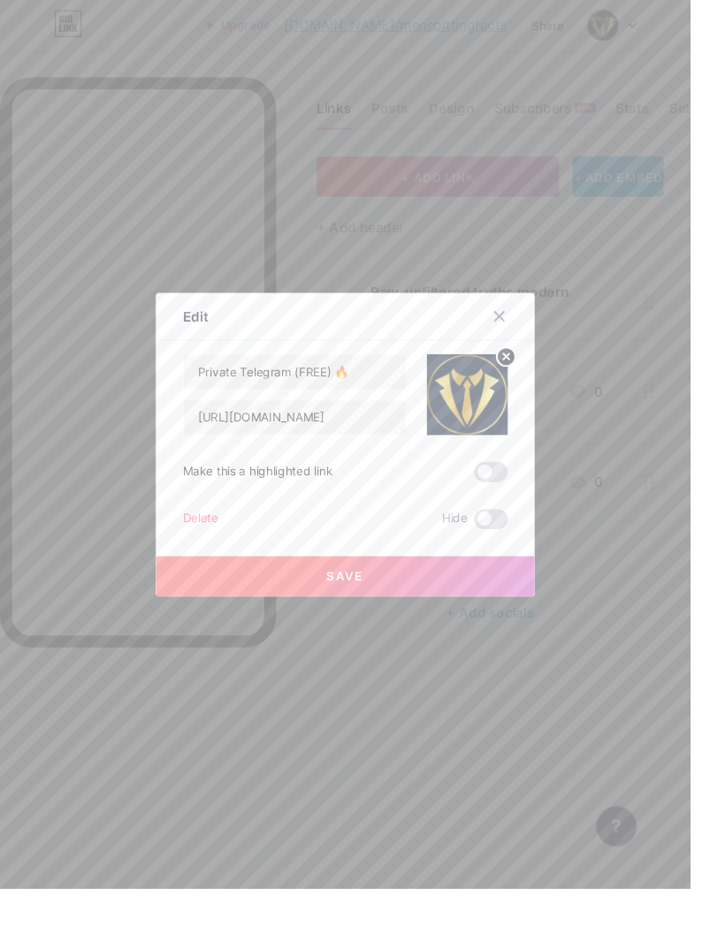
click at [535, 348] on div at bounding box center [524, 332] width 32 height 32
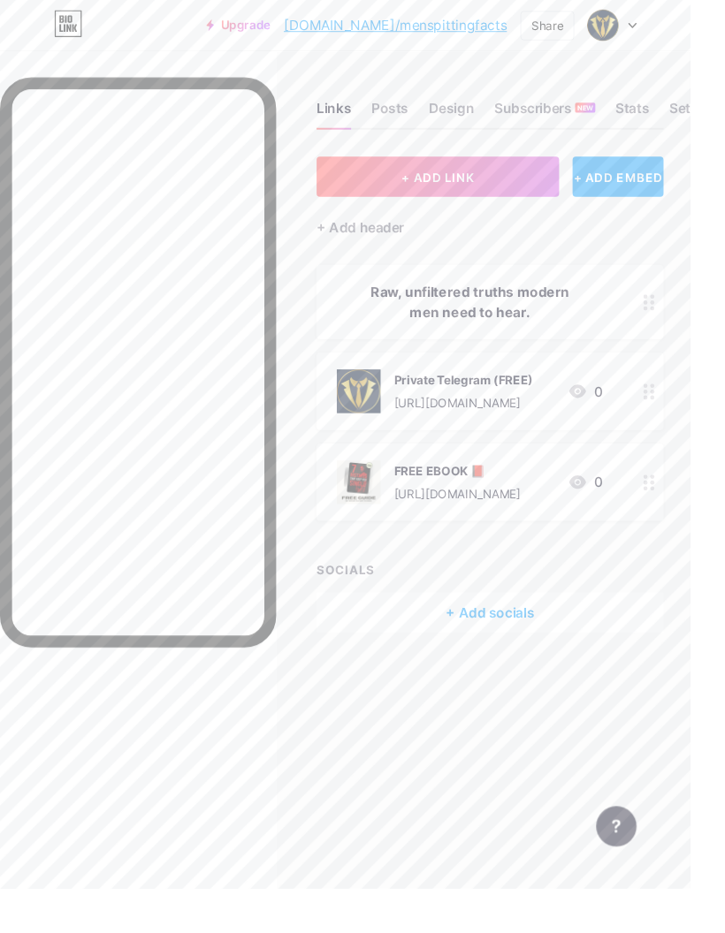
scroll to position [0, 0]
click at [679, 398] on div at bounding box center [681, 410] width 30 height 81
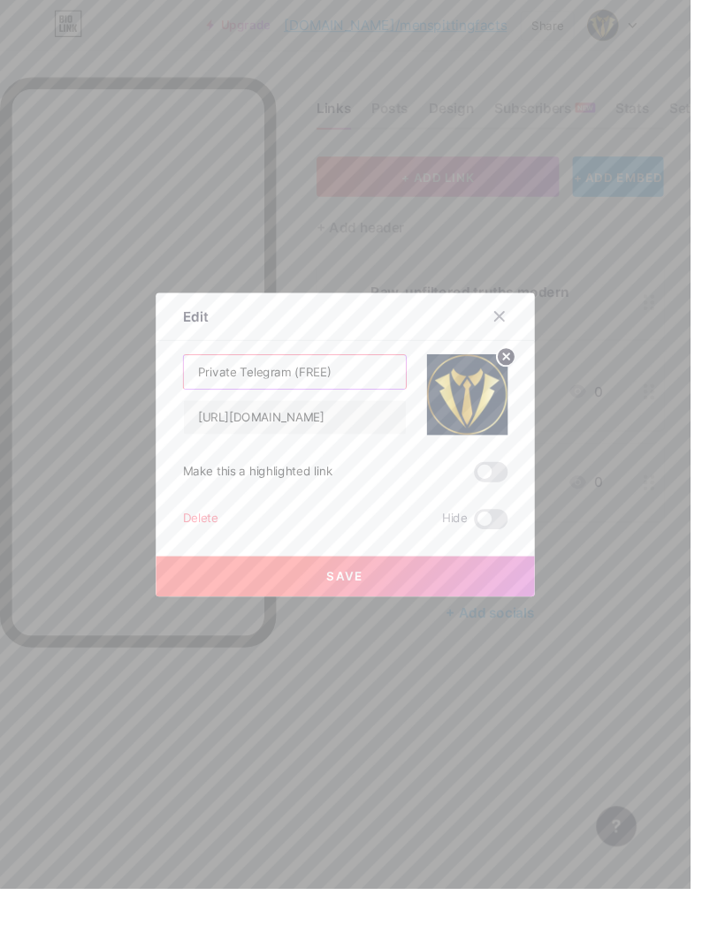
click at [384, 408] on input "Private Telegram (FREE)" at bounding box center [309, 390] width 233 height 35
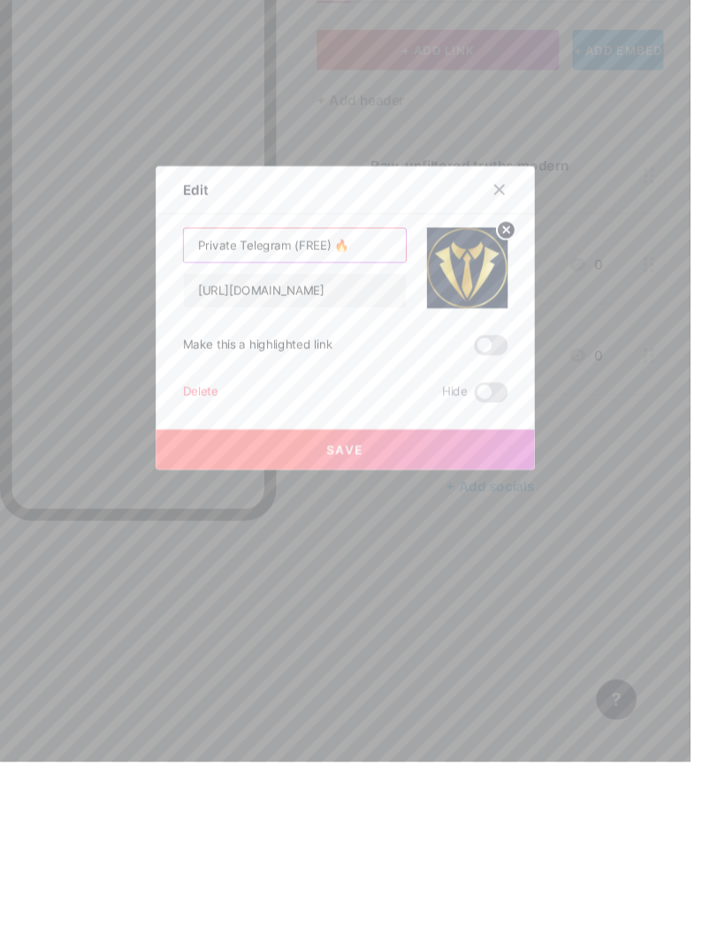
type input "Private Telegram (FREE) 🔥"
click at [399, 584] on button "Save" at bounding box center [362, 605] width 398 height 42
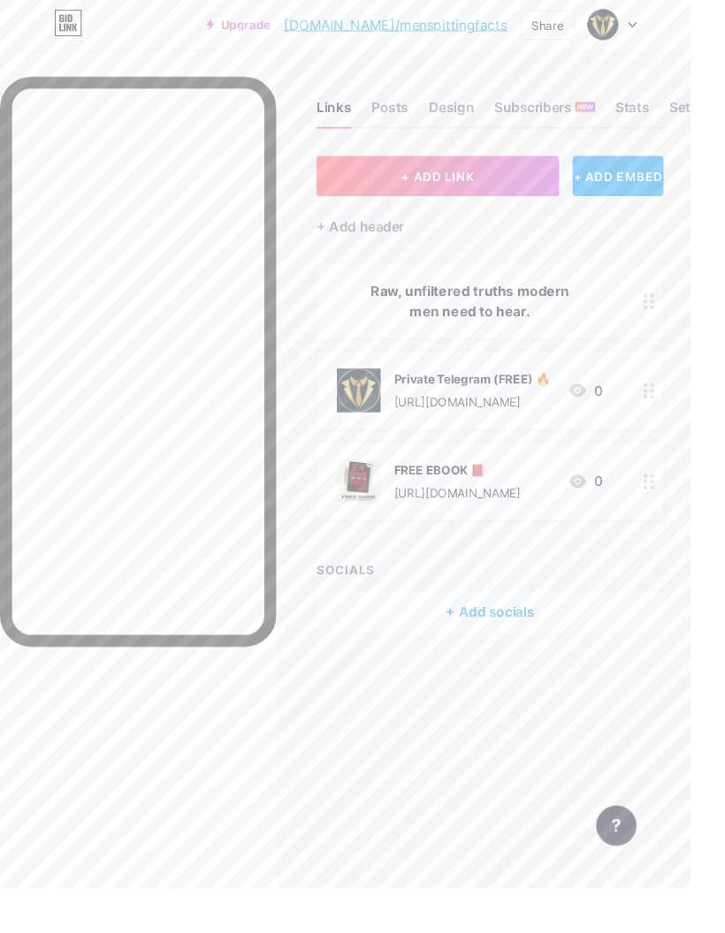
scroll to position [24, 0]
